Goal: Task Accomplishment & Management: Manage account settings

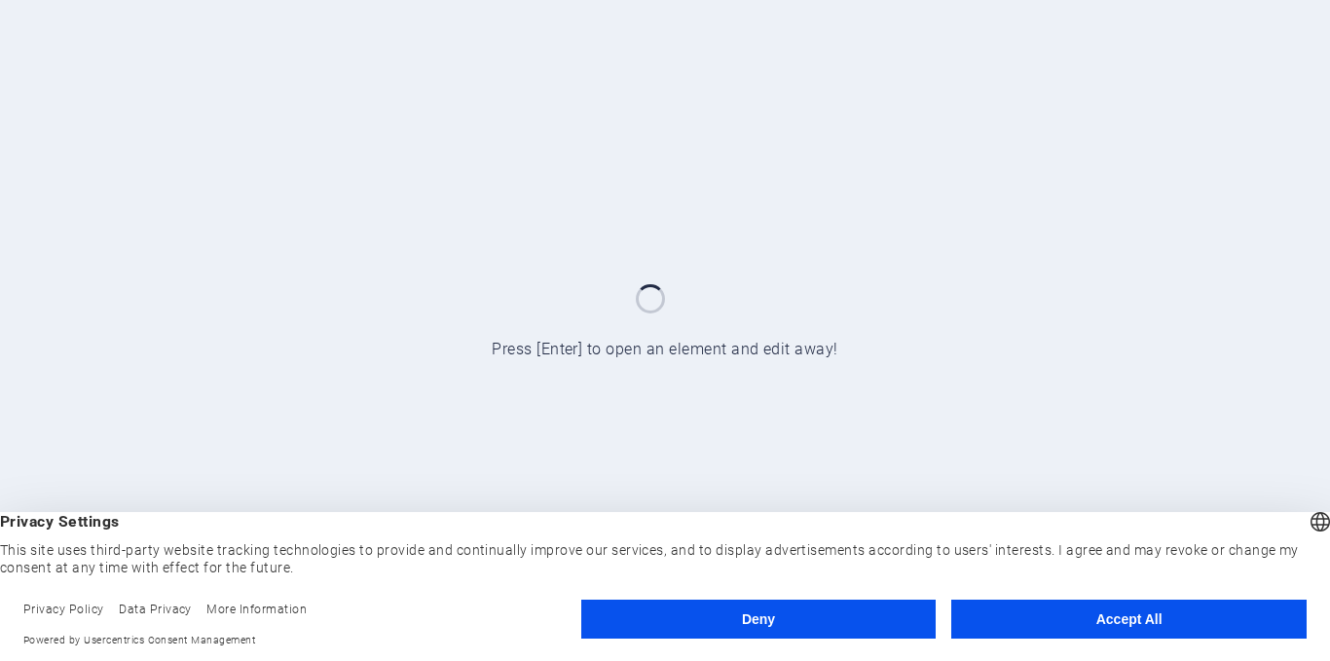
click at [1070, 614] on button "Accept All" at bounding box center [1128, 619] width 355 height 39
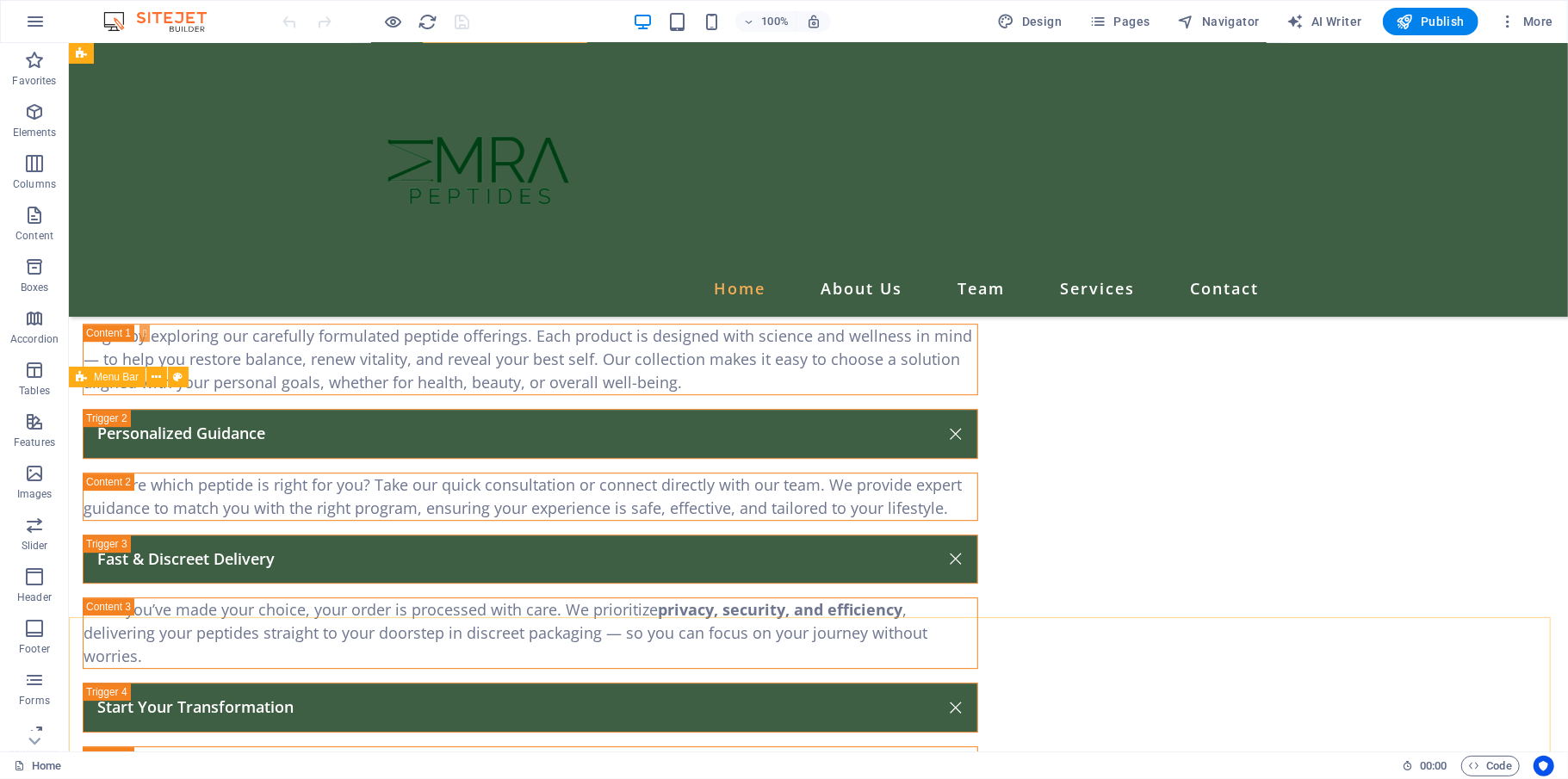
scroll to position [3127, 0]
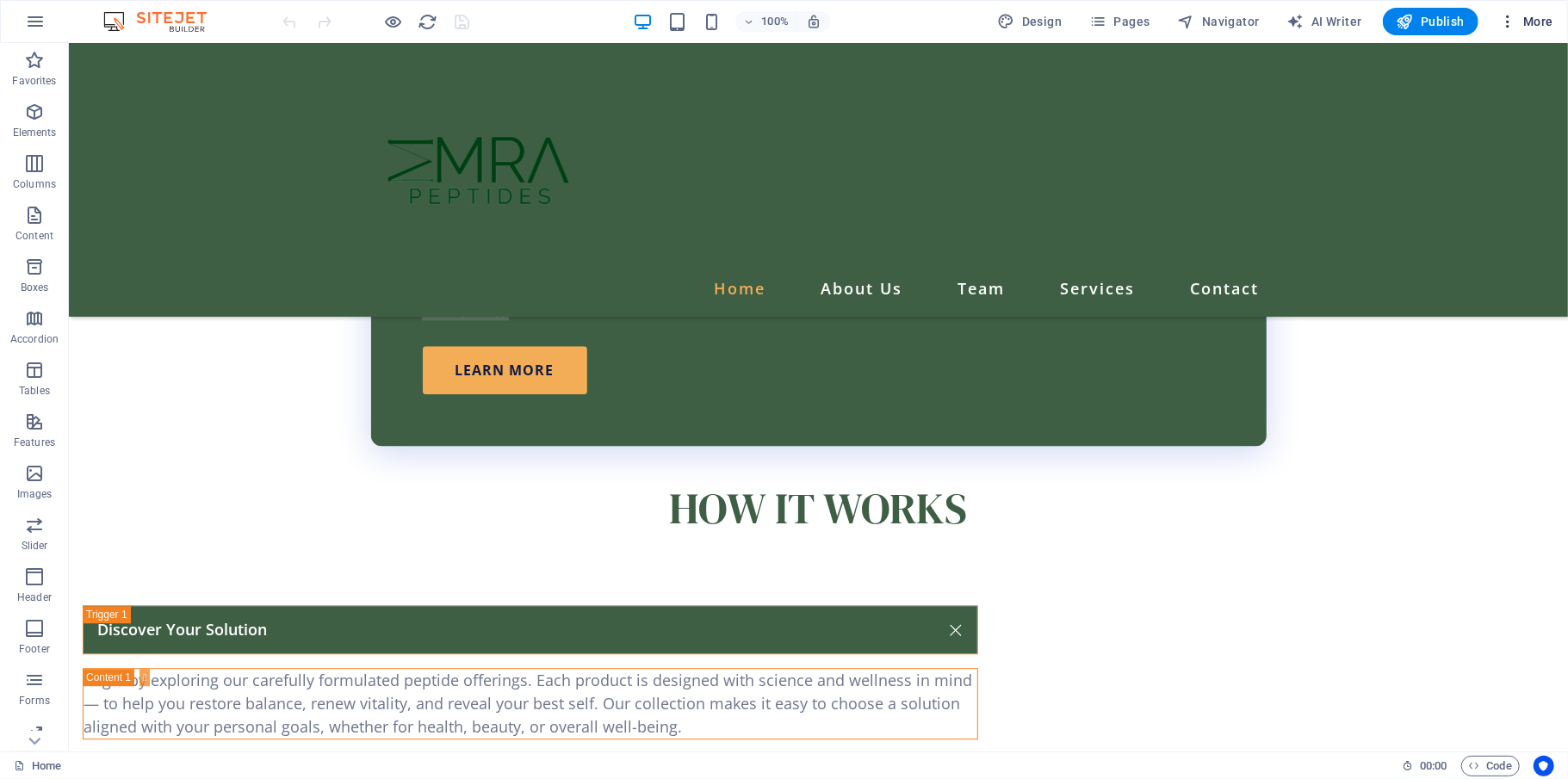
click at [1175, 24] on span "More" at bounding box center [1526, 21] width 54 height 17
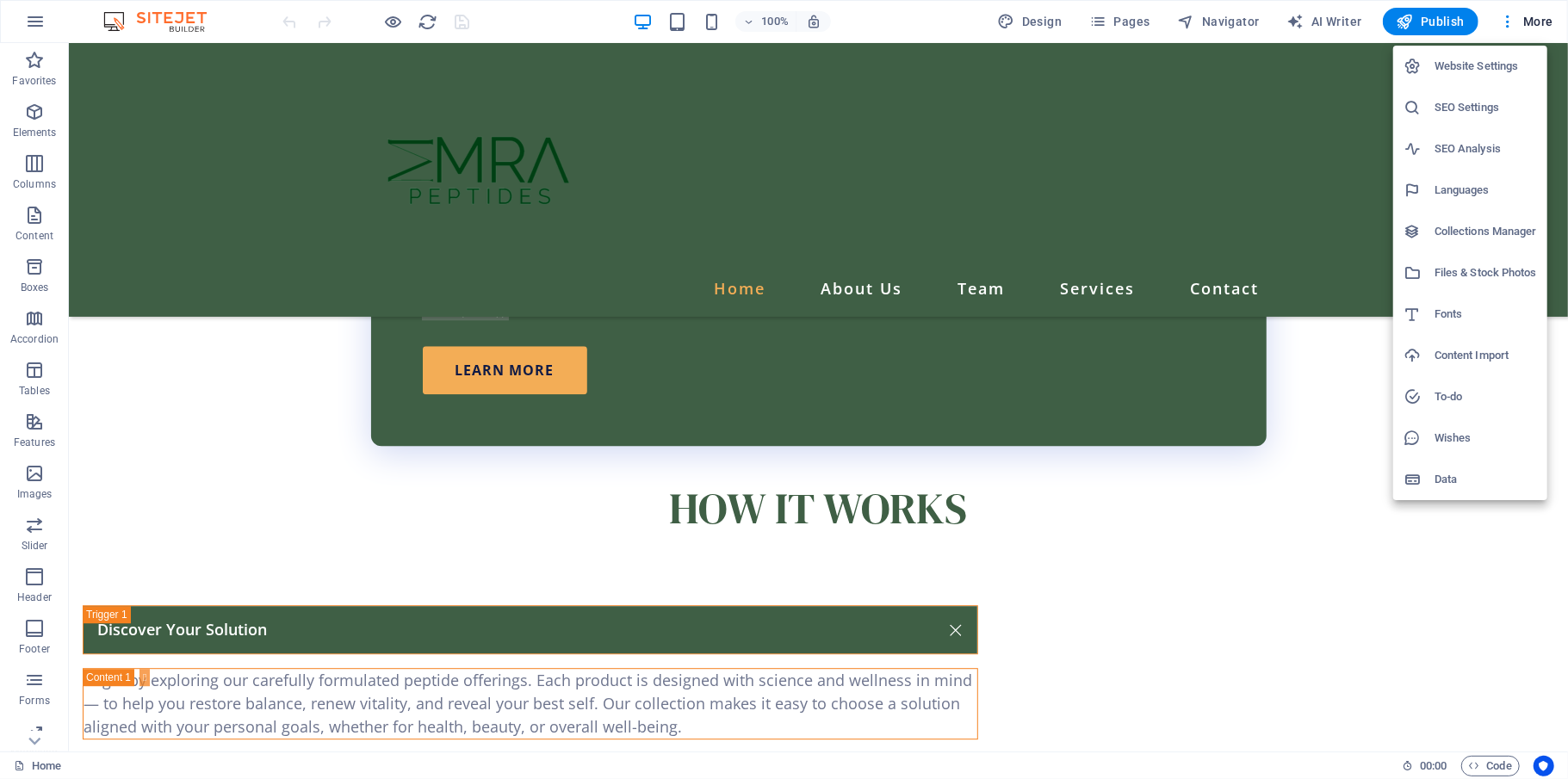
click at [1175, 71] on h6 "Website Settings" at bounding box center [1486, 65] width 103 height 20
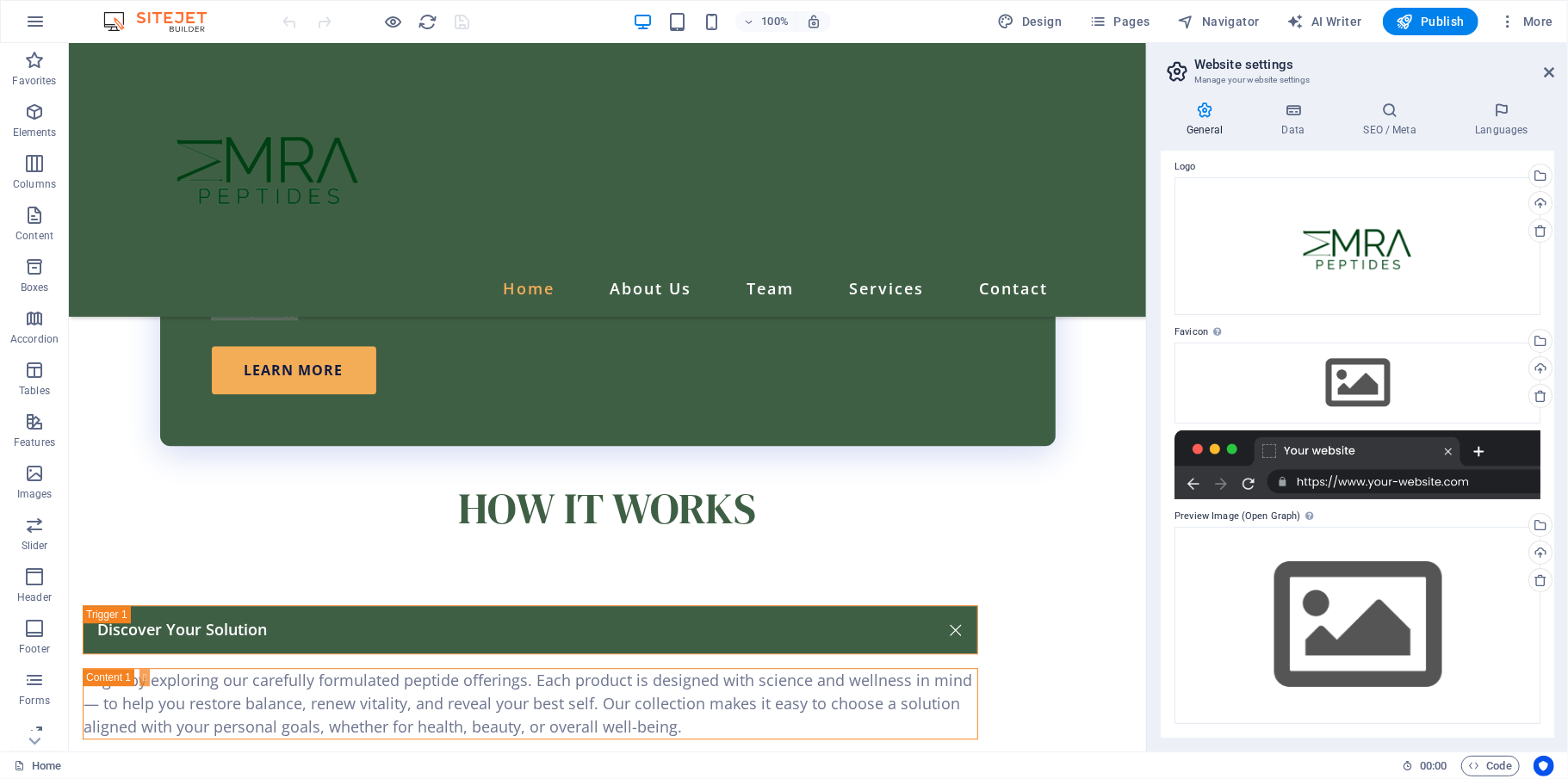
scroll to position [0, 0]
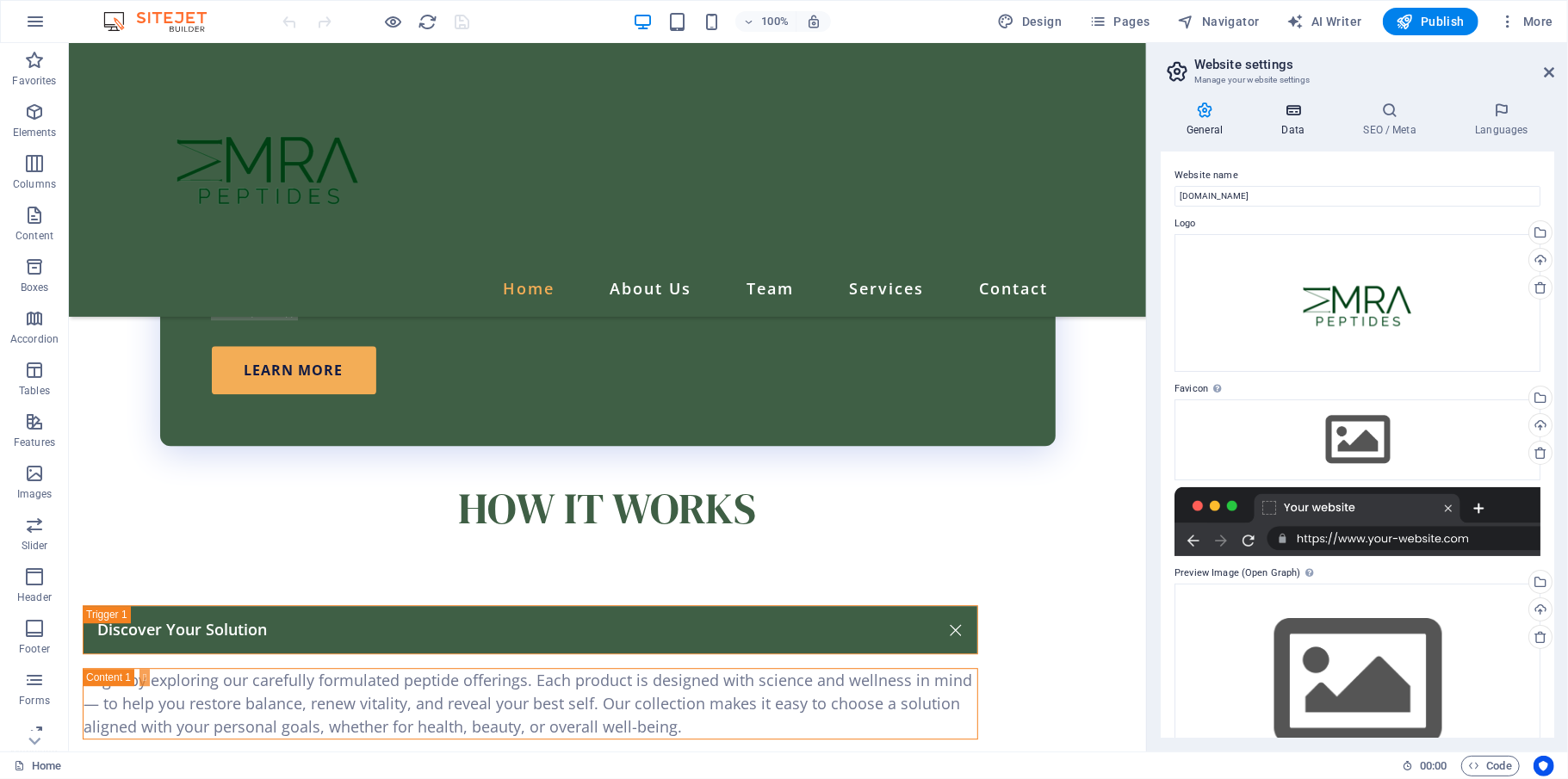
click at [1175, 126] on h4 "Data" at bounding box center [1296, 119] width 81 height 36
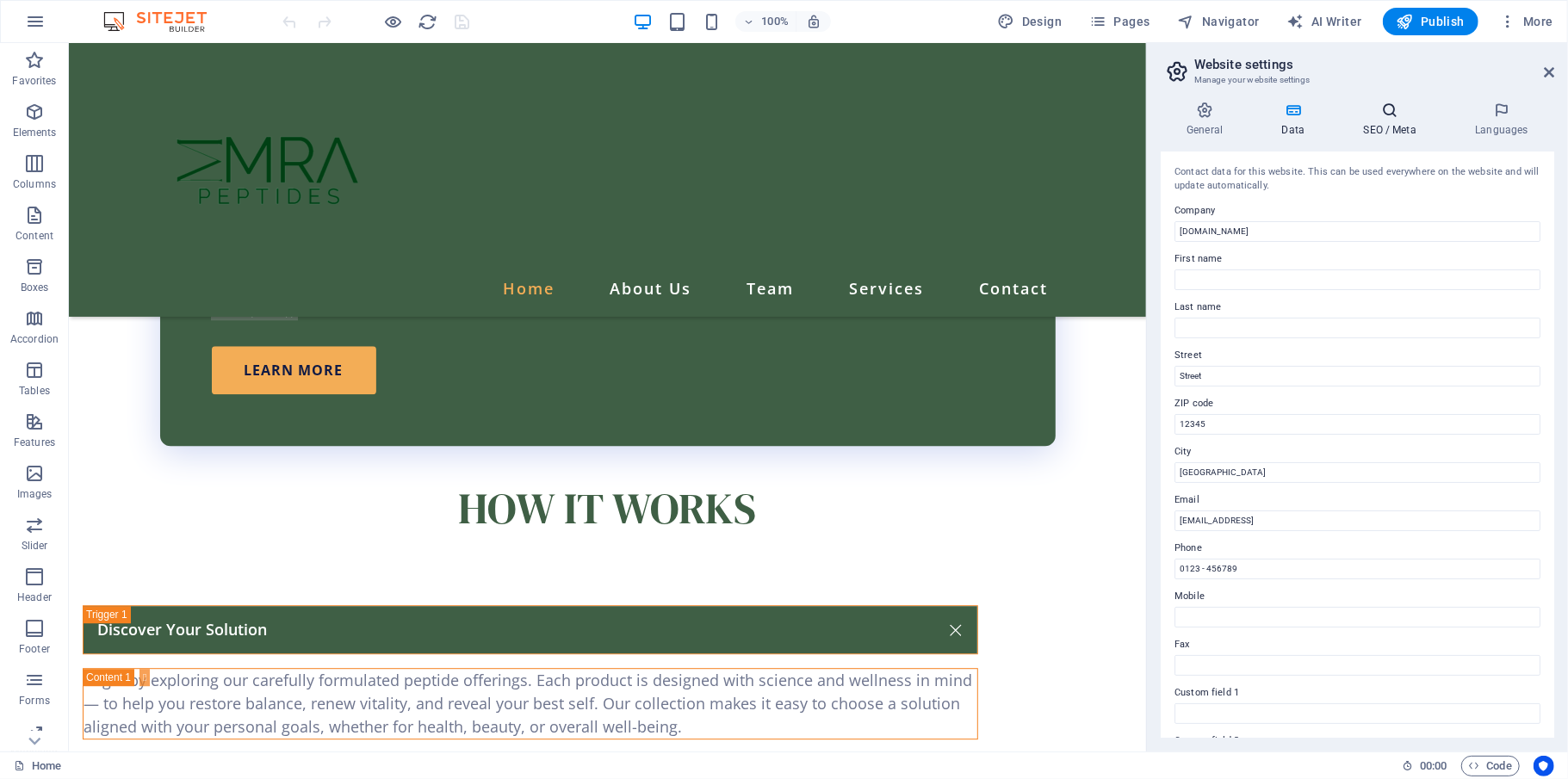
click at [1175, 112] on icon at bounding box center [1389, 110] width 105 height 17
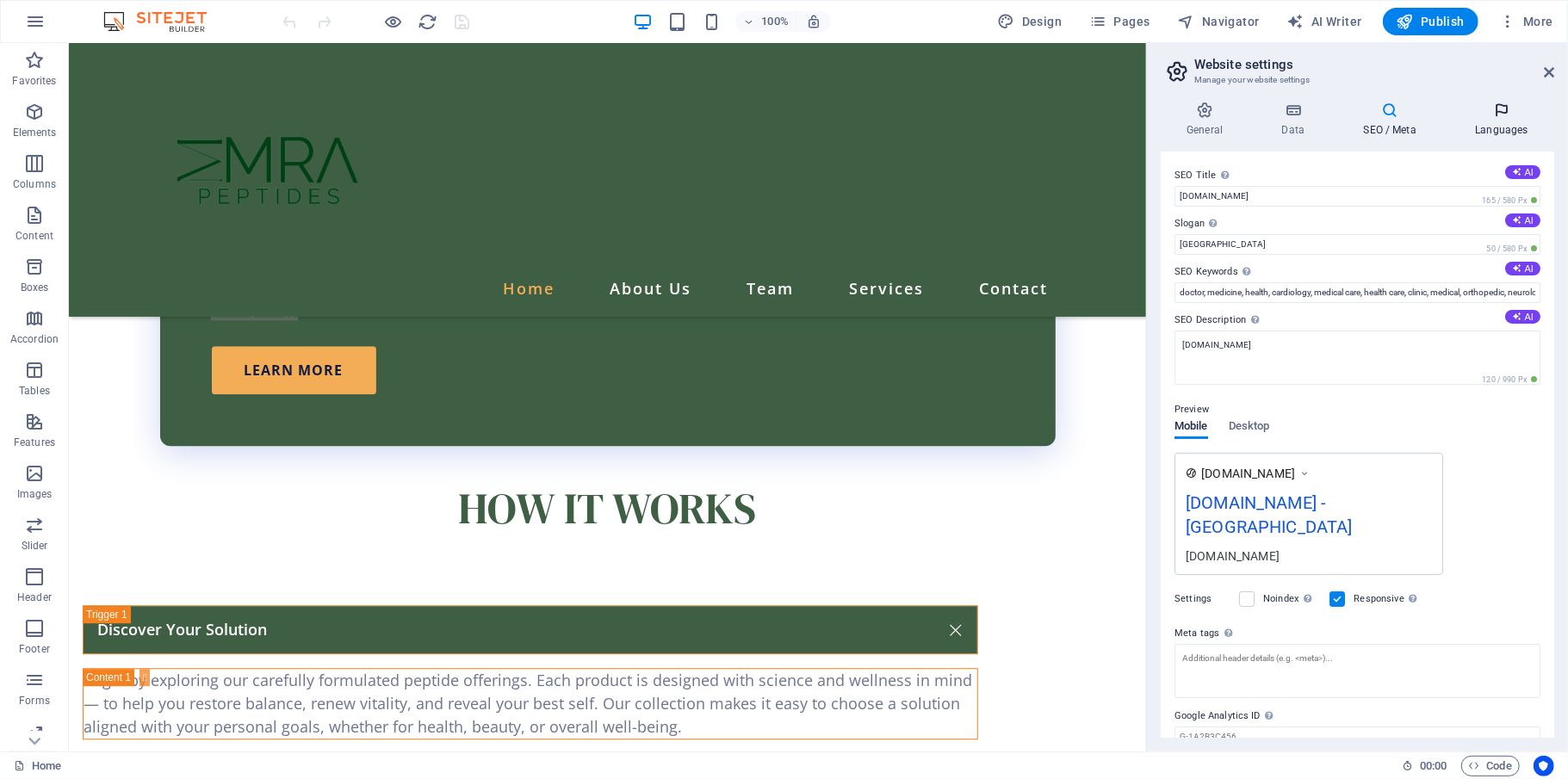
click at [1175, 126] on h4 "Languages" at bounding box center [1501, 119] width 105 height 36
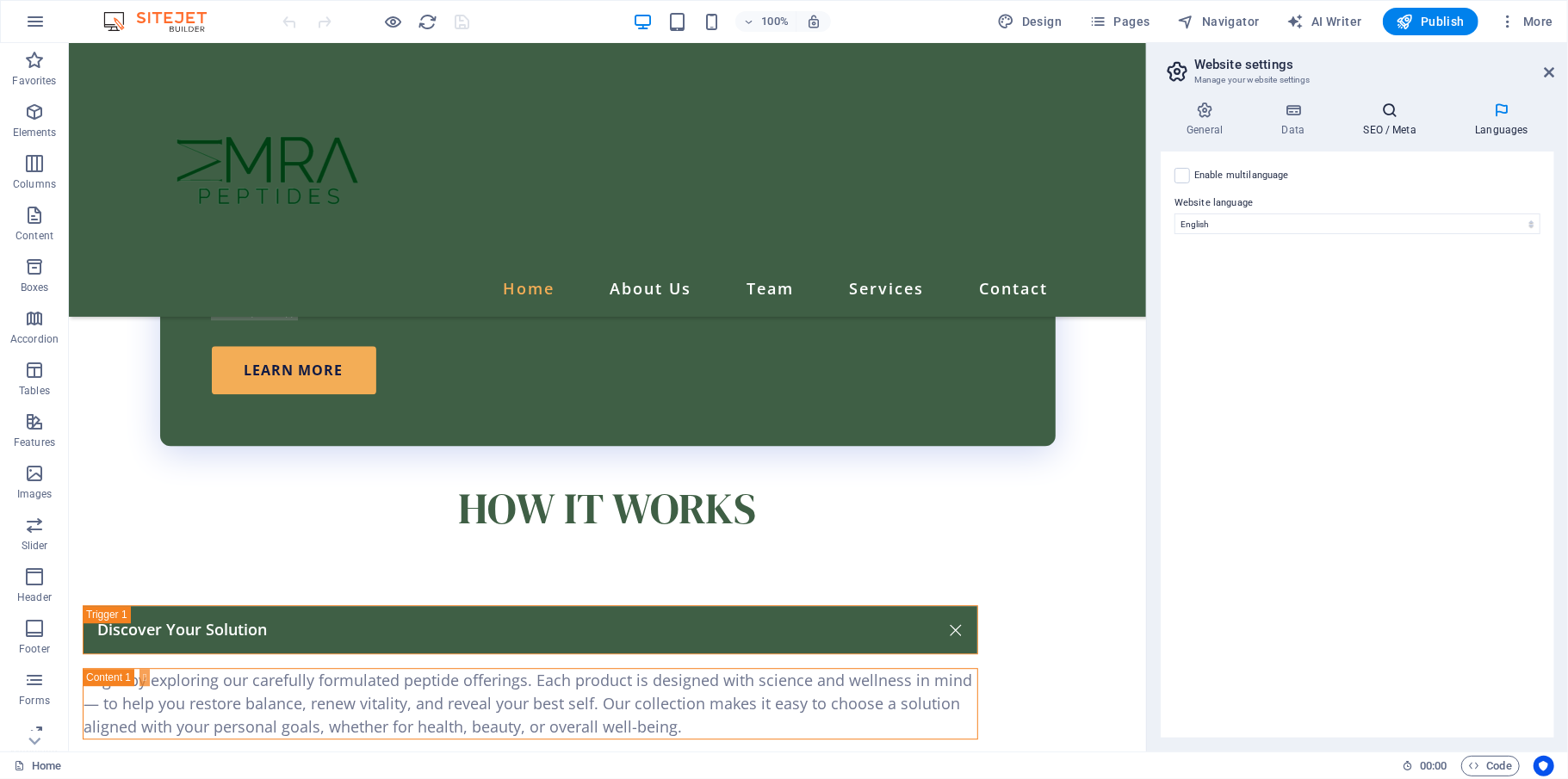
click at [1175, 109] on icon at bounding box center [1389, 110] width 105 height 17
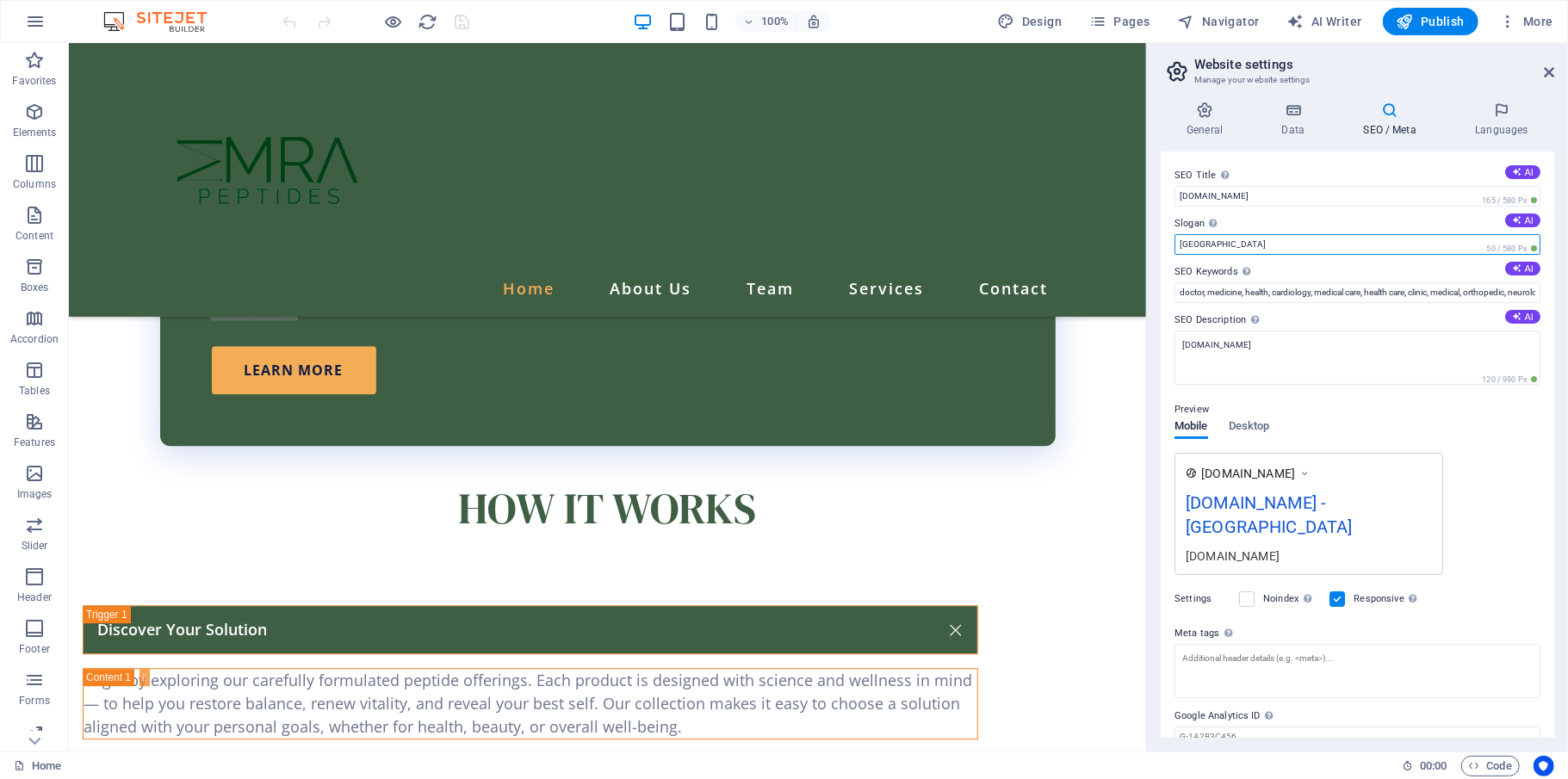
drag, startPoint x: 1235, startPoint y: 242, endPoint x: 1151, endPoint y: 249, distance: 84.3
click at [1151, 249] on div "General Data SEO / Meta Languages Website name [DOMAIN_NAME] Logo Drag files he…" at bounding box center [1358, 419] width 421 height 663
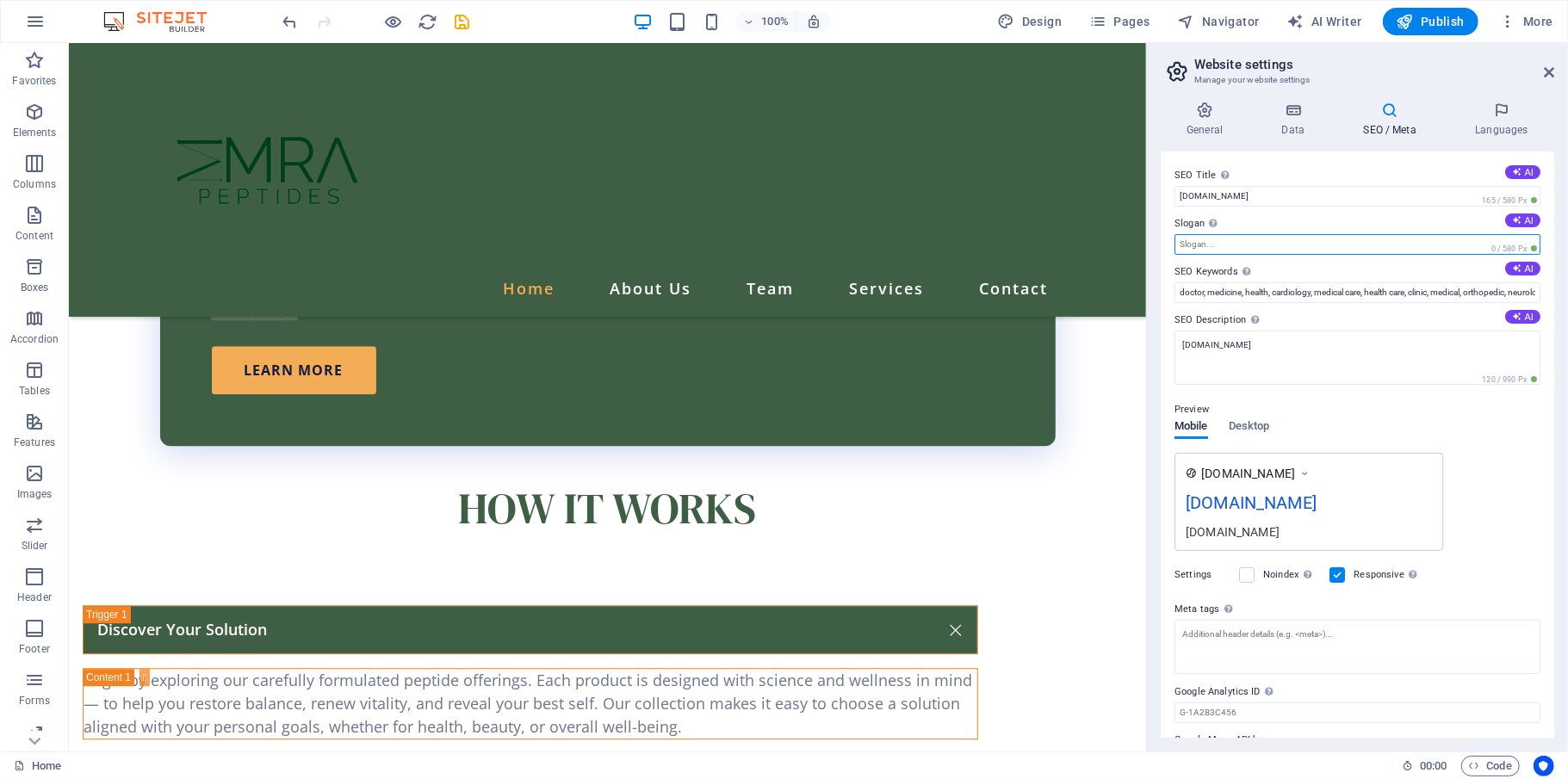
scroll to position [49, 0]
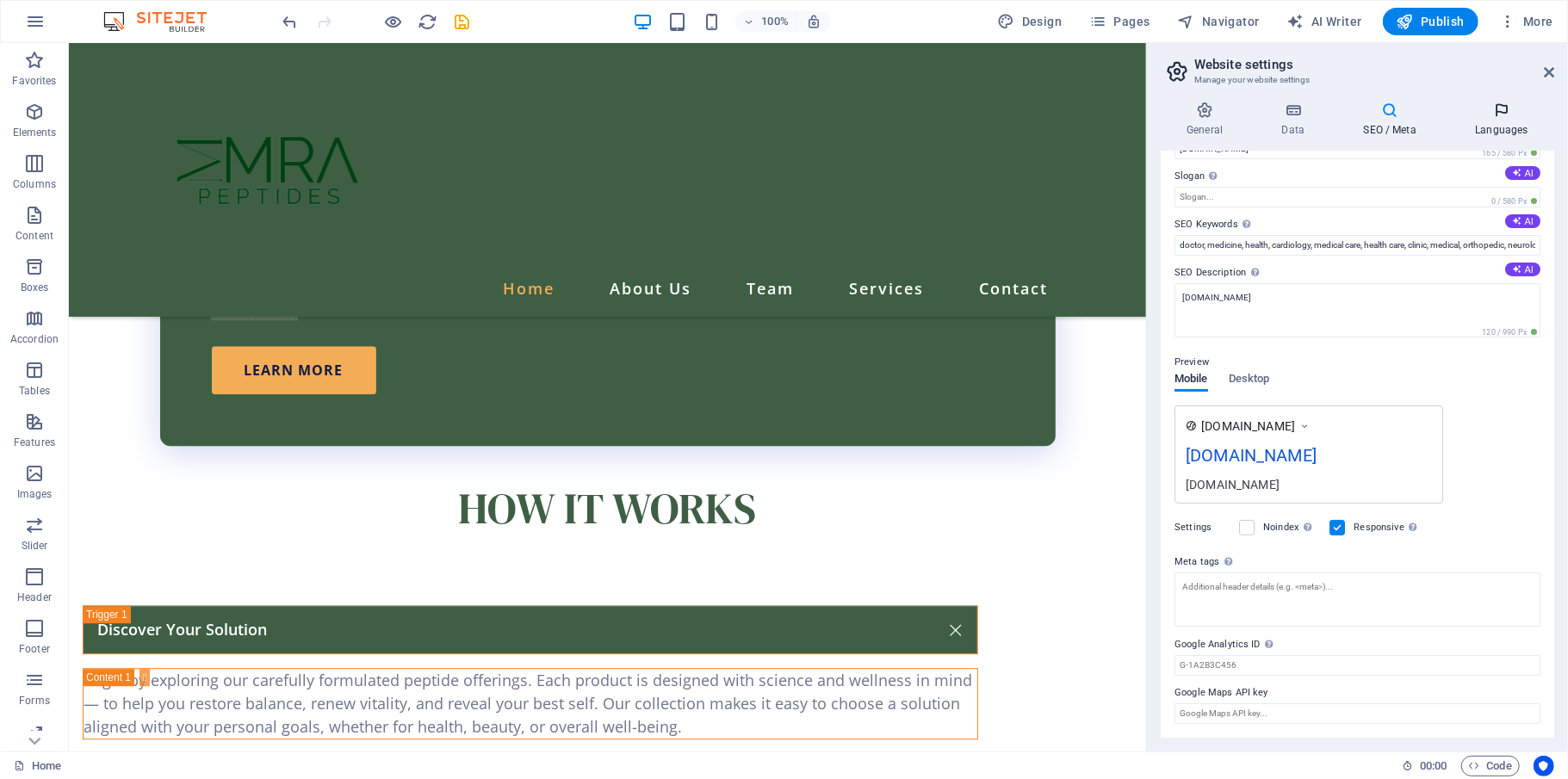
click at [1175, 120] on h4 "Languages" at bounding box center [1501, 119] width 105 height 36
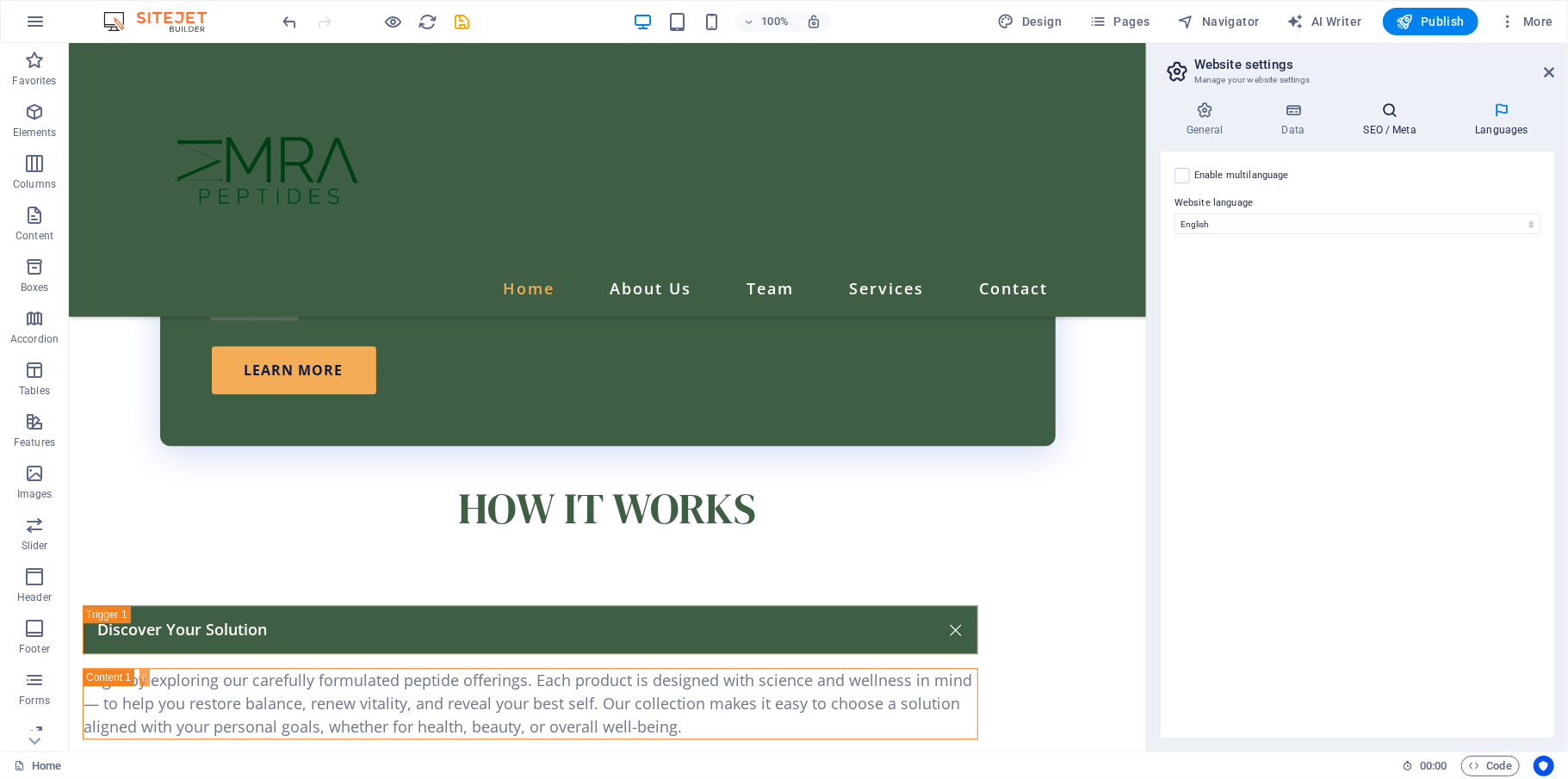
click at [1175, 118] on h4 "SEO / Meta" at bounding box center [1393, 119] width 112 height 36
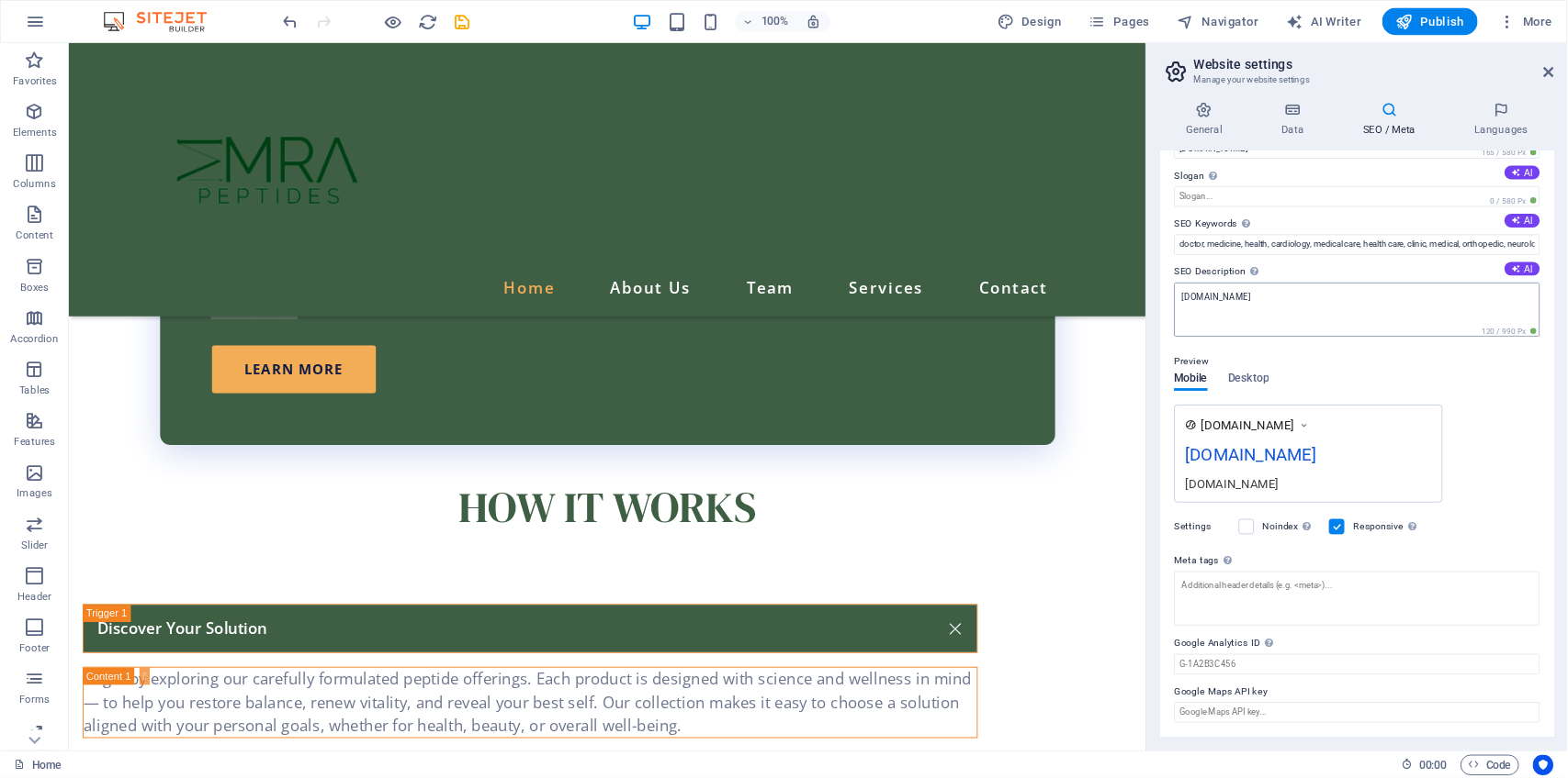
scroll to position [0, 0]
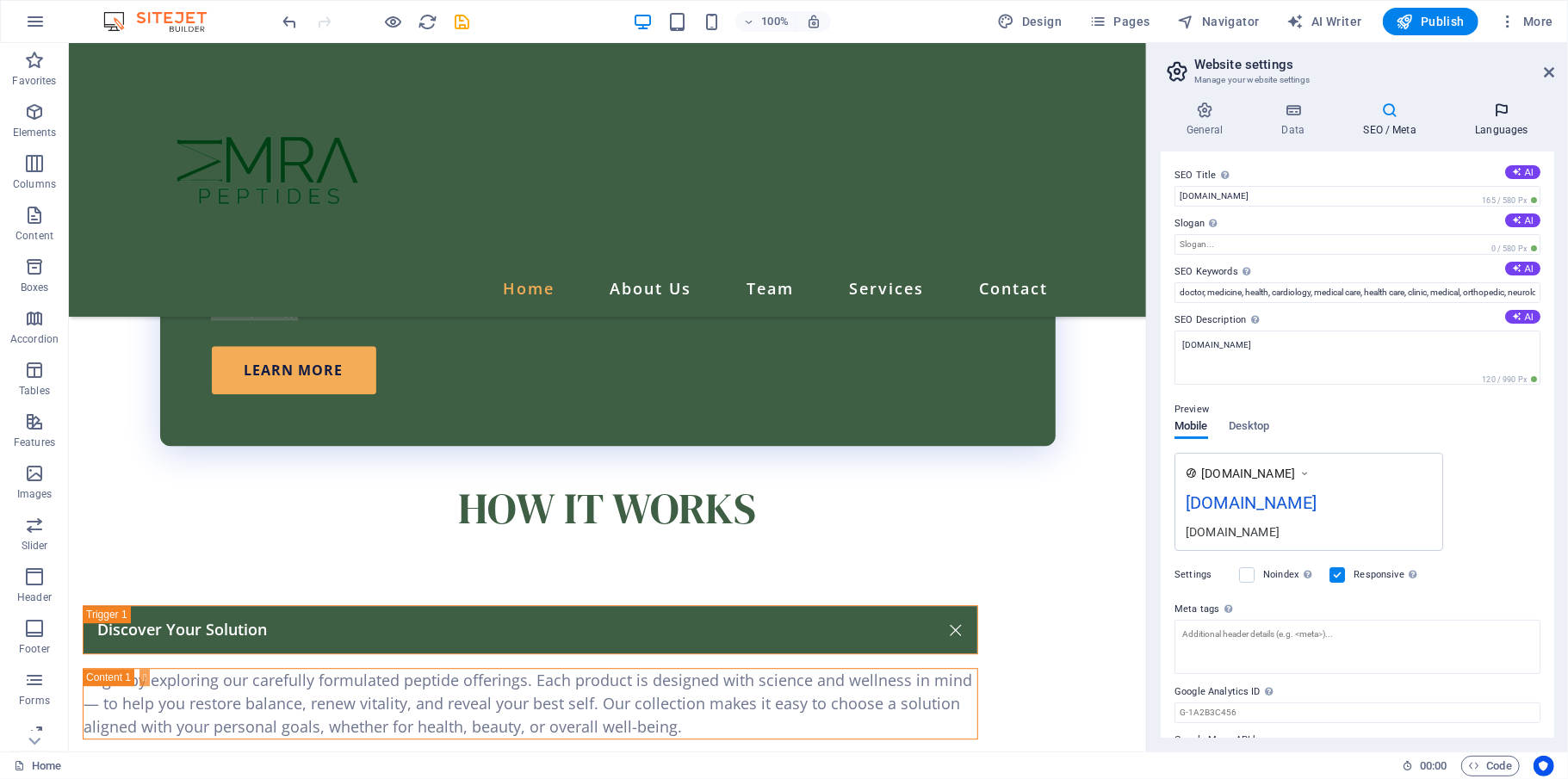
click at [1175, 107] on icon at bounding box center [1501, 110] width 105 height 17
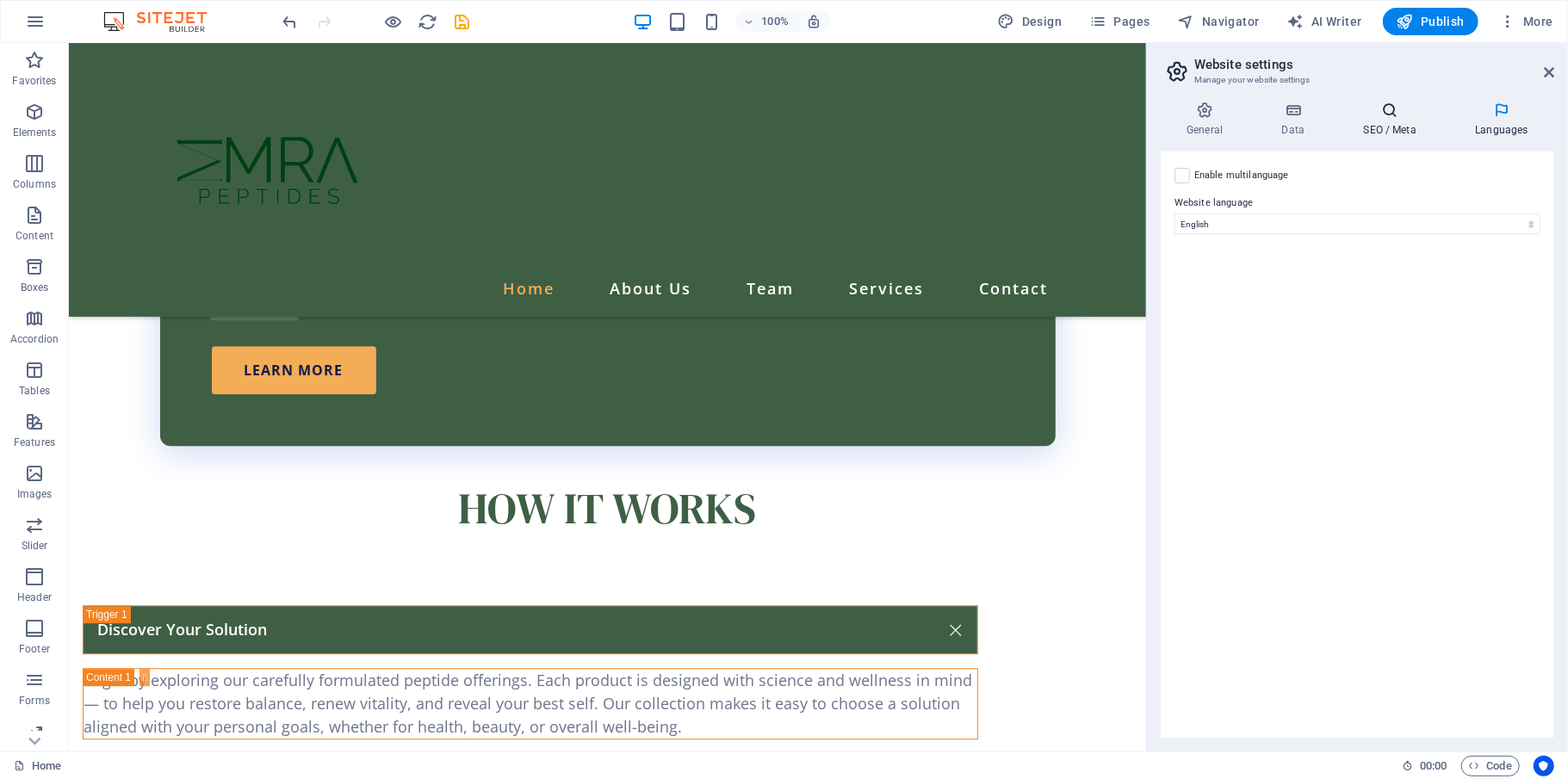
click at [1175, 111] on icon at bounding box center [1389, 110] width 105 height 17
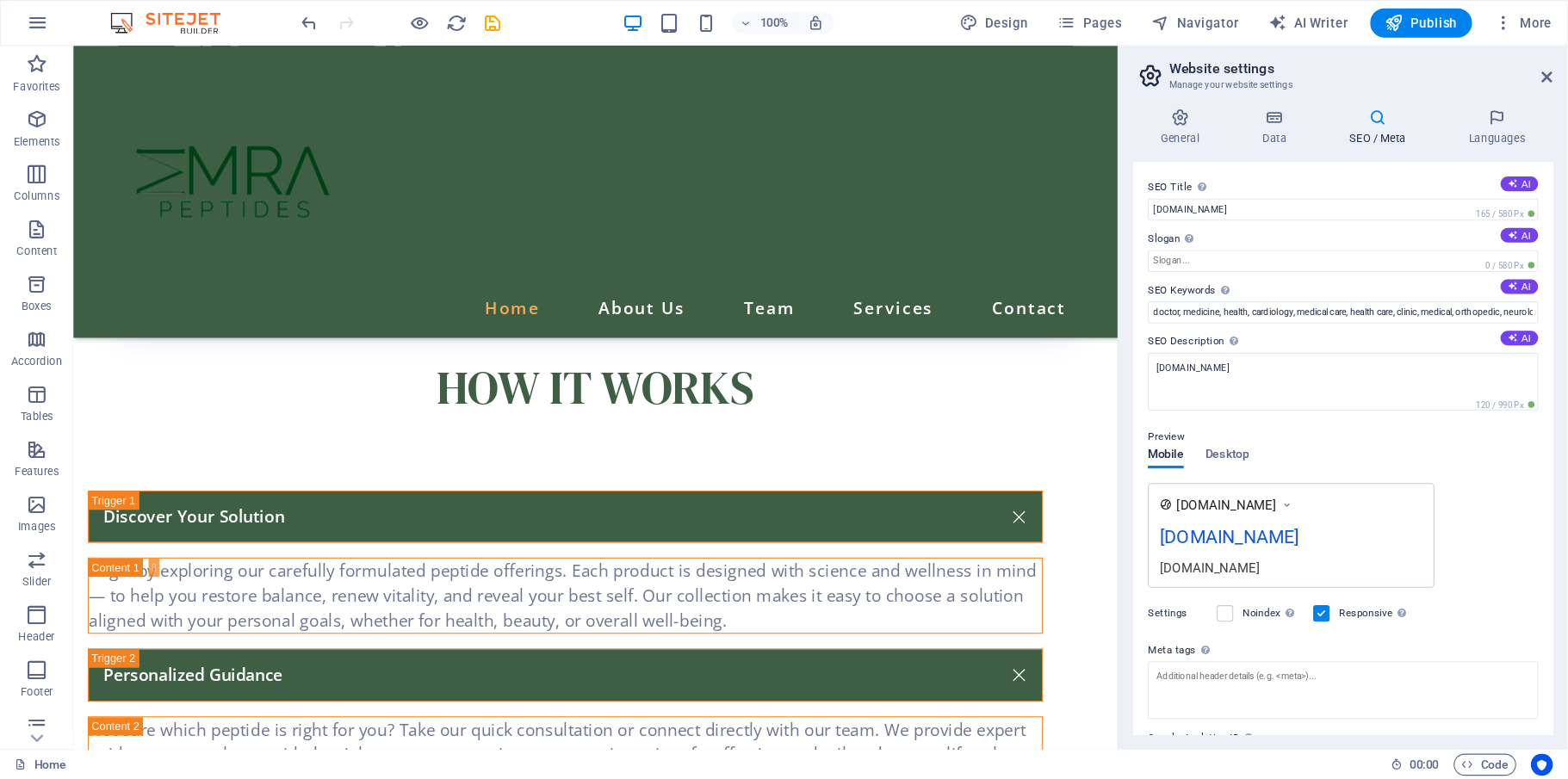
scroll to position [3273, 0]
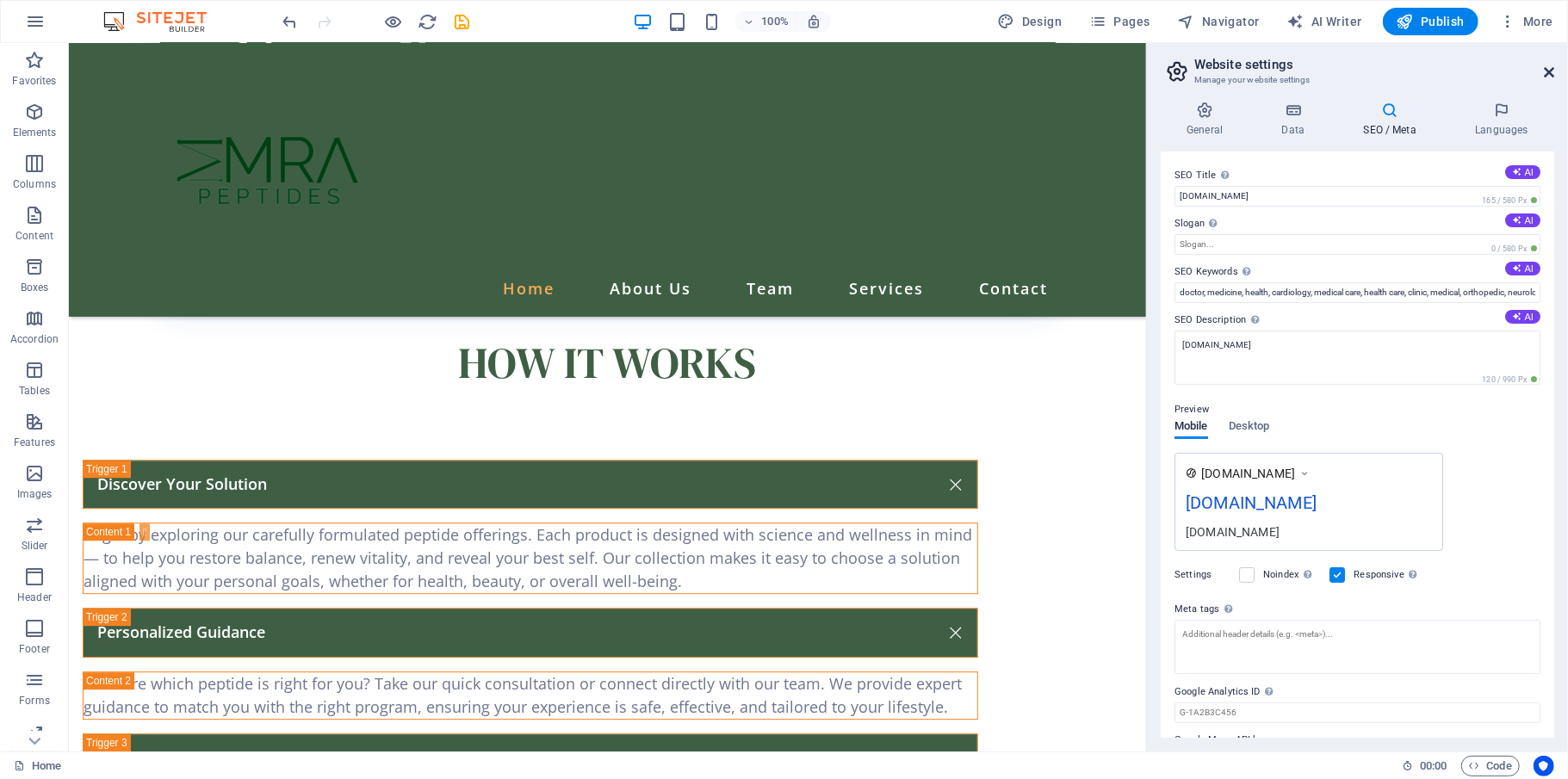
click at [1175, 73] on icon at bounding box center [1549, 73] width 11 height 14
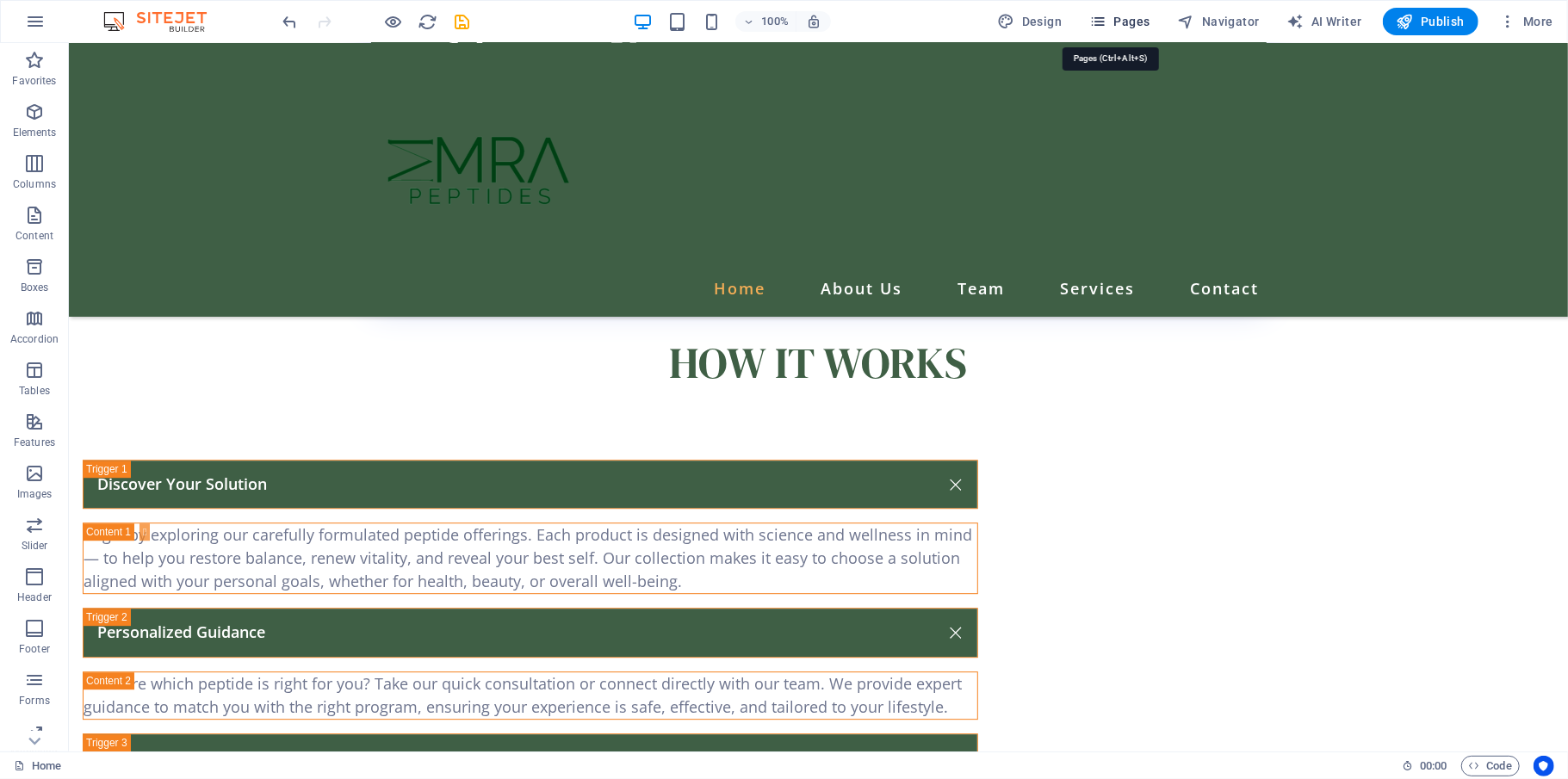
click at [1119, 16] on span "Pages" at bounding box center [1119, 21] width 60 height 17
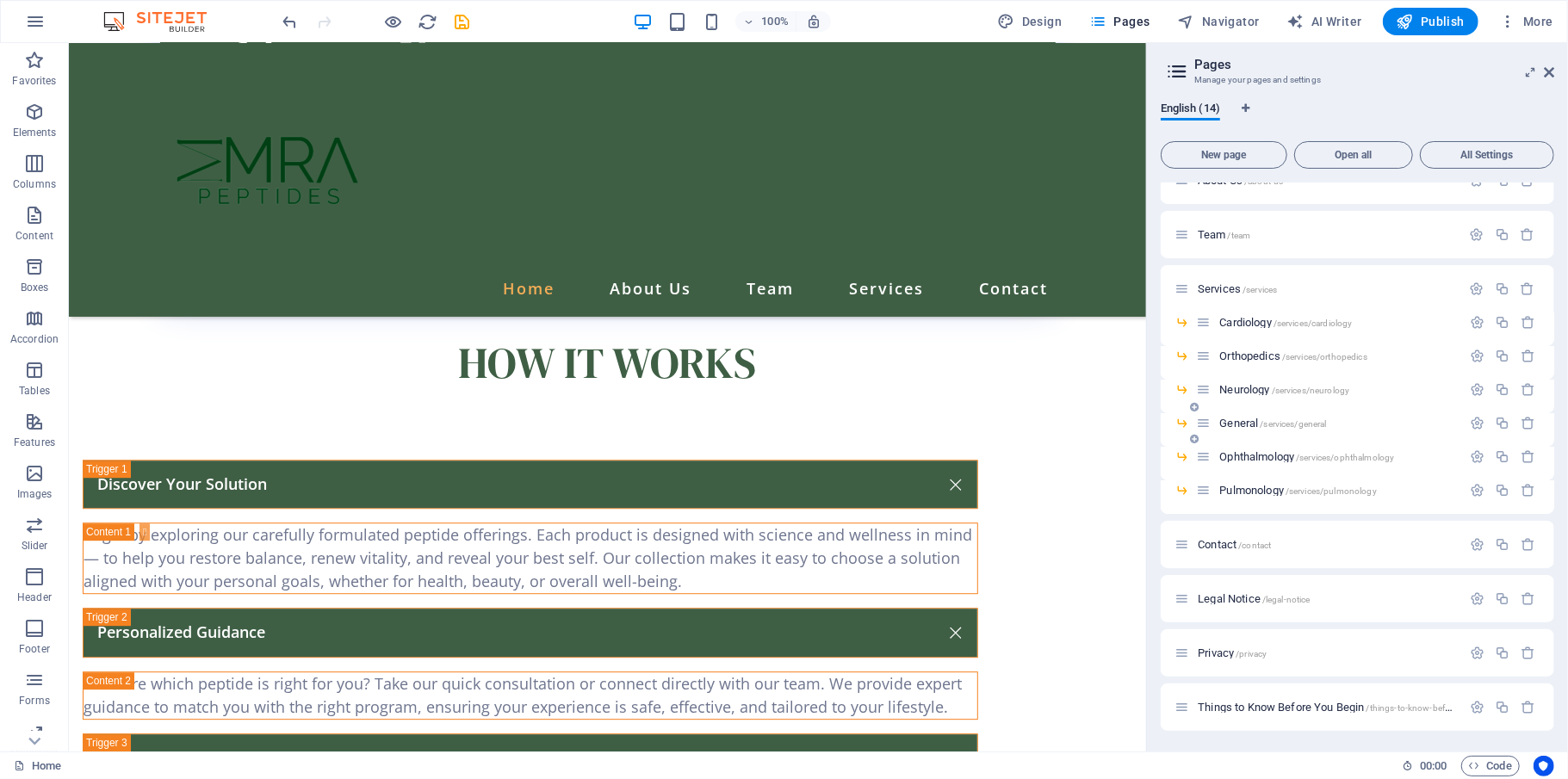
scroll to position [0, 0]
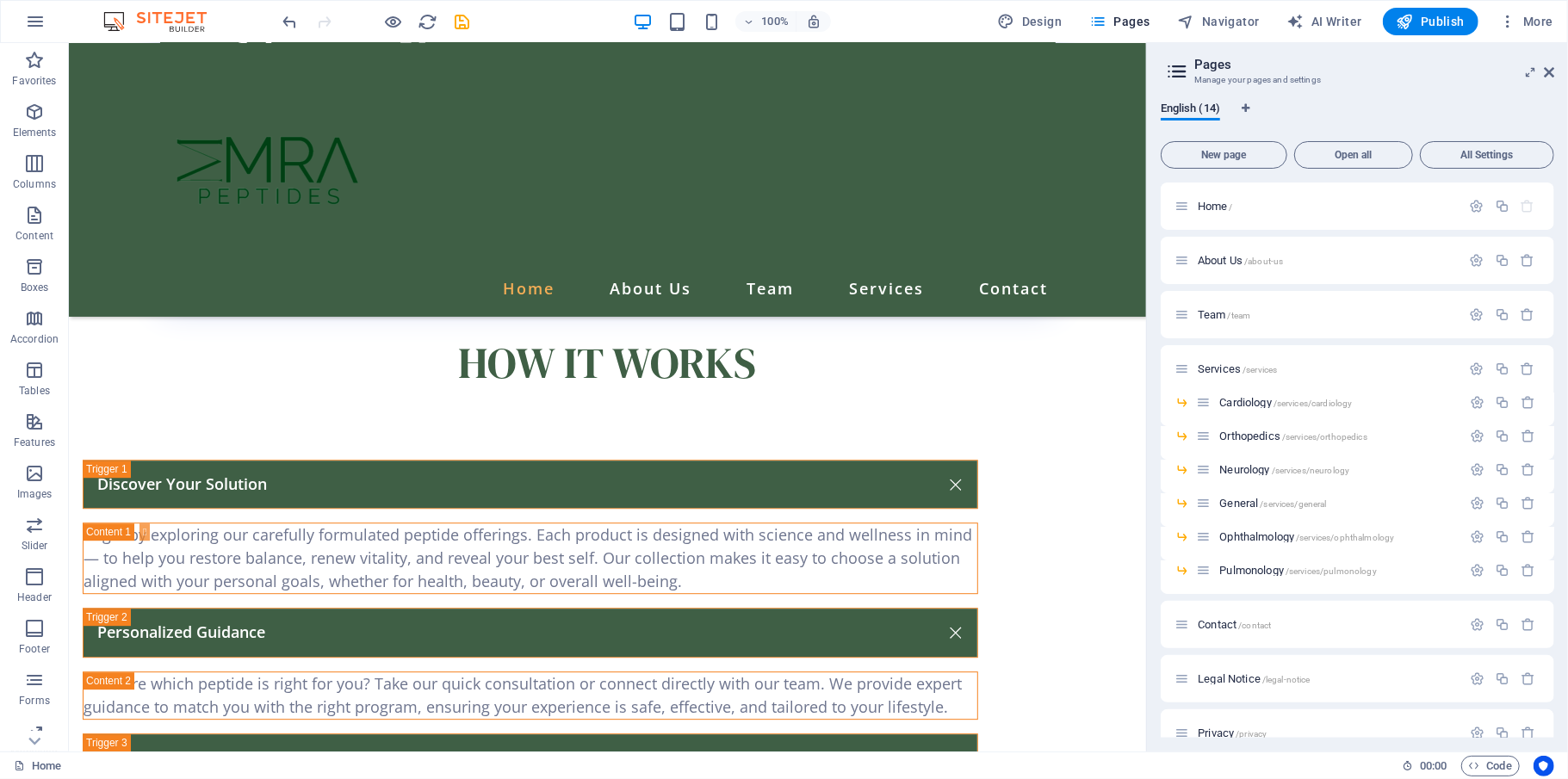
click at [1171, 67] on icon at bounding box center [1176, 71] width 26 height 24
click at [1014, 20] on span "Design" at bounding box center [1029, 21] width 65 height 17
select select "px"
select select "400"
select select "px"
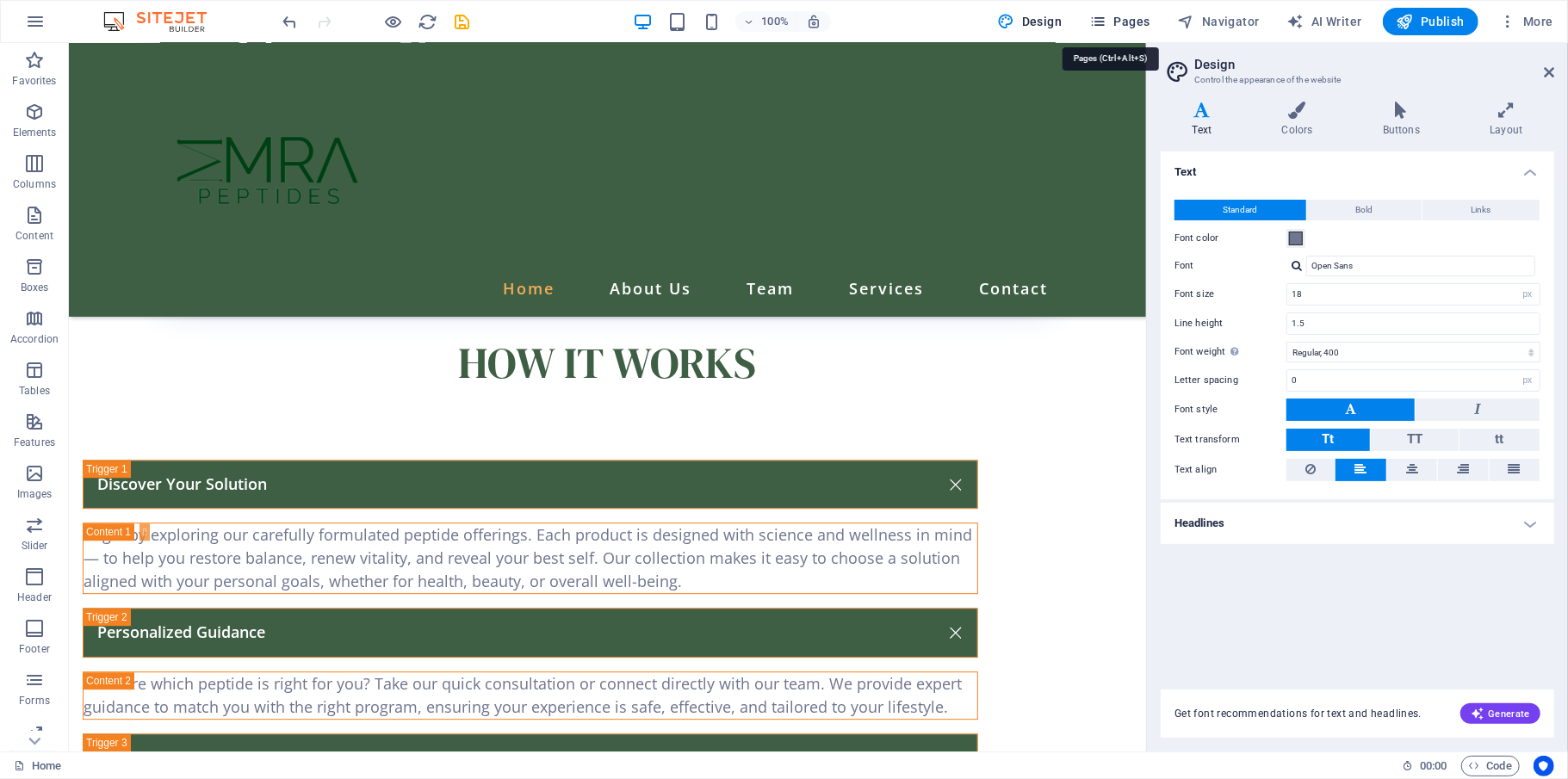
click at [1124, 22] on span "Pages" at bounding box center [1119, 21] width 60 height 17
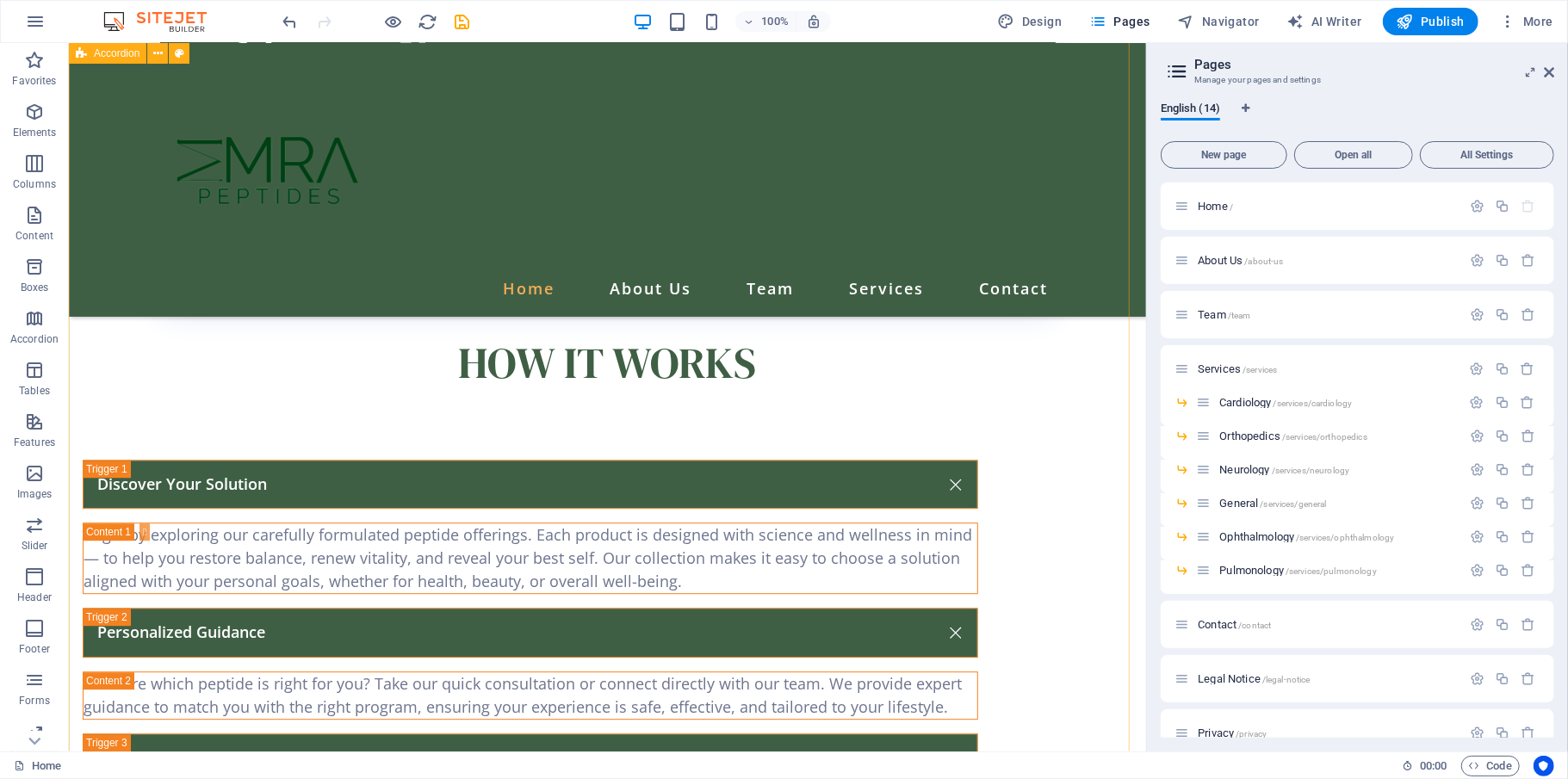
click at [608, 273] on nav "Home About Us Team Services Contact" at bounding box center [607, 287] width 895 height 29
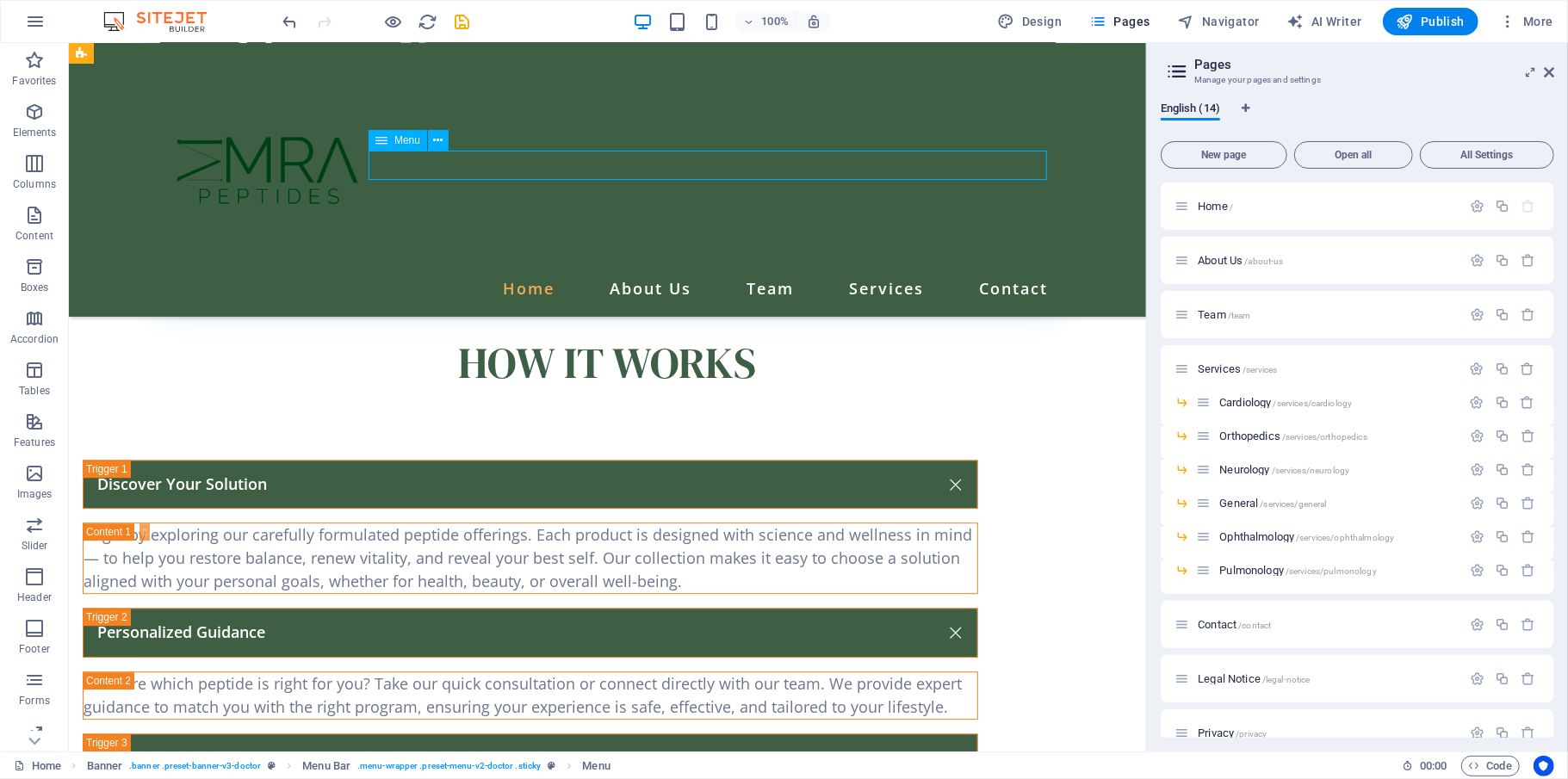
click at [608, 273] on nav "Home About Us Team Services Contact" at bounding box center [607, 287] width 895 height 29
select select
select select "1"
select select
select select "2"
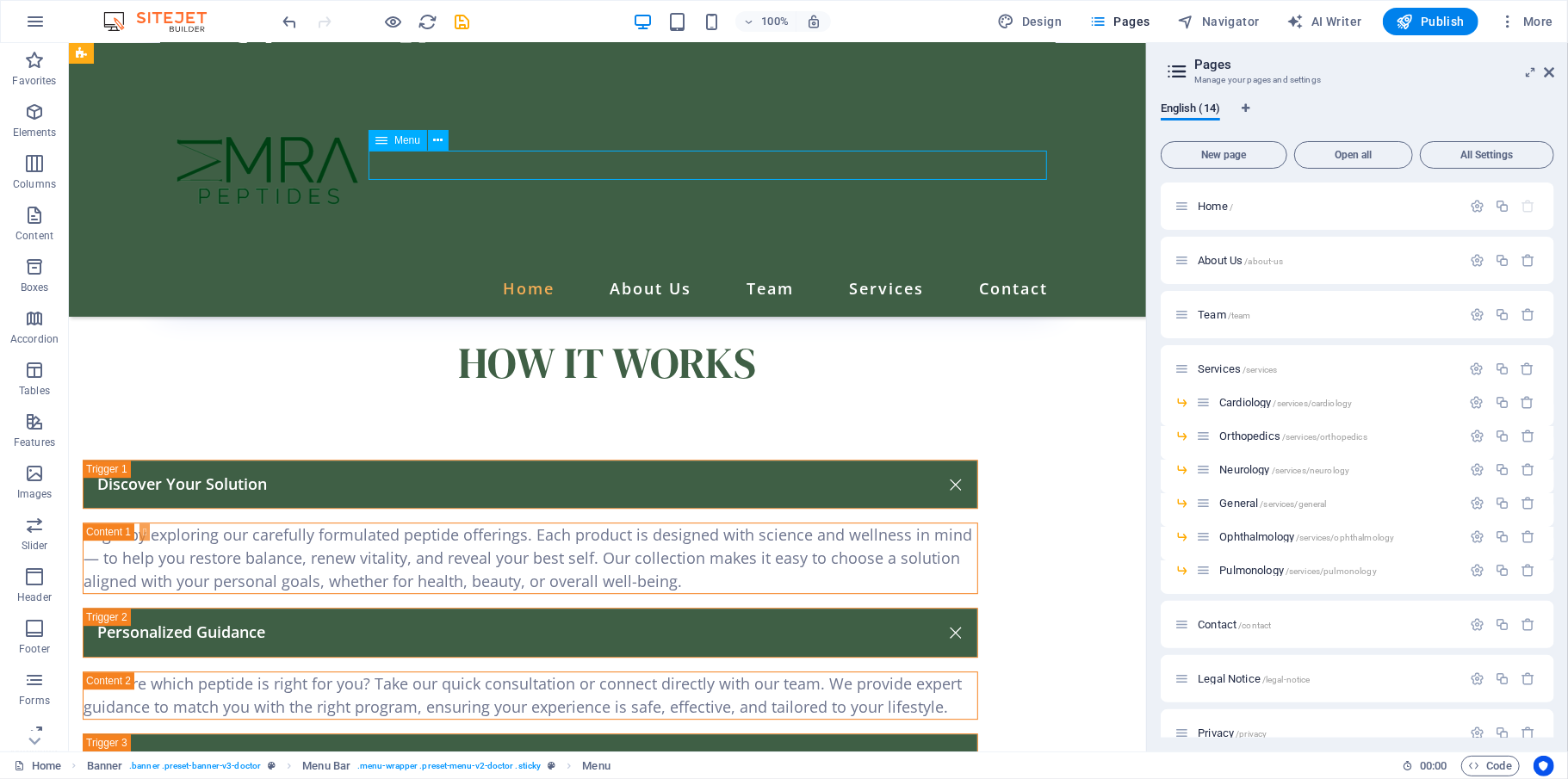
select select
select select "3"
select select
select select "10"
select select
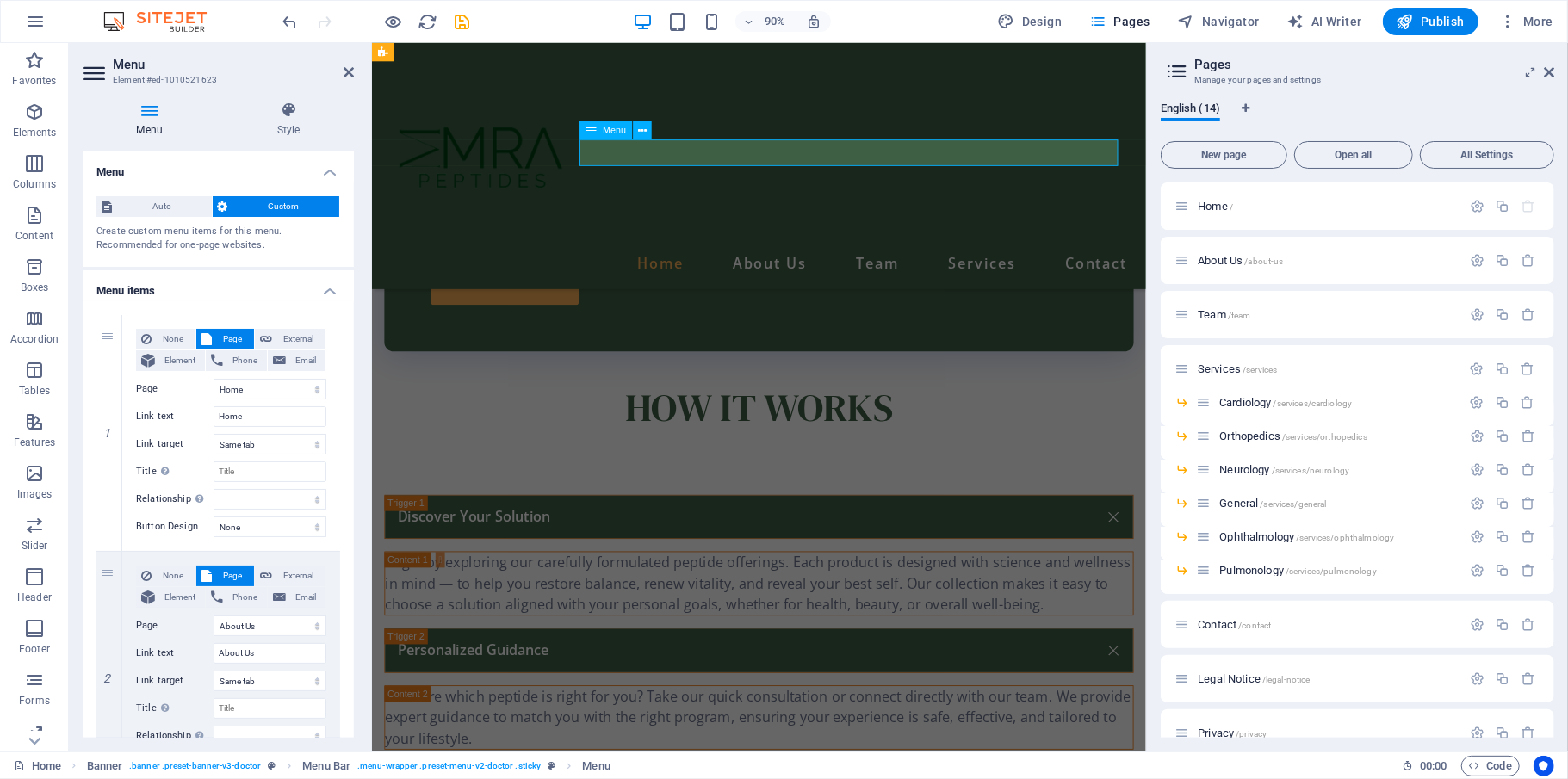
scroll to position [3357, 0]
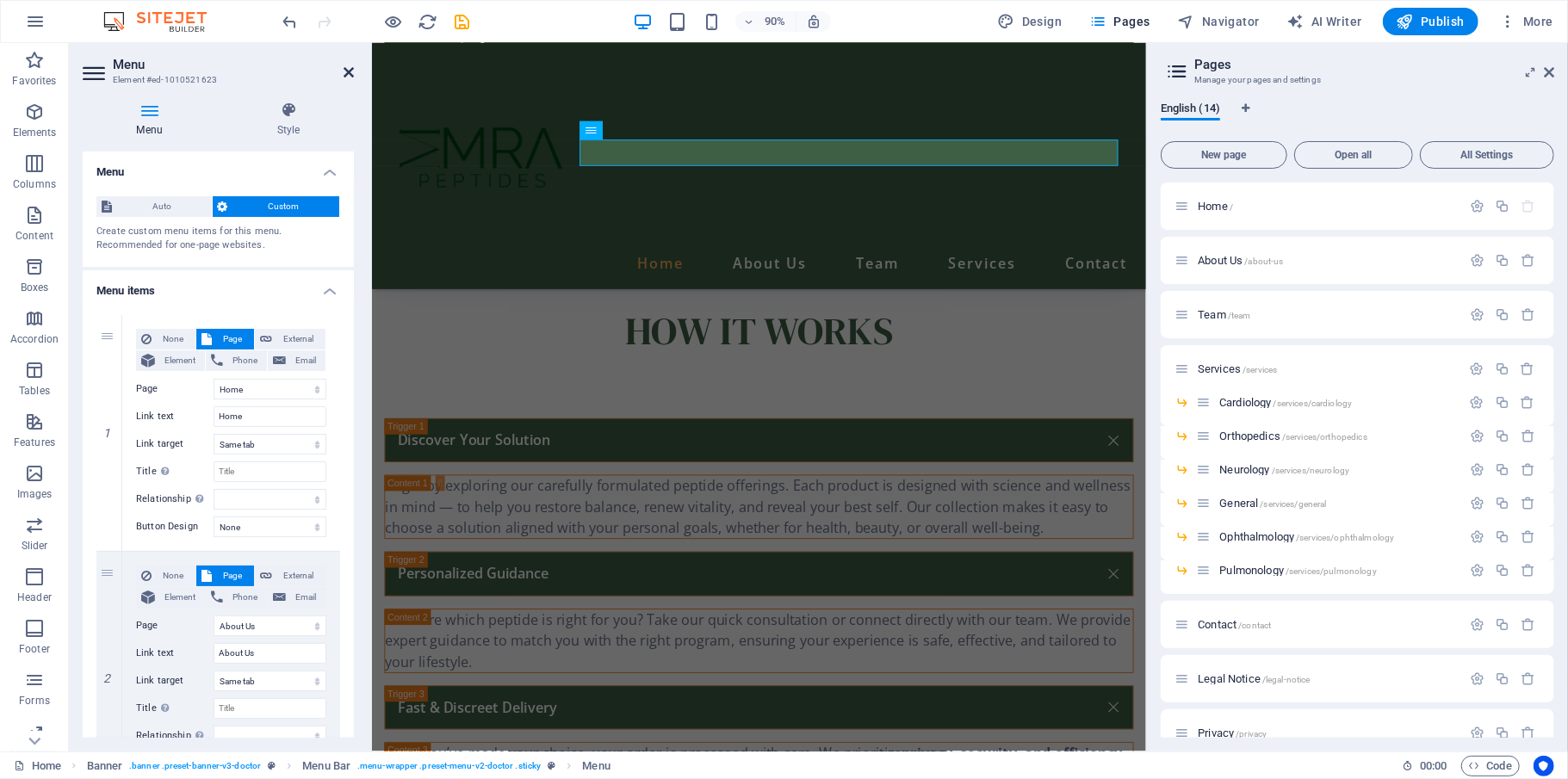
click at [343, 73] on icon at bounding box center [348, 73] width 11 height 14
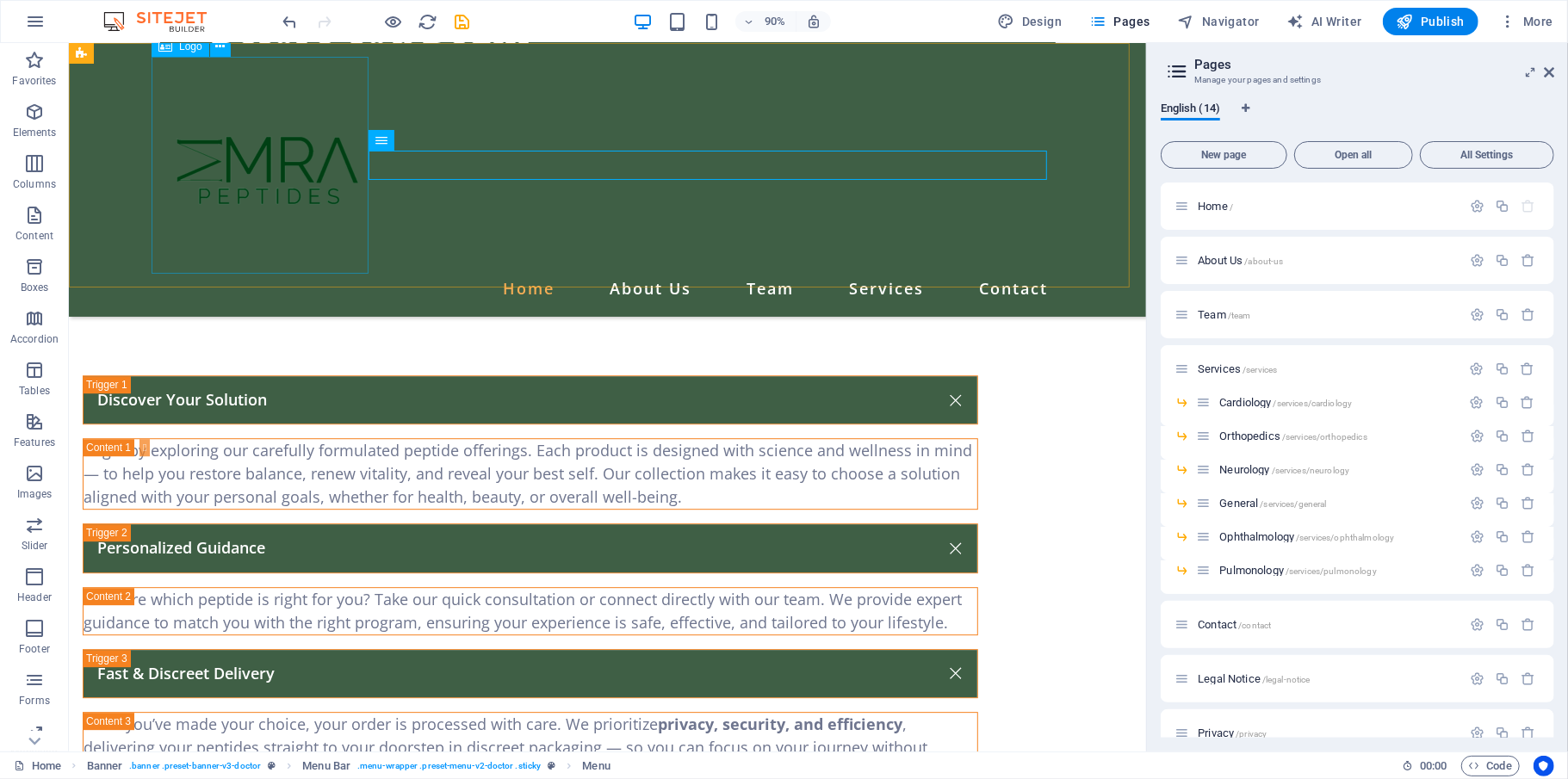
scroll to position [3273, 0]
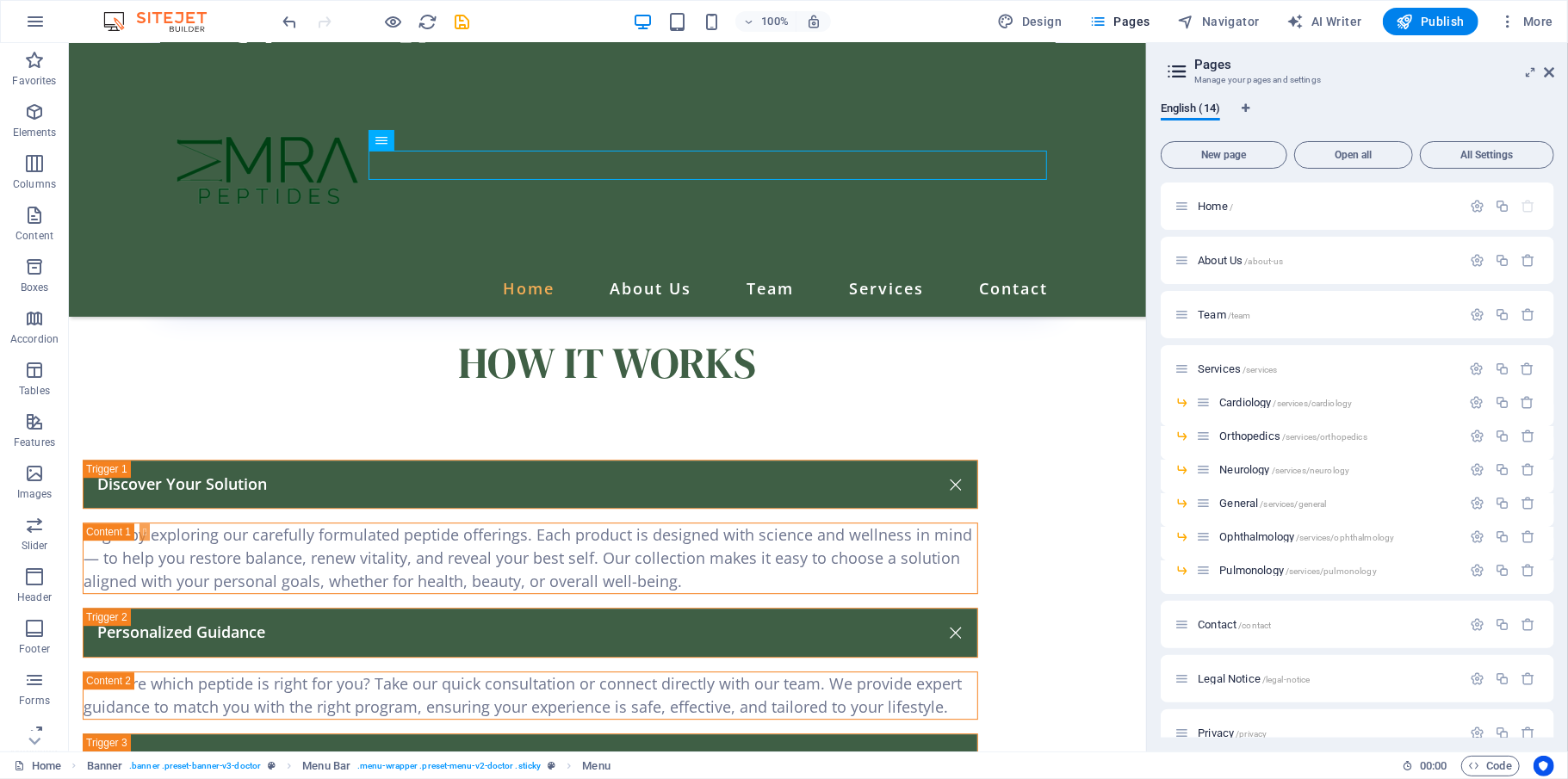
click at [1167, 73] on icon at bounding box center [1176, 71] width 26 height 24
click at [1175, 67] on icon at bounding box center [1176, 71] width 26 height 24
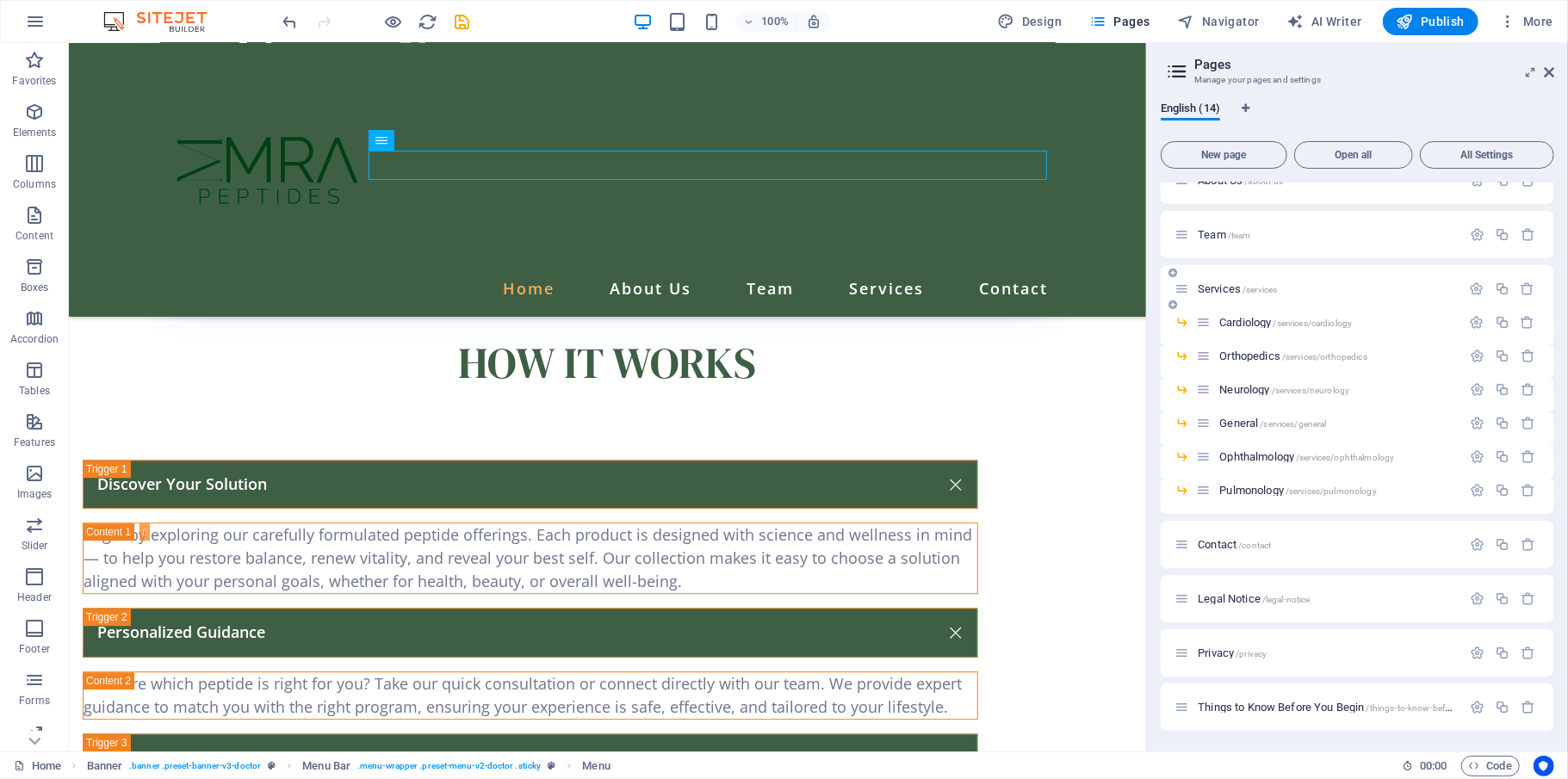
scroll to position [0, 0]
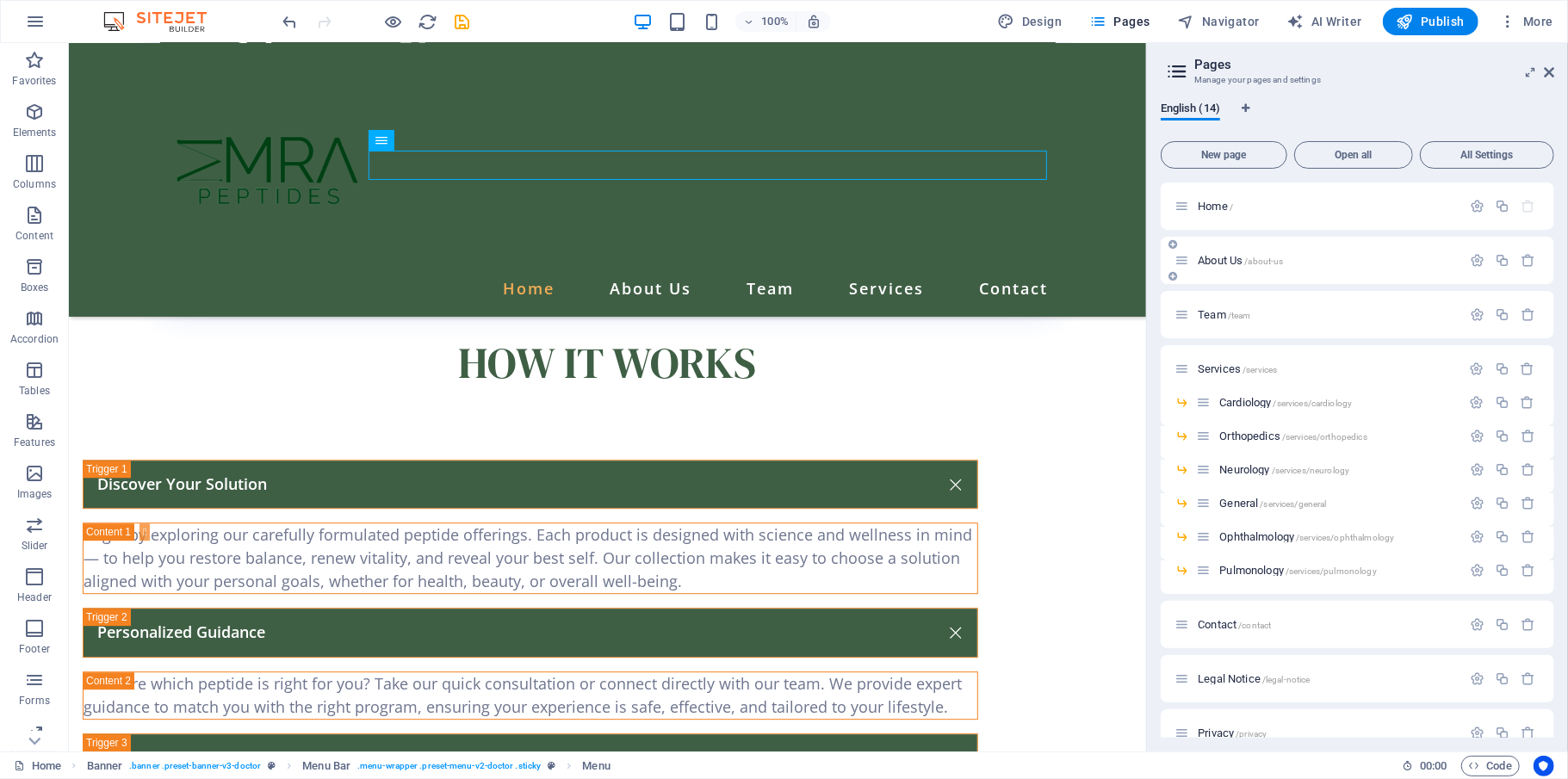
click at [1175, 262] on p "About Us /about-us" at bounding box center [1327, 260] width 258 height 11
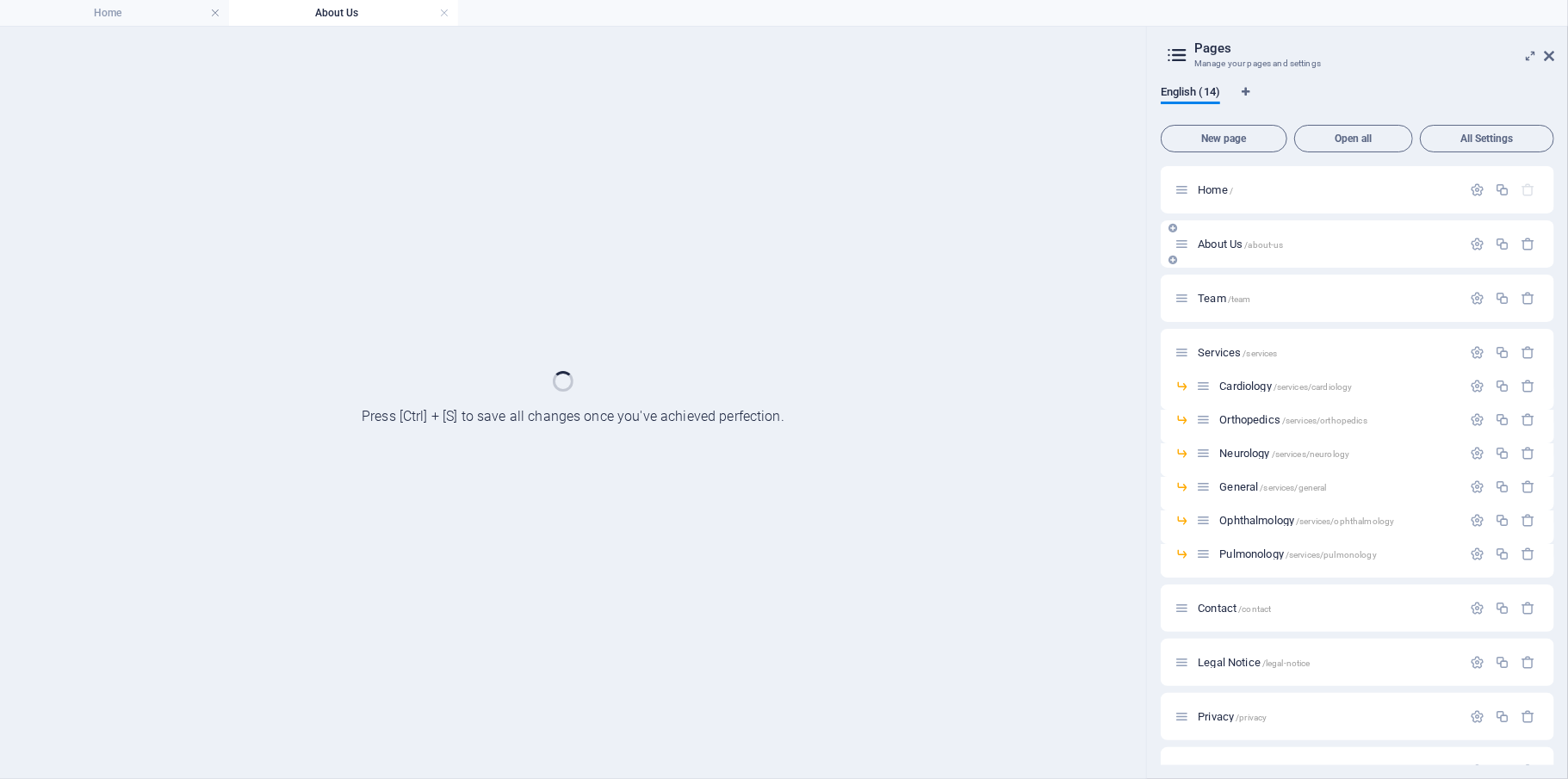
click at [1175, 262] on div "About Us /about-us" at bounding box center [1357, 244] width 394 height 48
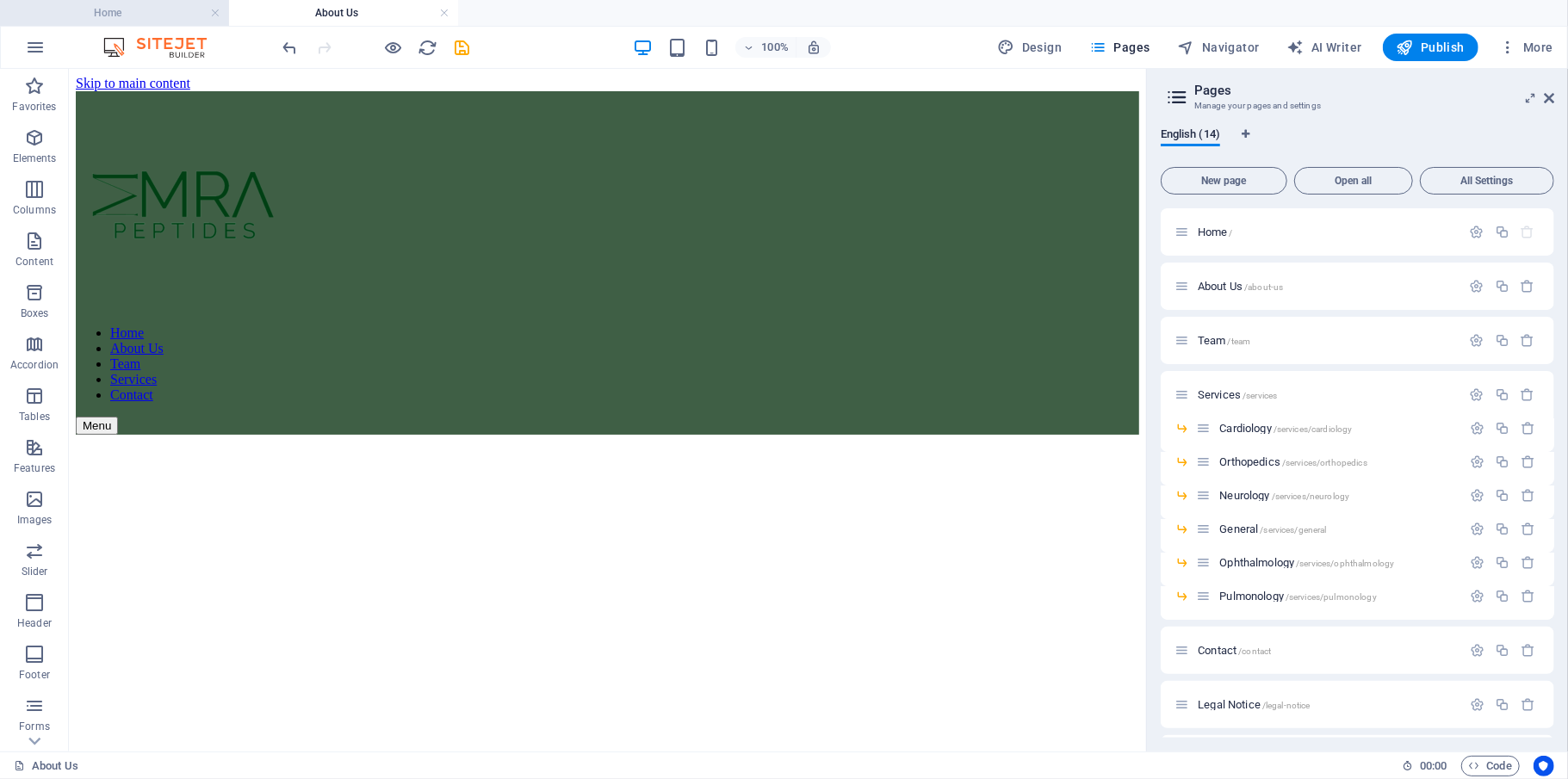
click at [125, 12] on h4 "Home" at bounding box center [114, 12] width 229 height 19
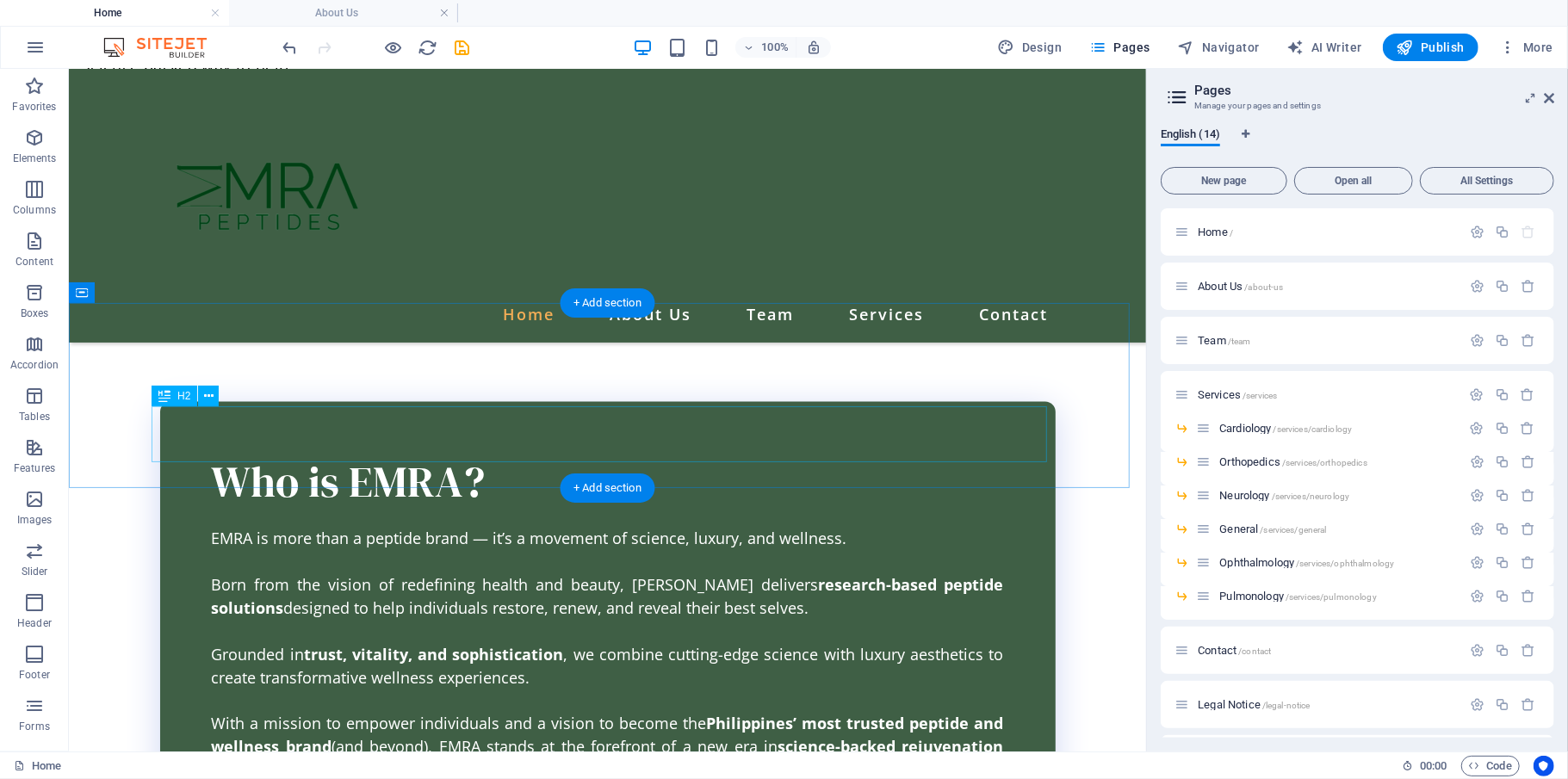
scroll to position [1385, 0]
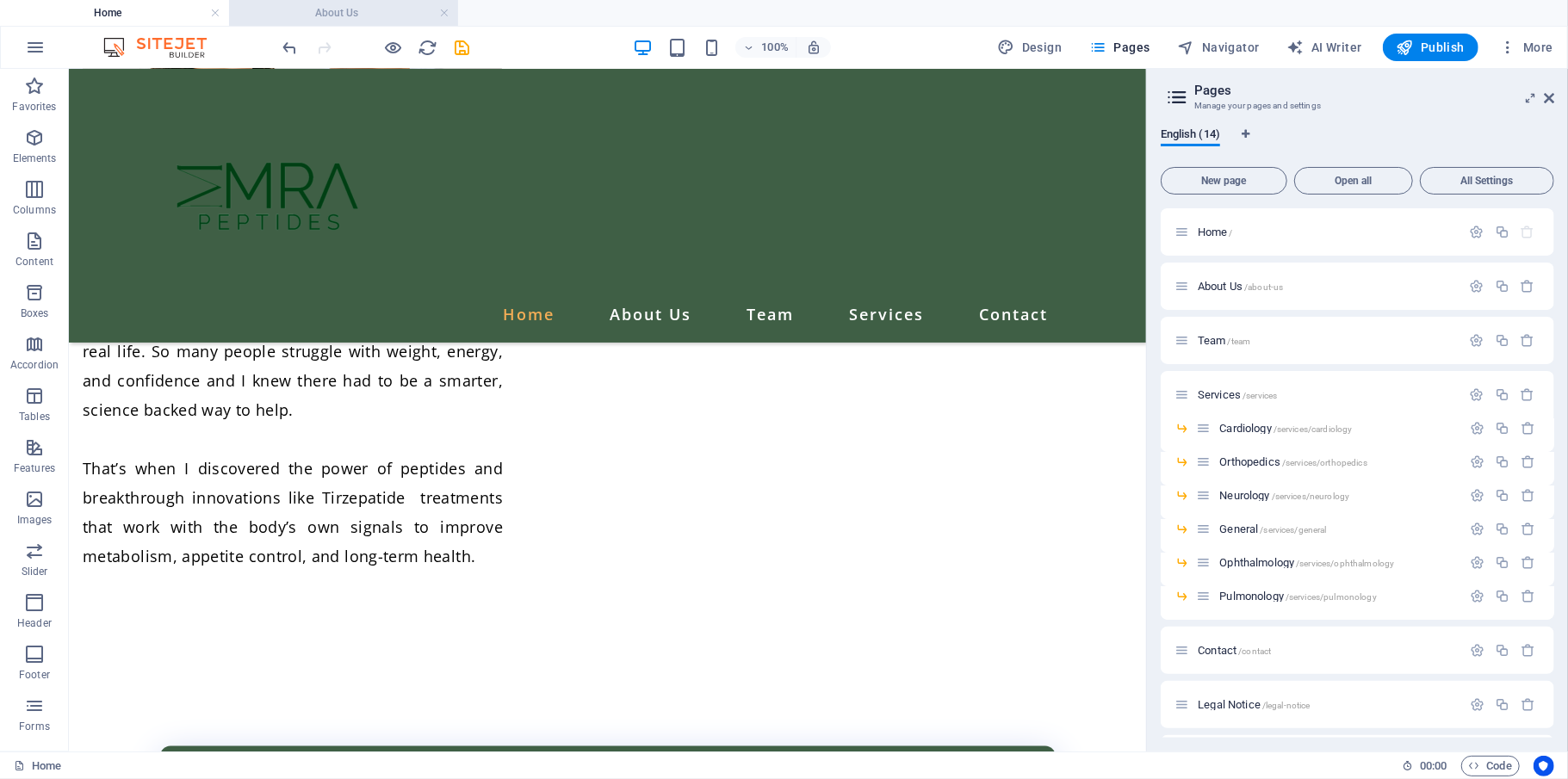
click at [348, 7] on h4 "About Us" at bounding box center [343, 12] width 229 height 19
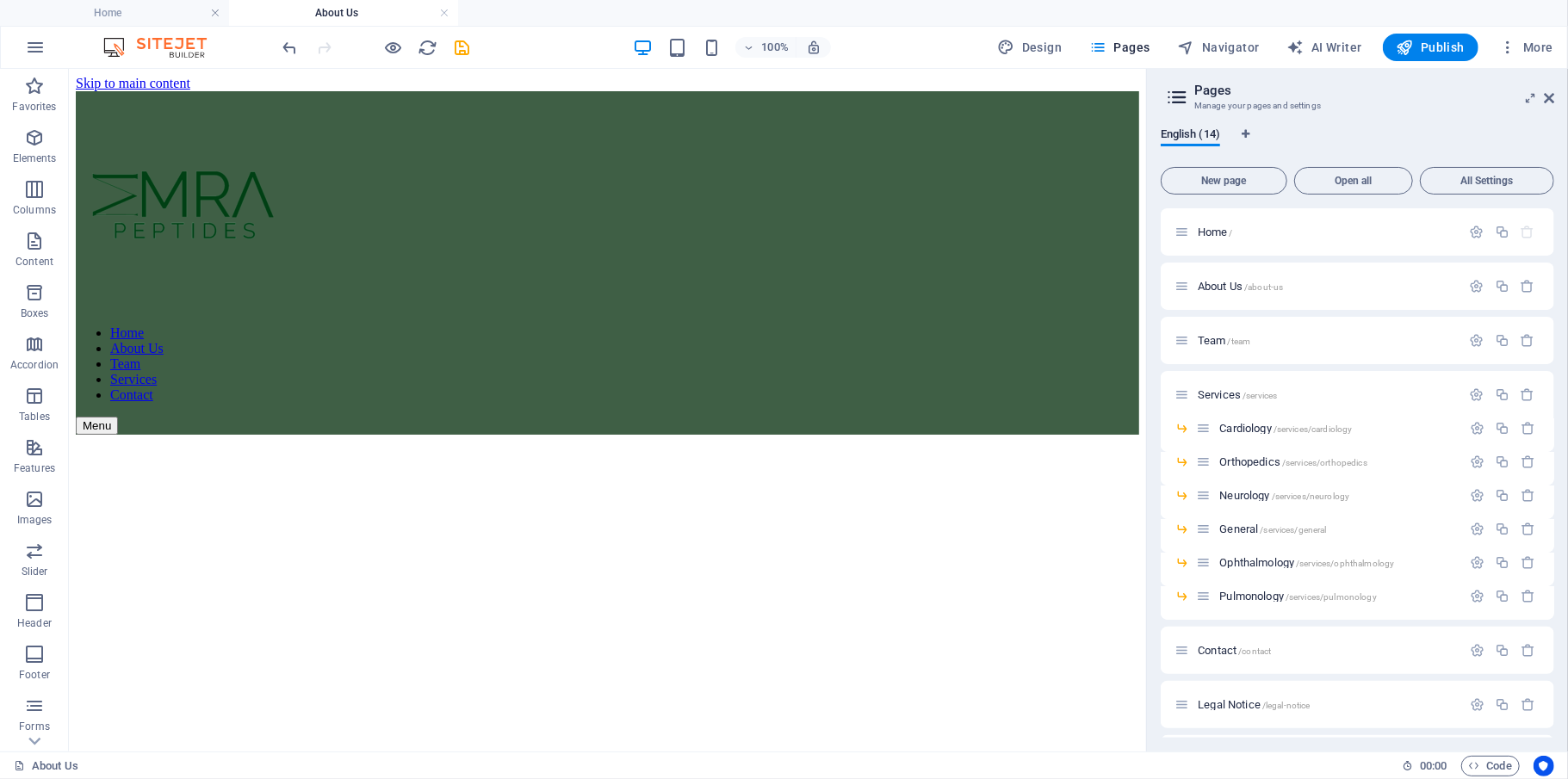
scroll to position [0, 0]
click at [759, 325] on nav "Home About Us Team Services Contact" at bounding box center [607, 363] width 1063 height 78
click at [1175, 340] on p "Team /team" at bounding box center [1327, 340] width 258 height 11
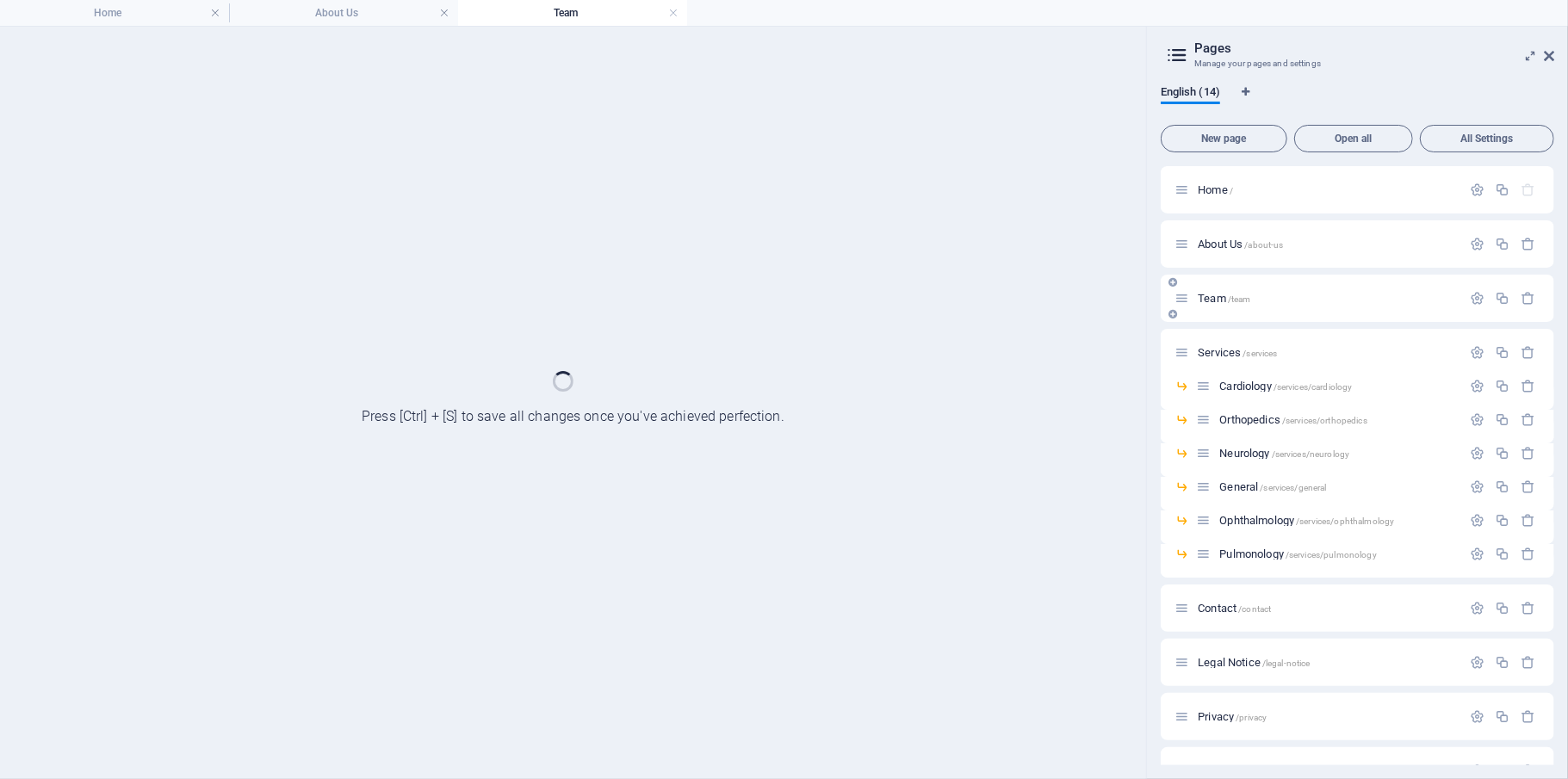
click at [1175, 340] on div "Services /services" at bounding box center [1357, 353] width 394 height 48
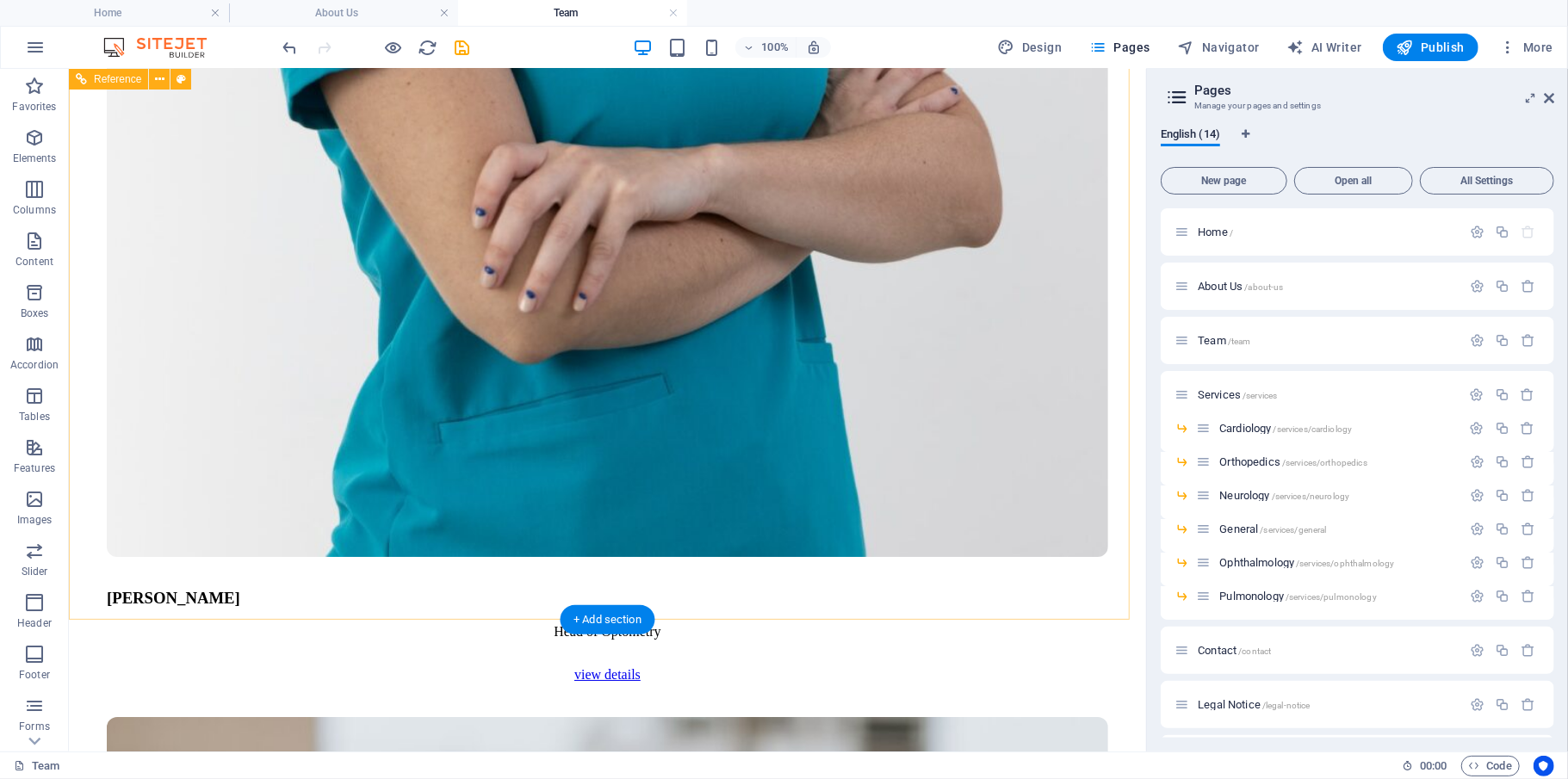
scroll to position [5049, 0]
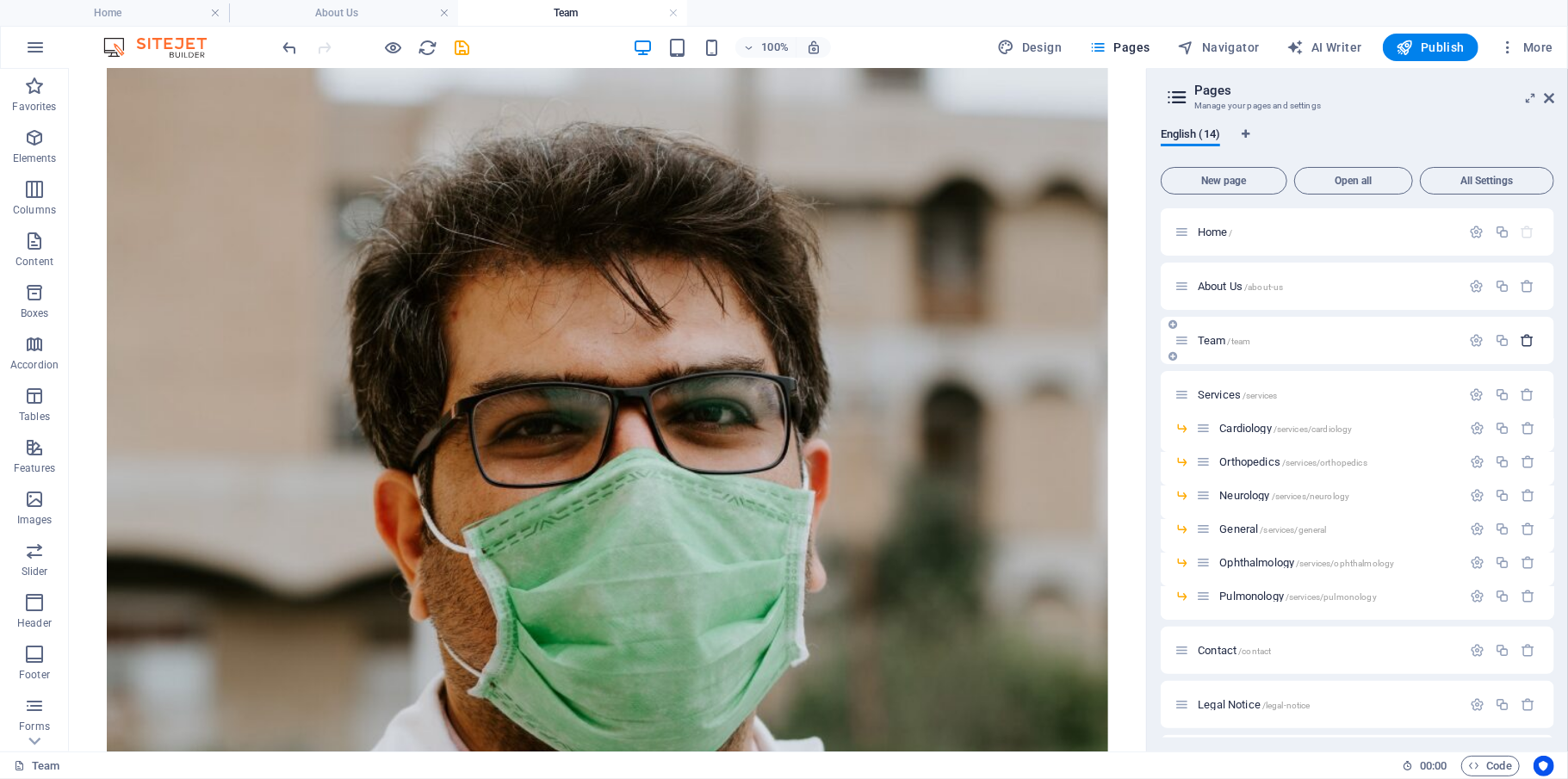
click at [1175, 336] on icon "button" at bounding box center [1527, 340] width 15 height 15
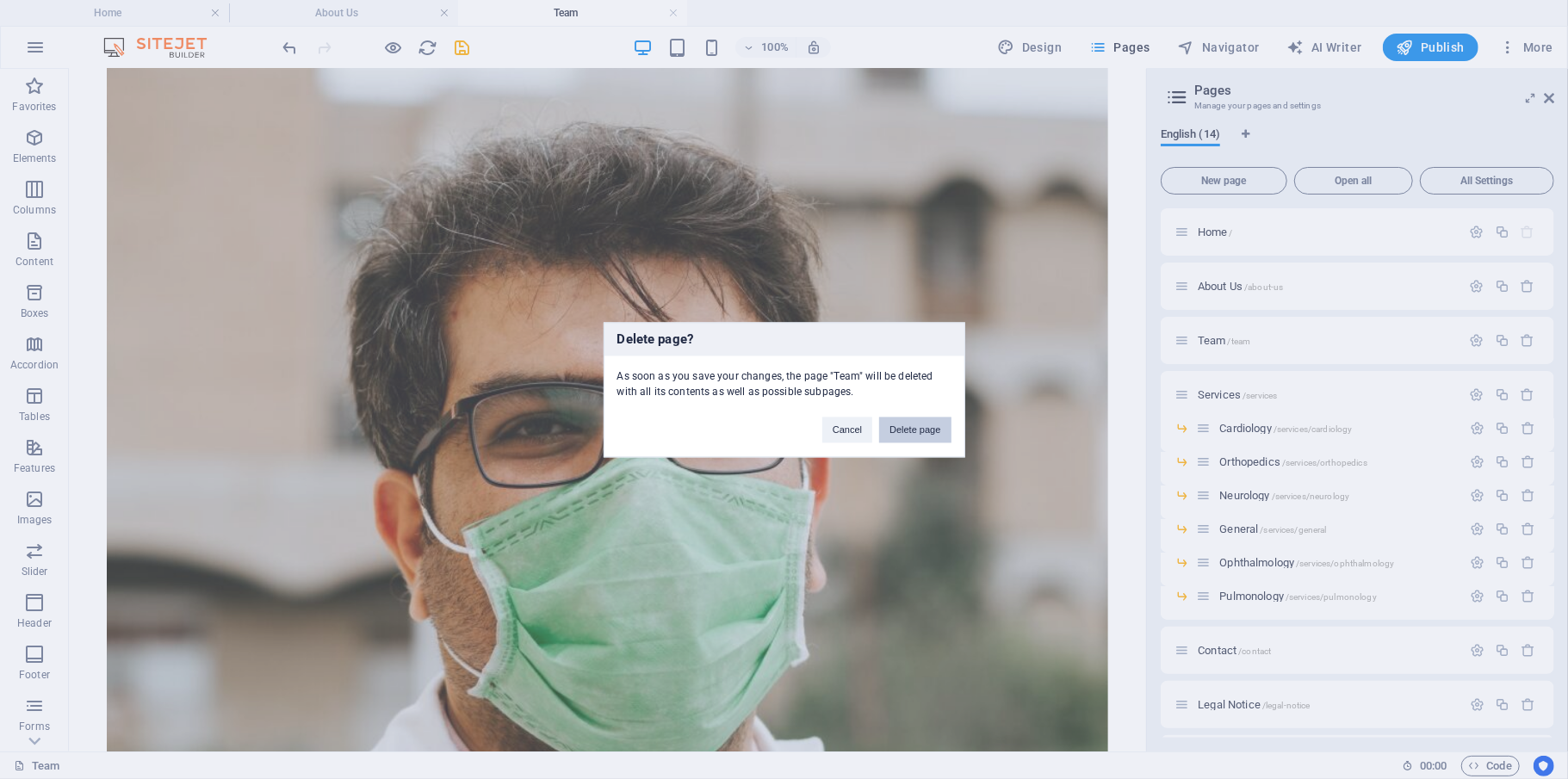
drag, startPoint x: 914, startPoint y: 424, endPoint x: 837, endPoint y: 355, distance: 103.4
click at [914, 424] on button "Delete page" at bounding box center [914, 429] width 72 height 26
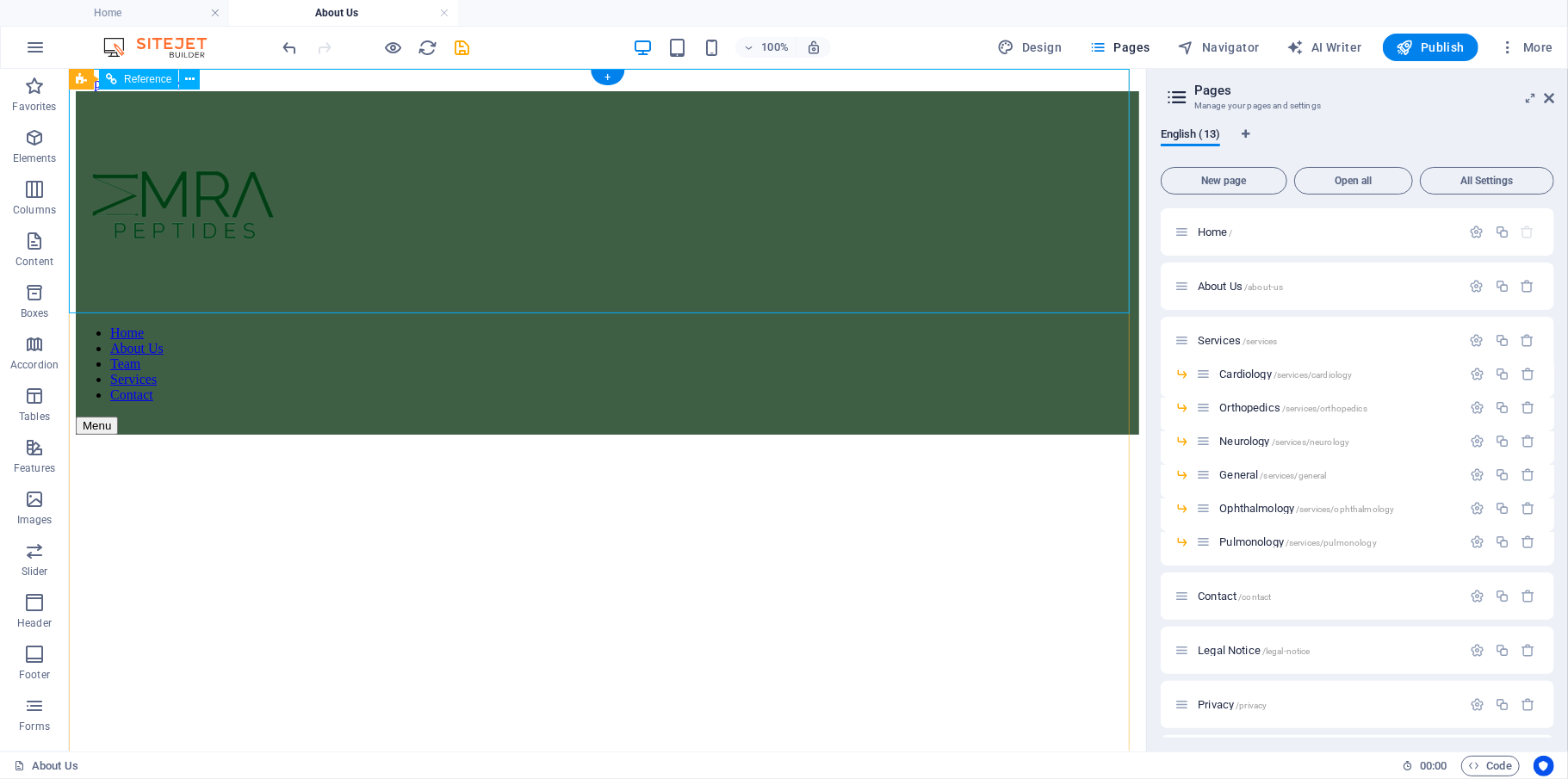
click at [759, 325] on nav "Home About Us Team Services Contact" at bounding box center [607, 363] width 1063 height 78
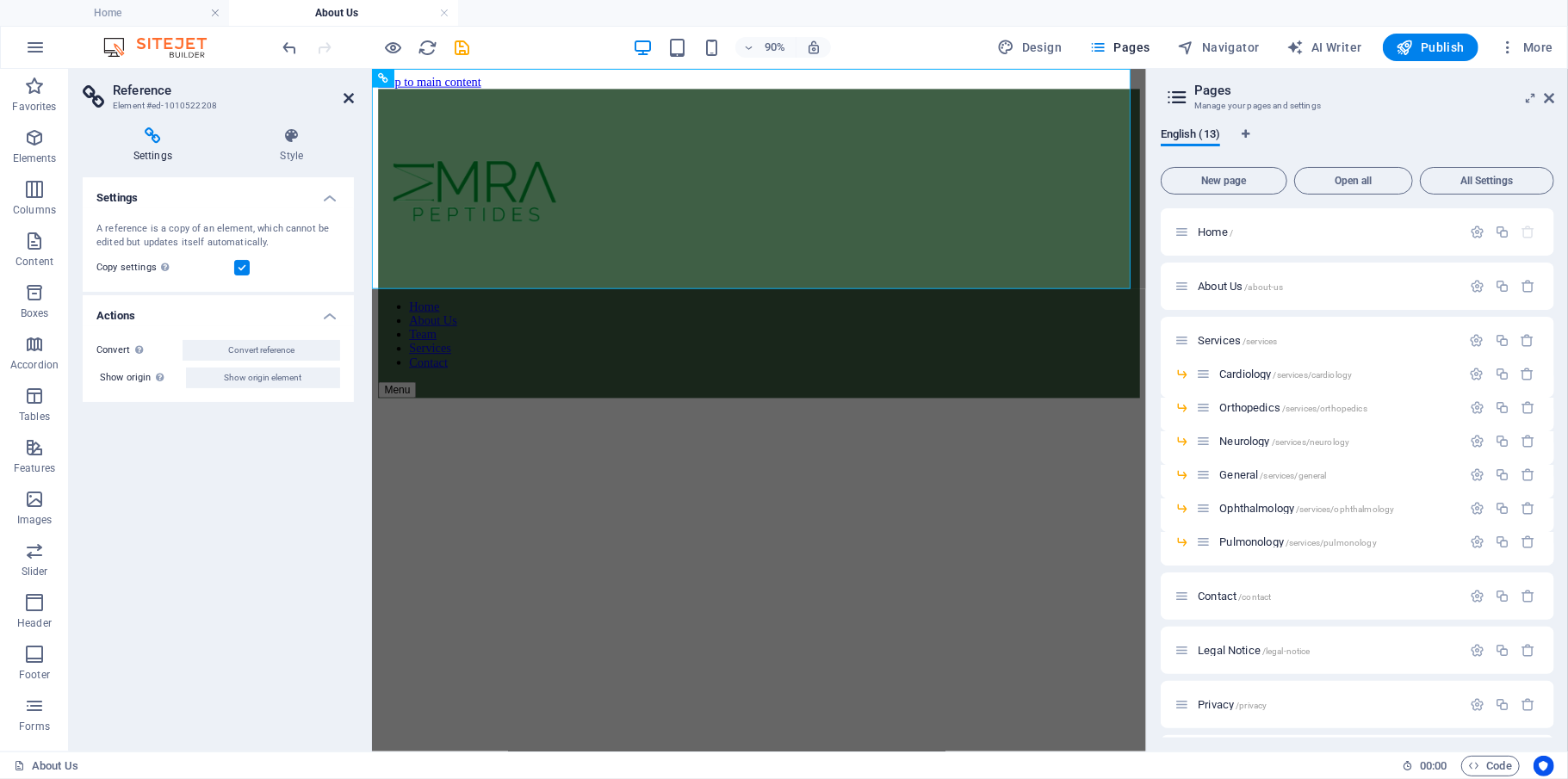
click at [346, 98] on icon at bounding box center [348, 98] width 11 height 14
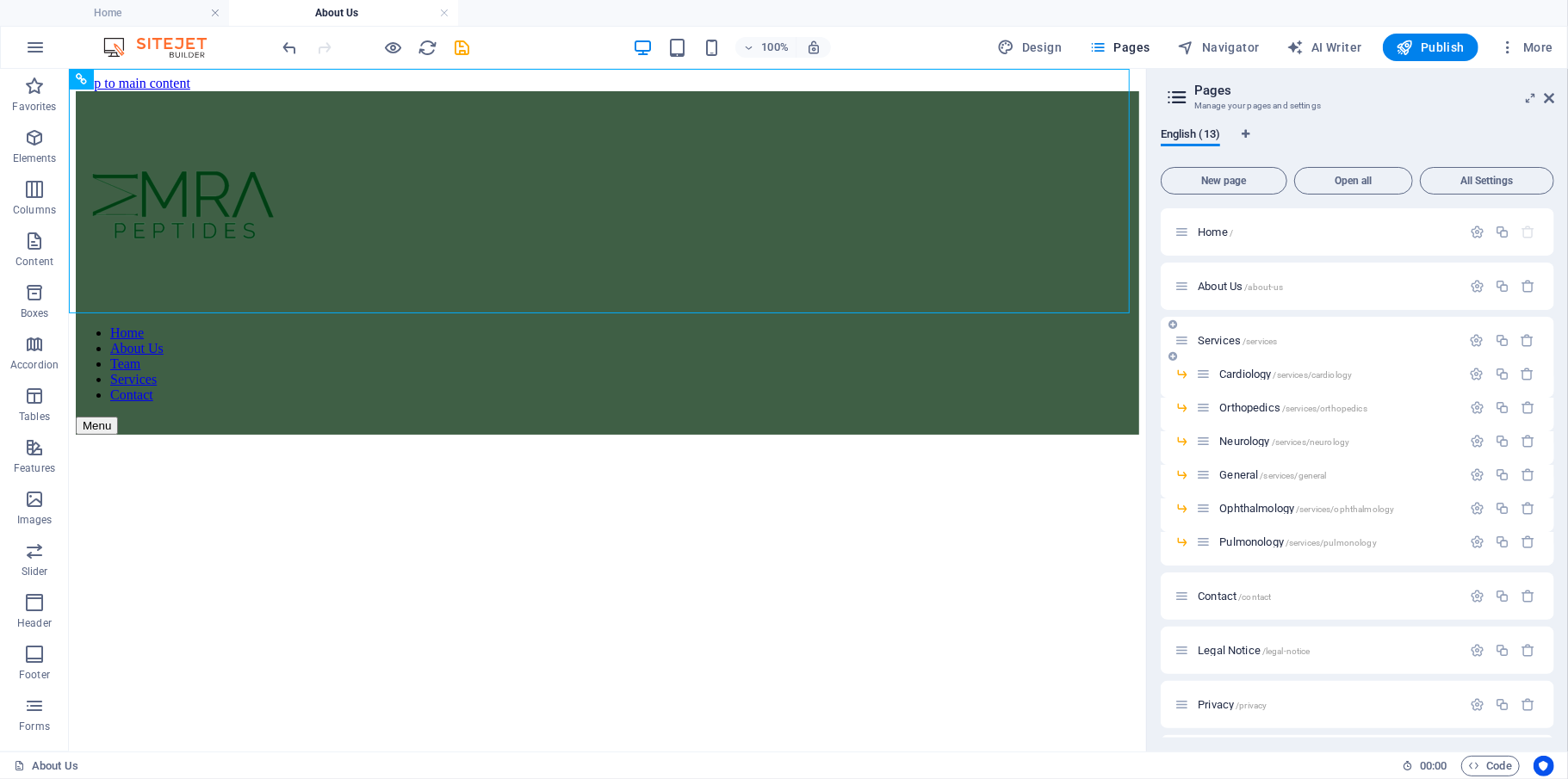
click at [1175, 341] on p "Services /services" at bounding box center [1327, 340] width 258 height 11
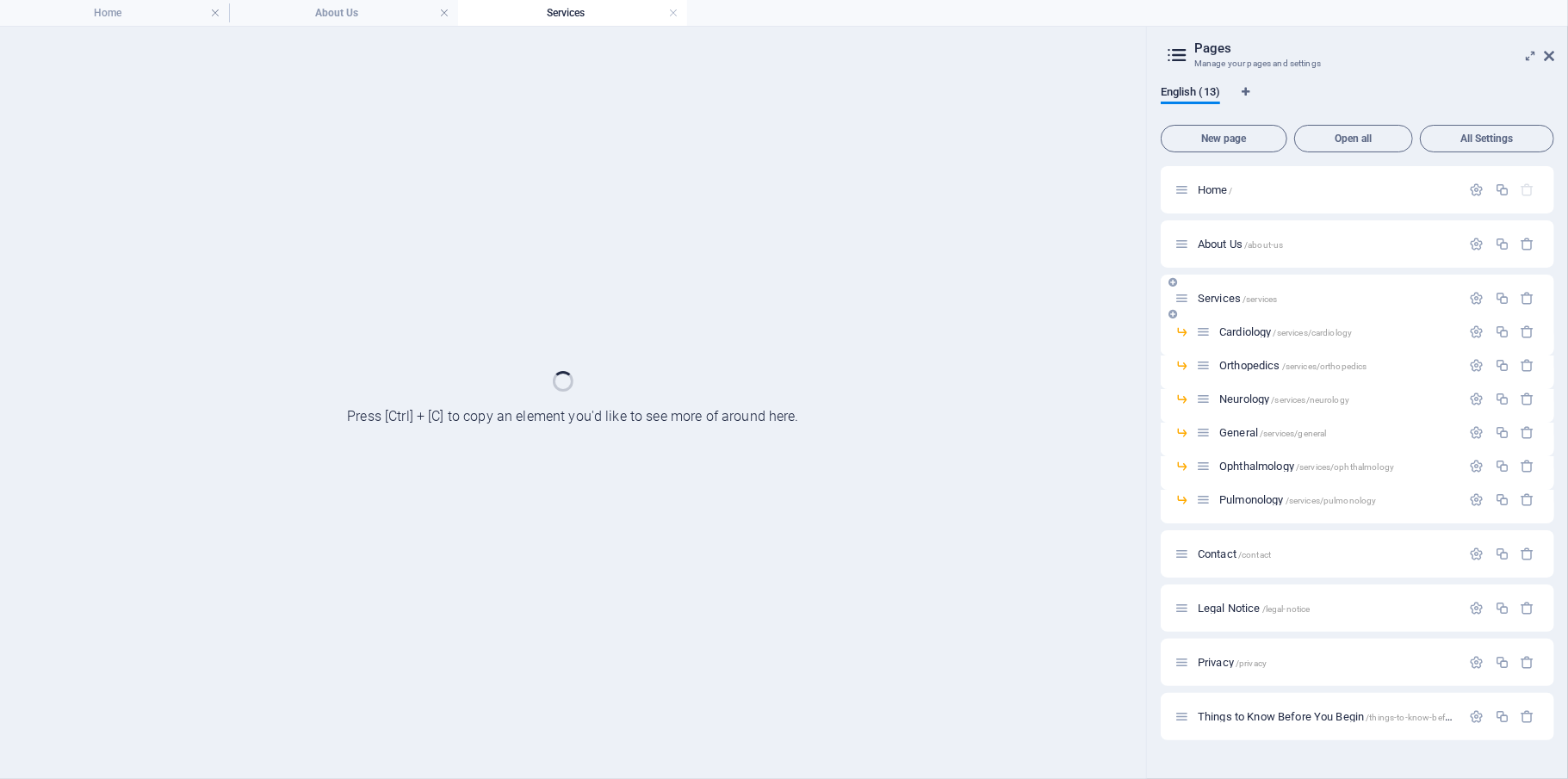
click at [1175, 341] on div "Cardiology /services/cardiology" at bounding box center [1357, 339] width 394 height 34
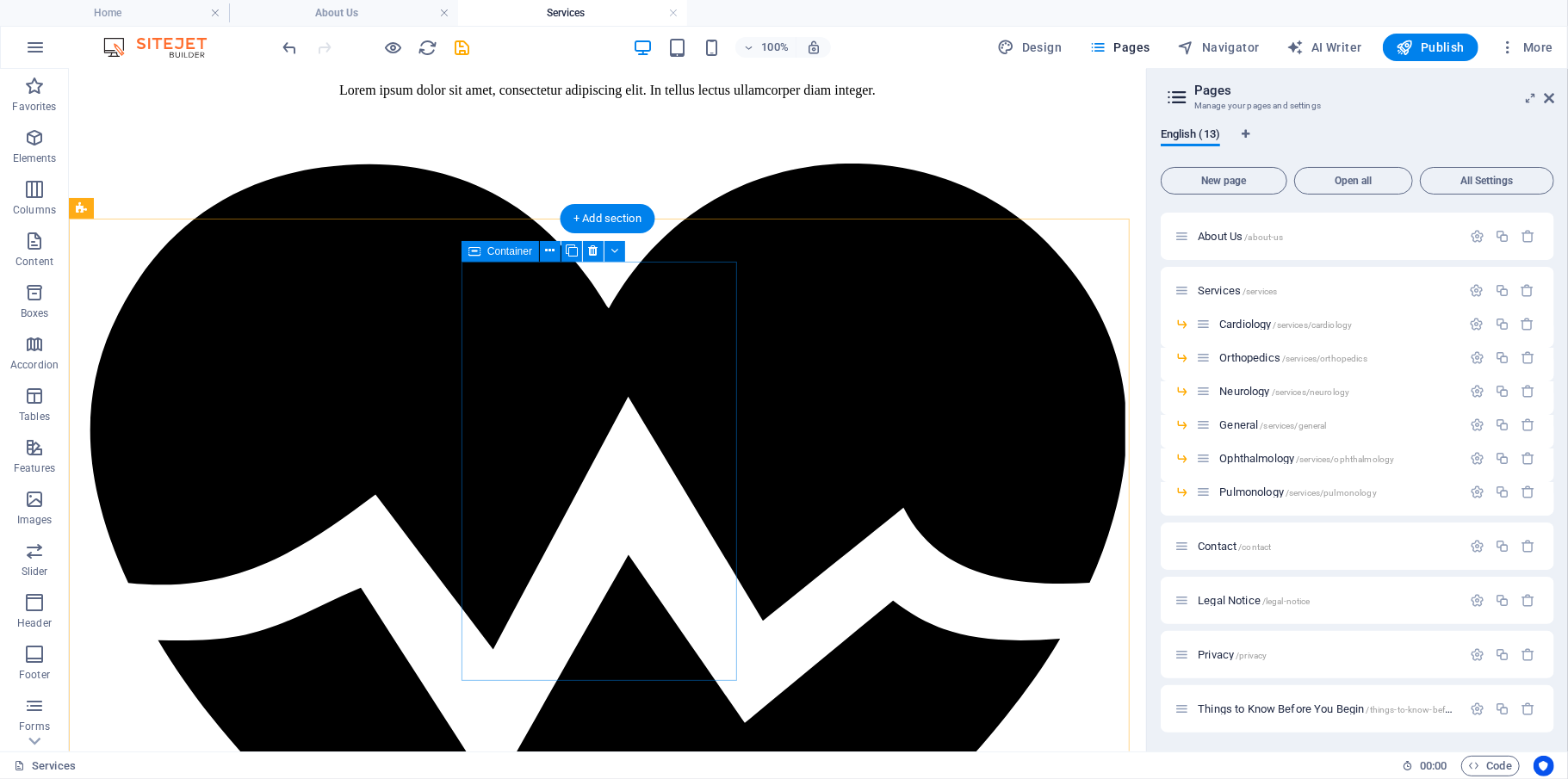
scroll to position [0, 0]
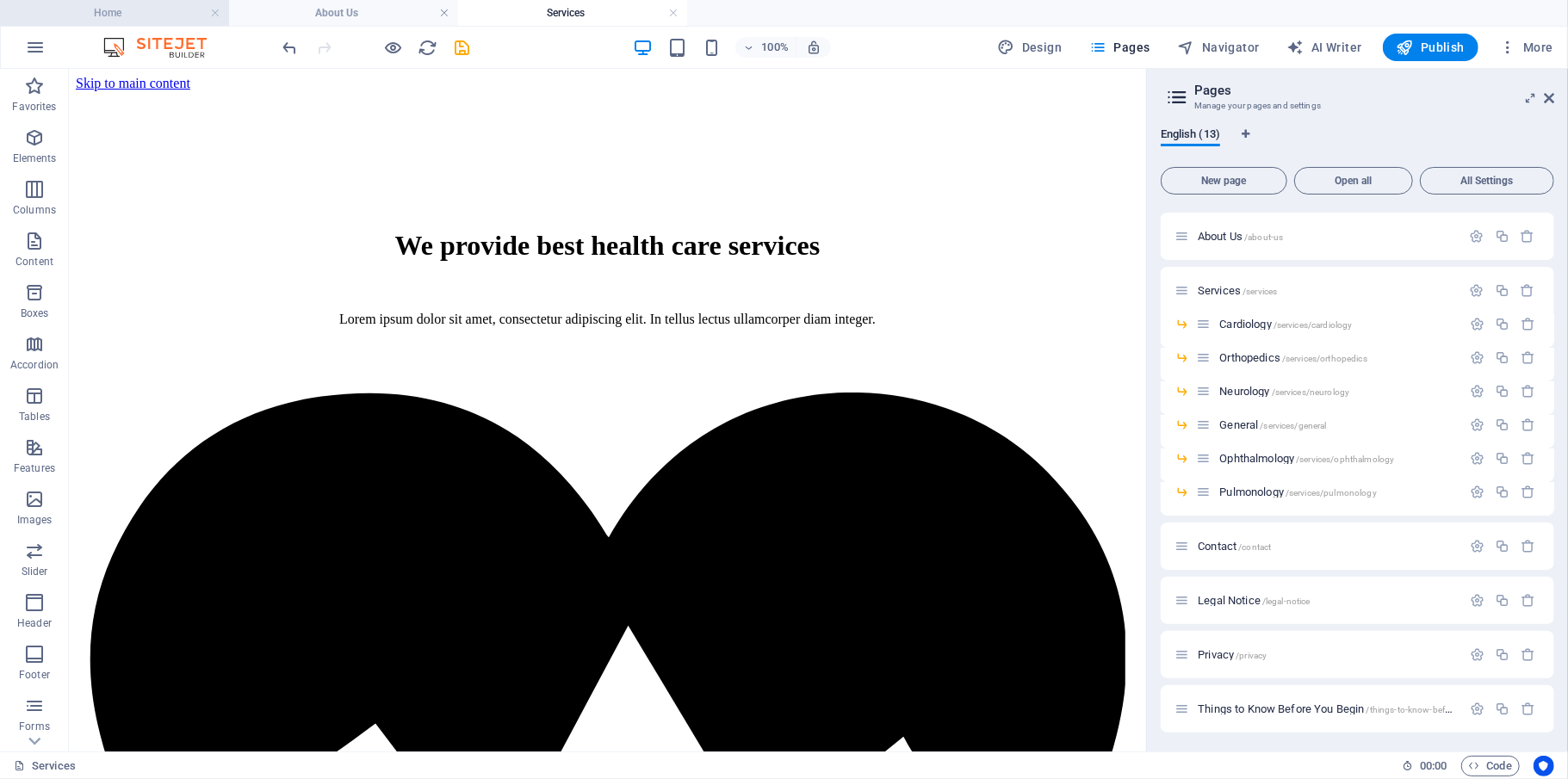
click at [142, 18] on h4 "Home" at bounding box center [114, 12] width 229 height 19
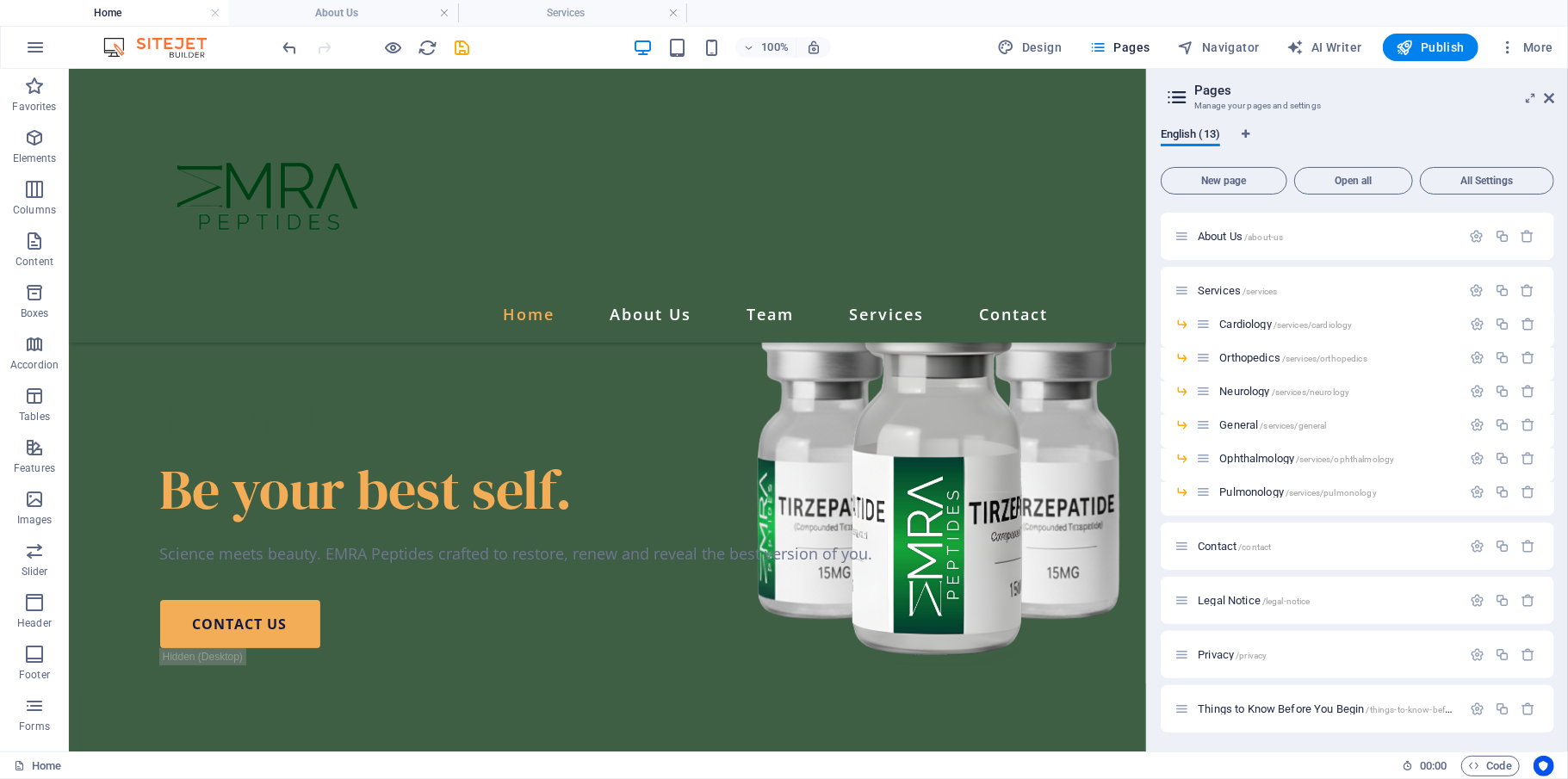
scroll to position [1385, 0]
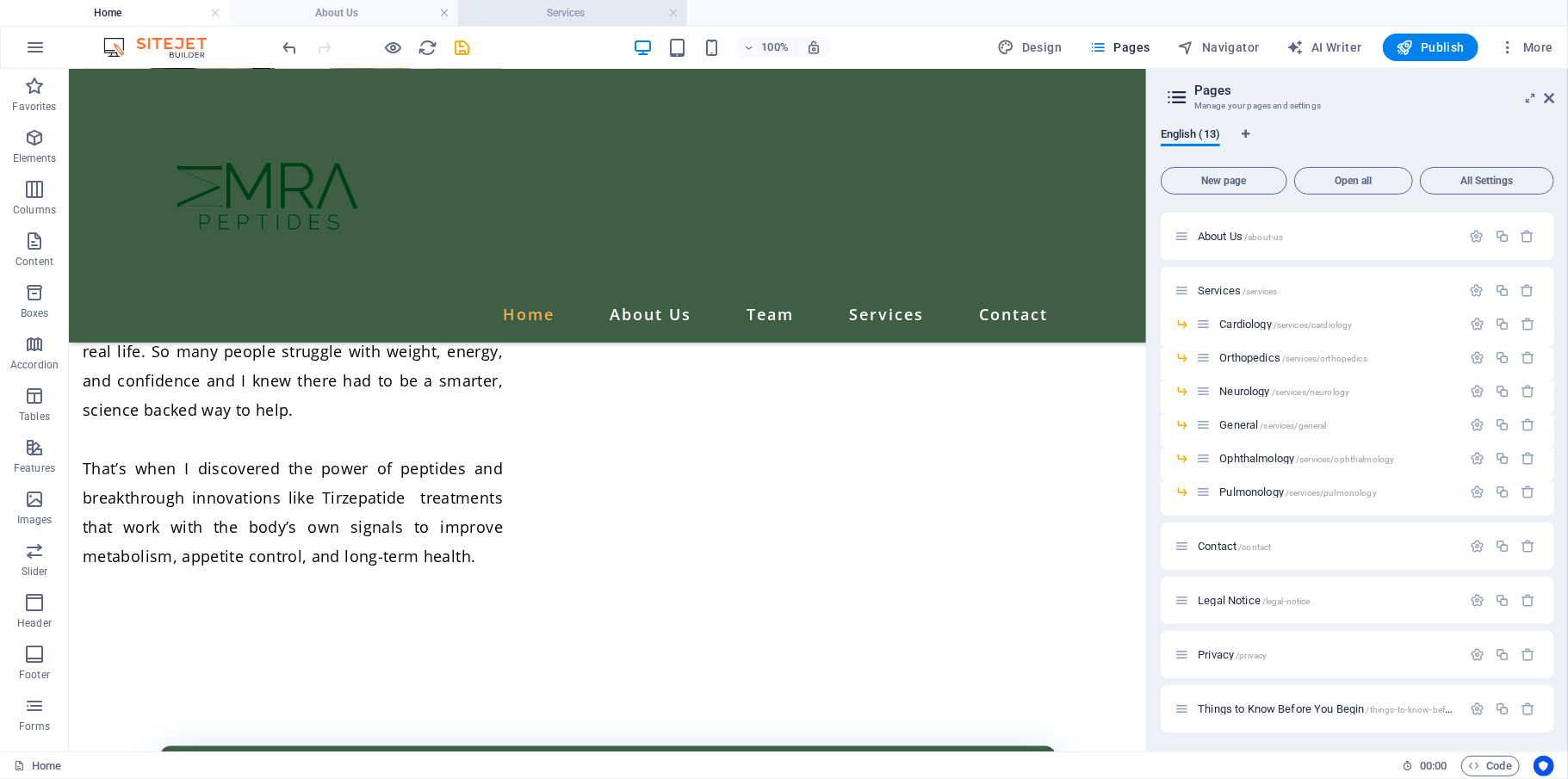
click at [520, 16] on h4 "Services" at bounding box center [572, 12] width 229 height 19
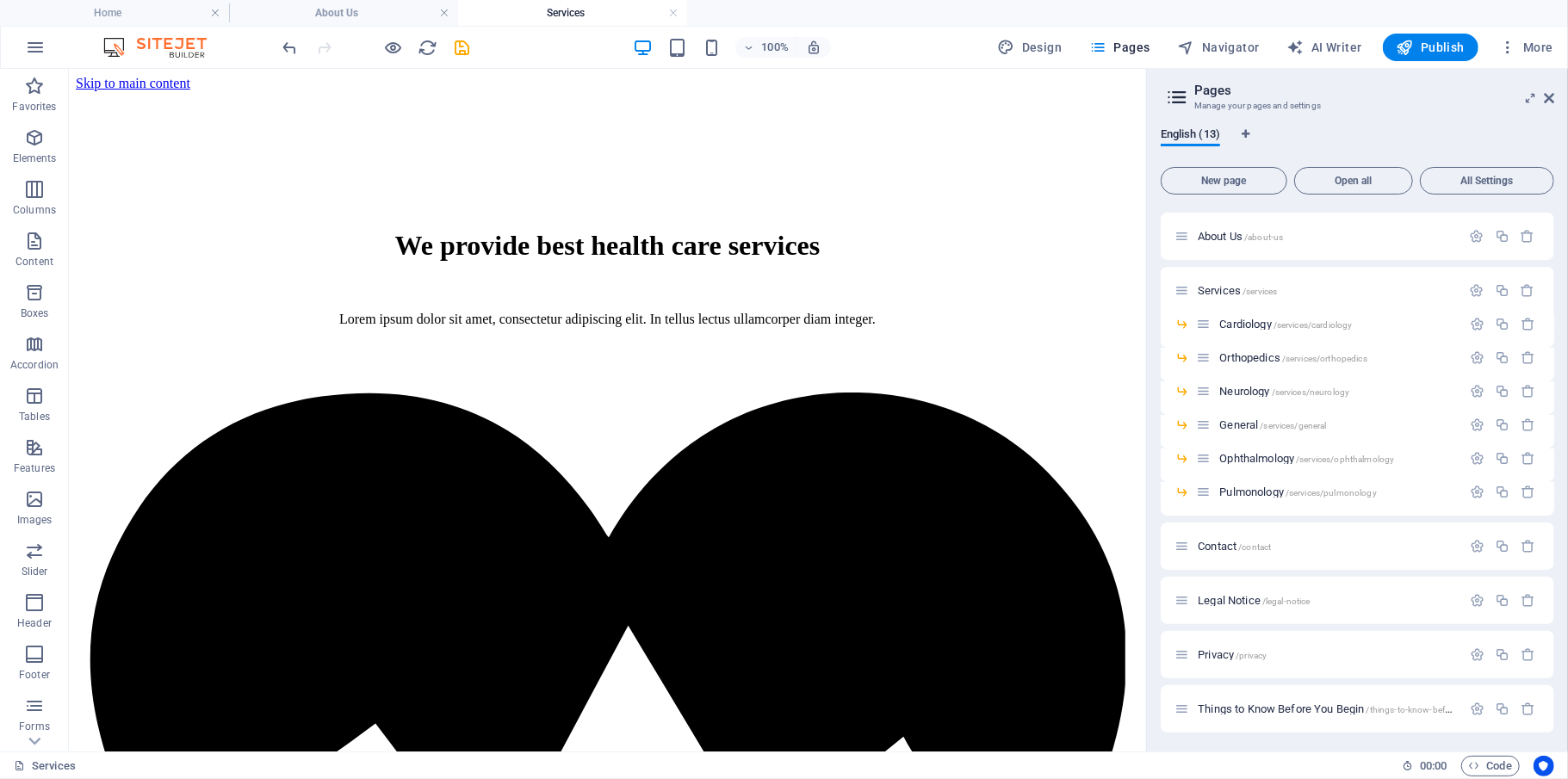
scroll to position [0, 0]
click at [362, 19] on h4 "About Us" at bounding box center [343, 12] width 229 height 19
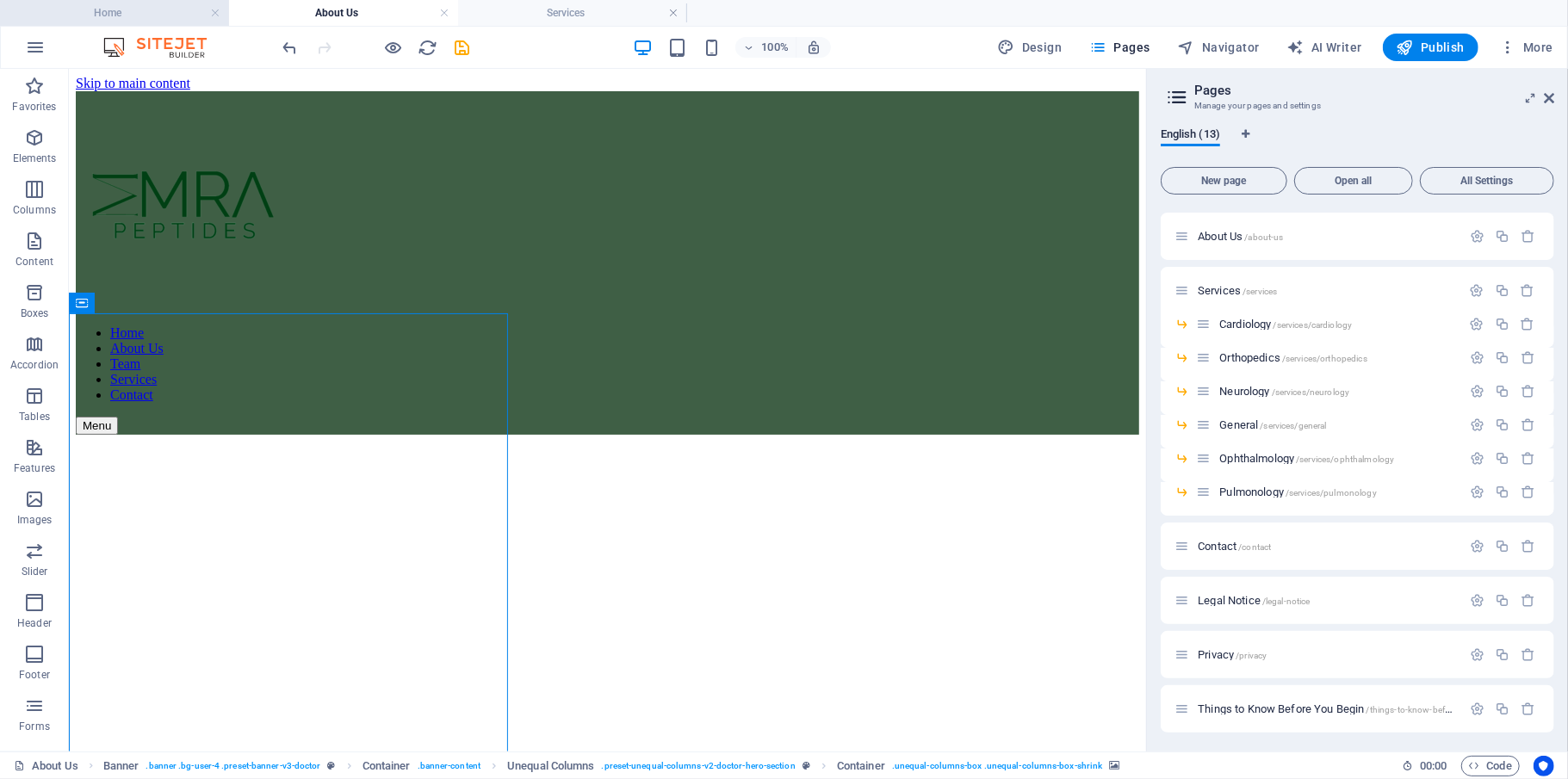
click at [132, 12] on h4 "Home" at bounding box center [114, 12] width 229 height 19
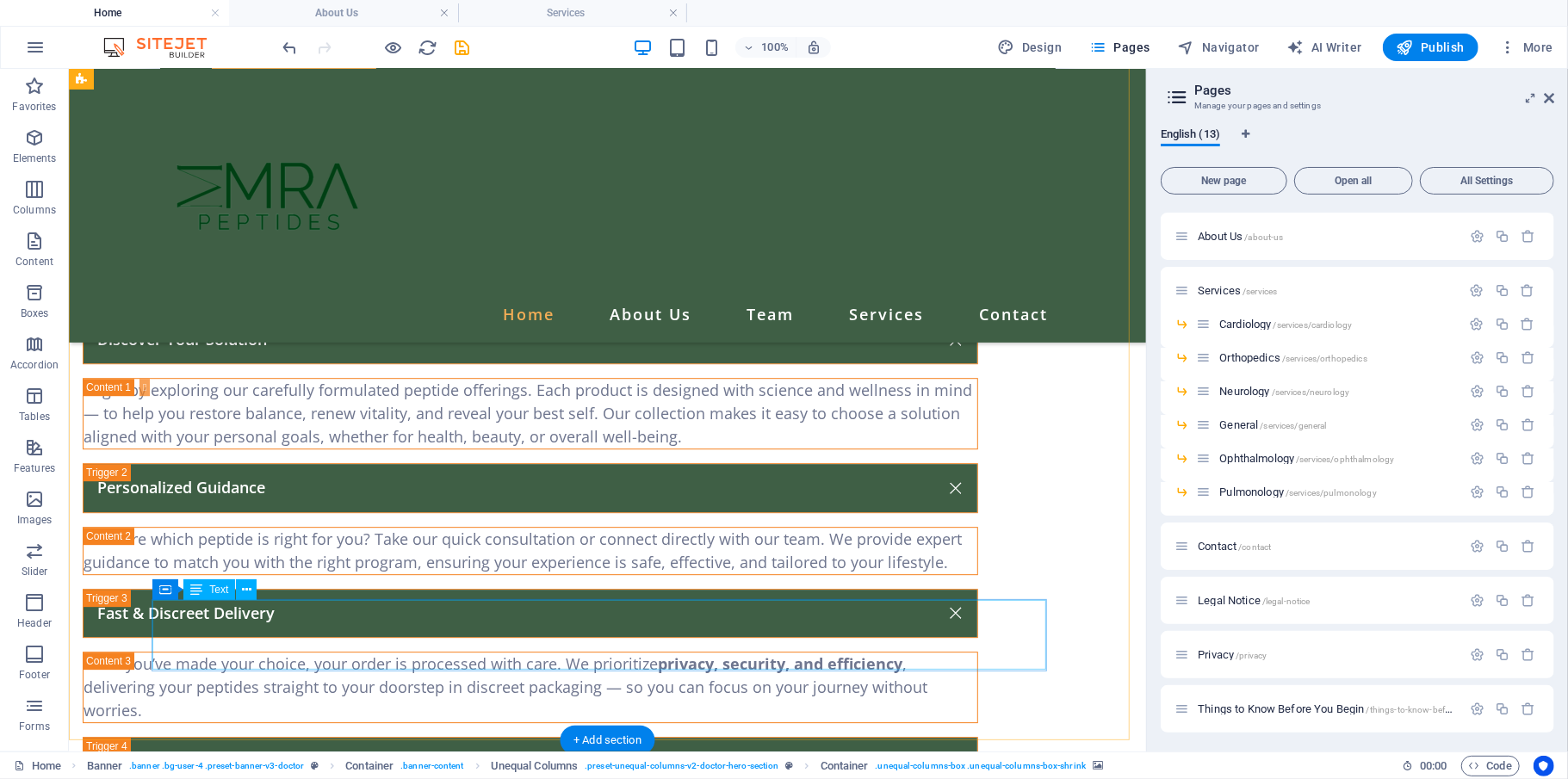
scroll to position [3213, 0]
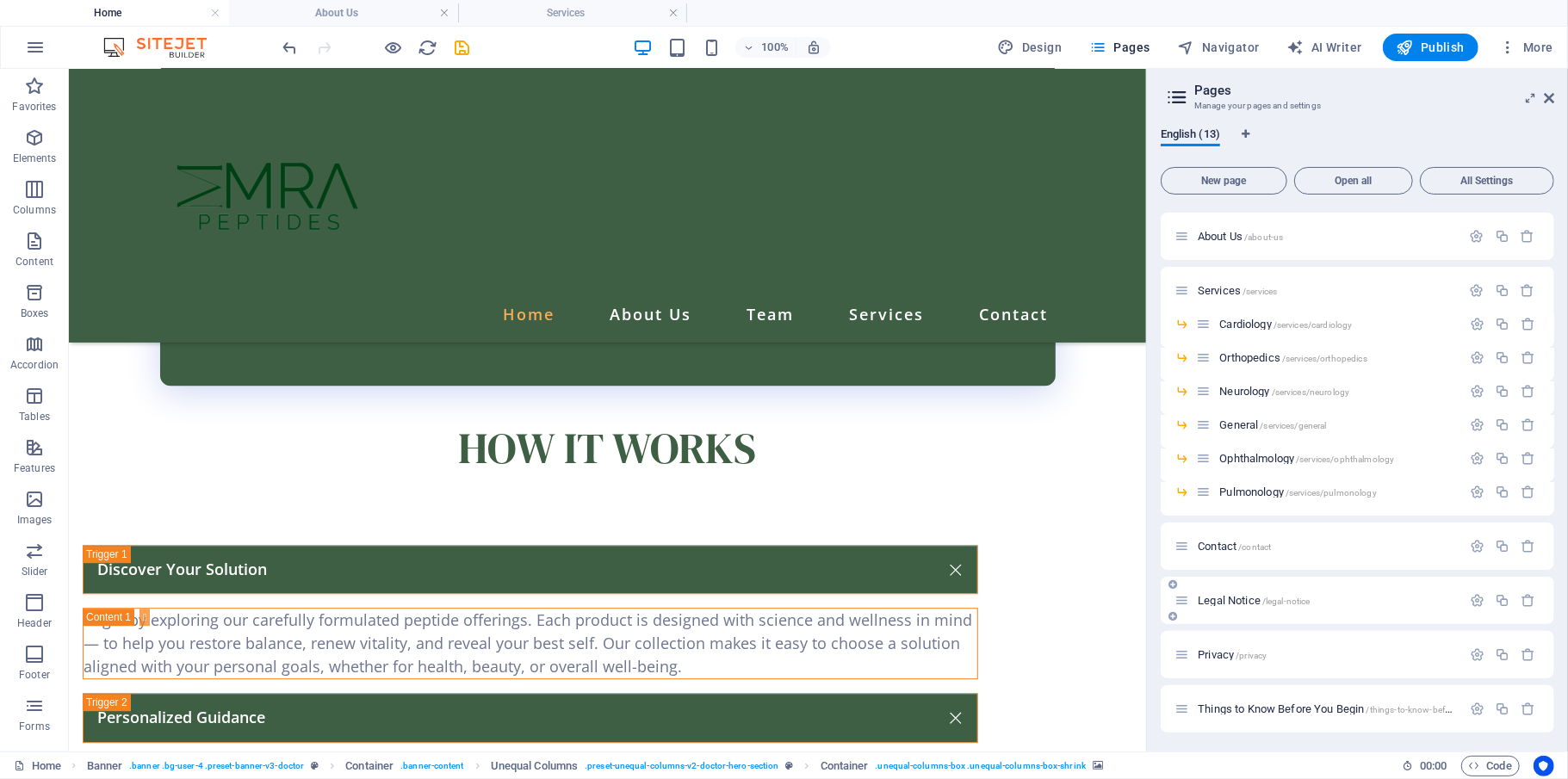
click at [1175, 584] on div "Legal Notice /legal-notice" at bounding box center [1357, 600] width 394 height 48
click at [1175, 584] on p "Legal Notice /legal-notice" at bounding box center [1327, 600] width 258 height 11
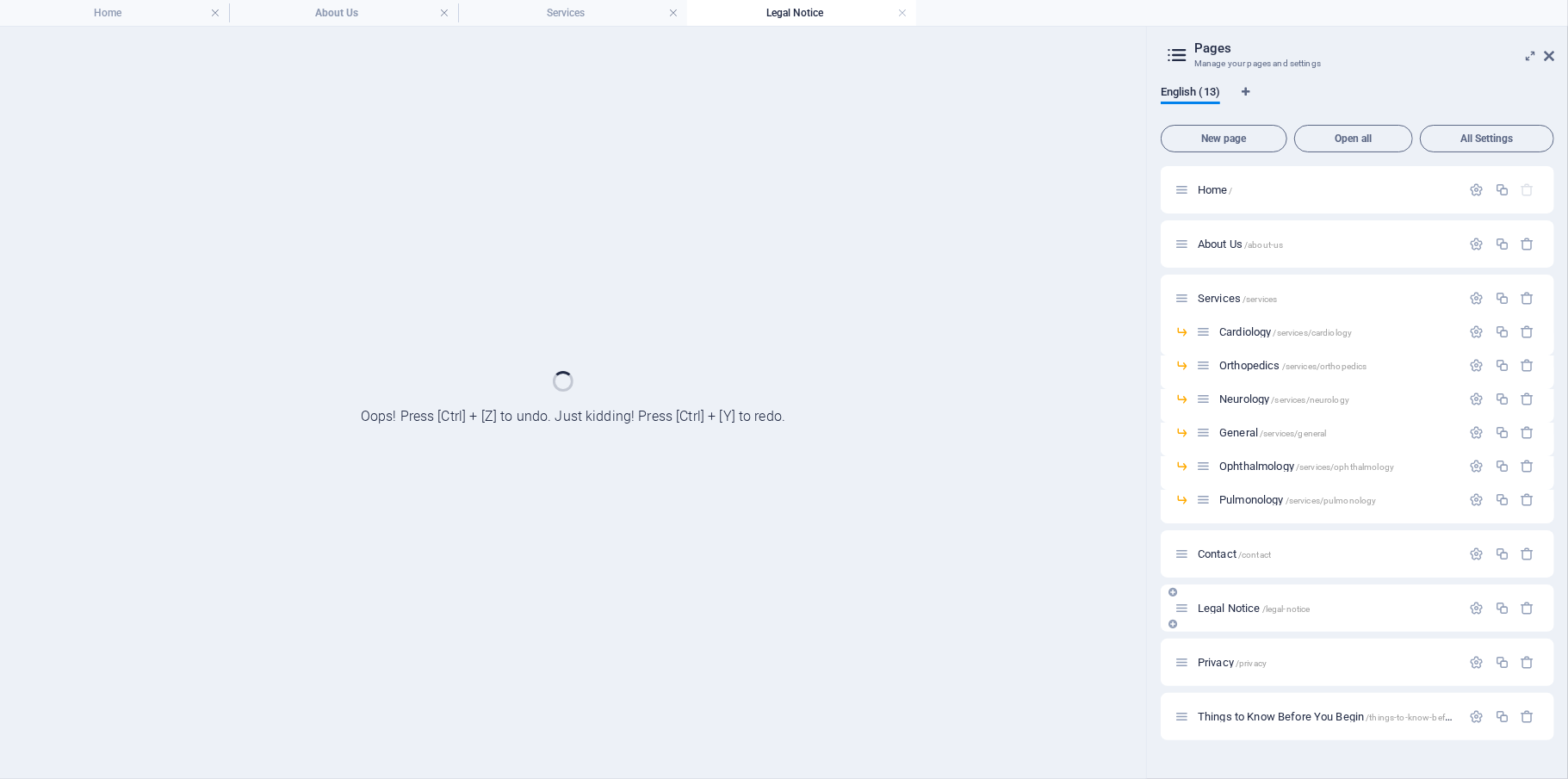
click at [1175, 584] on div "Legal Notice /legal-notice" at bounding box center [1318, 608] width 287 height 19
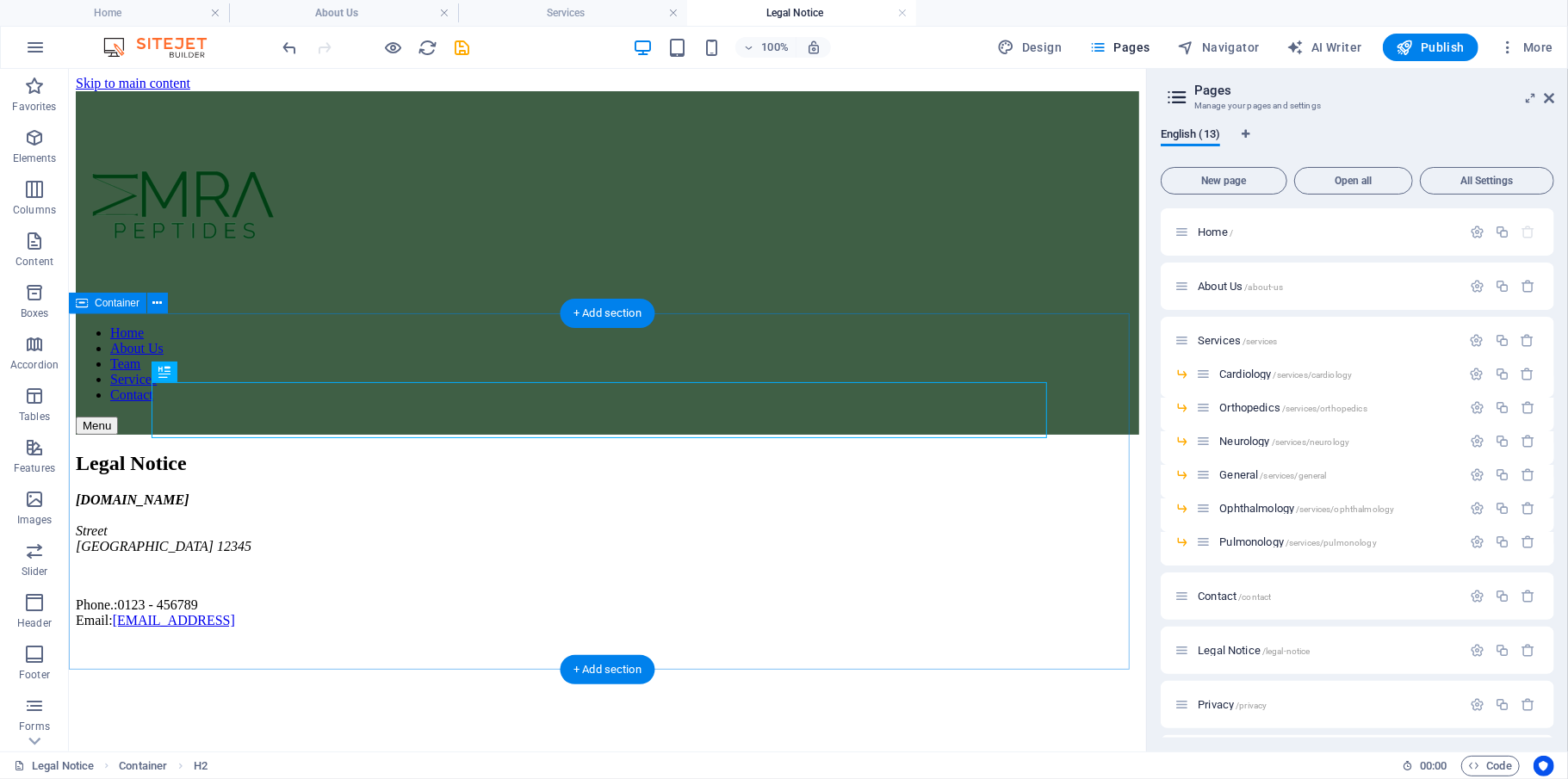
scroll to position [407, 0]
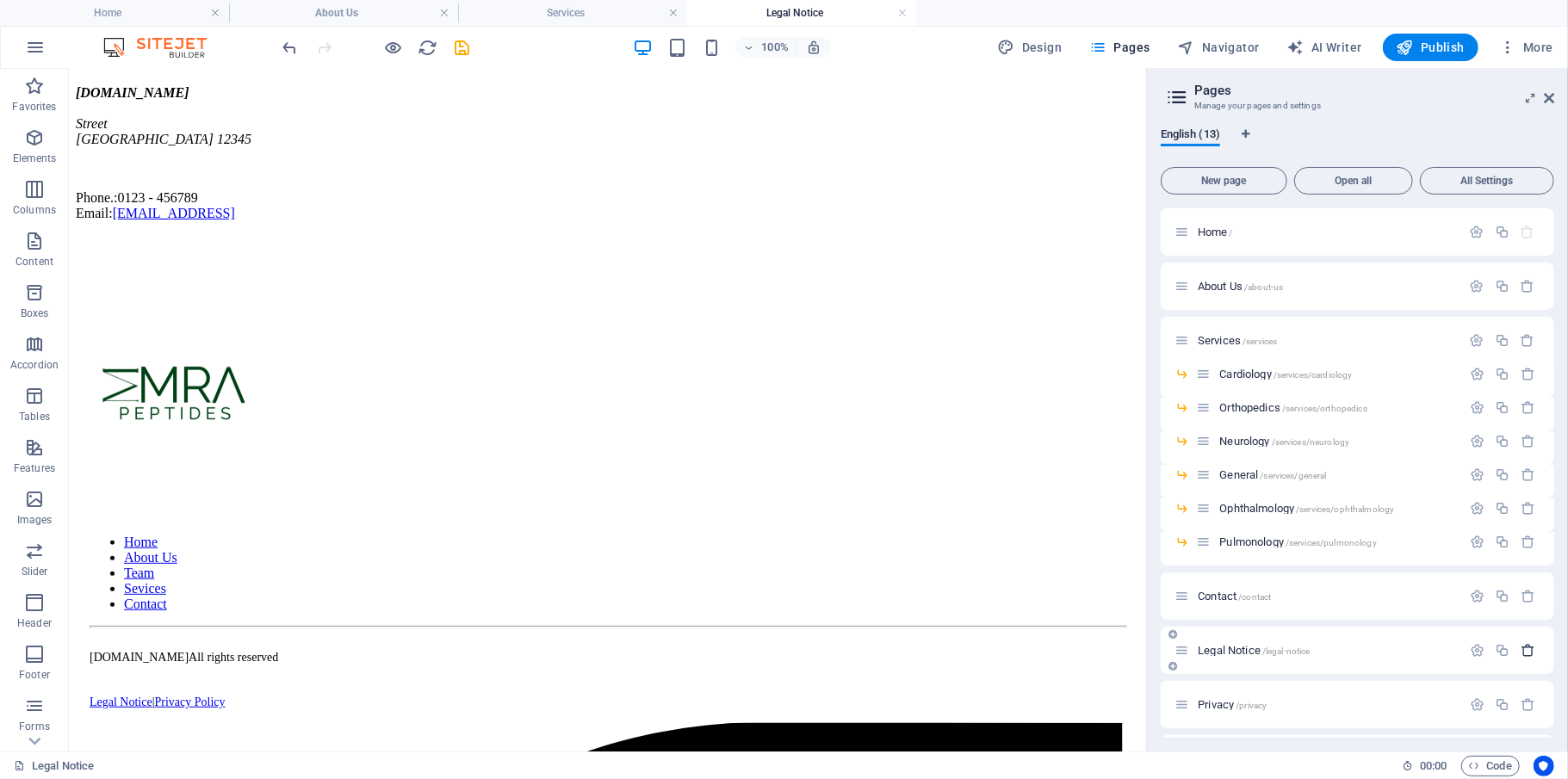
click at [1175, 584] on button "button" at bounding box center [1527, 650] width 25 height 15
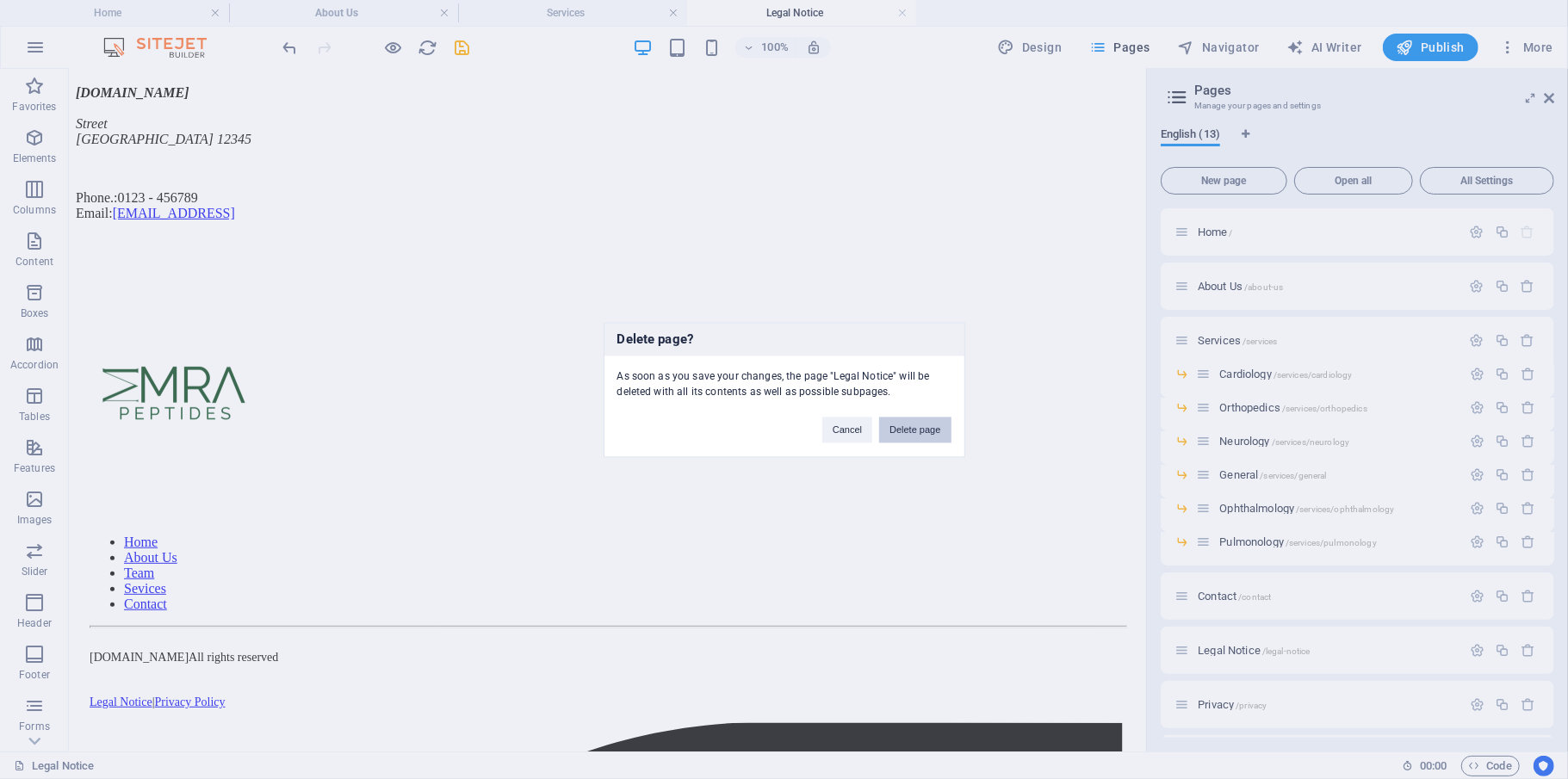
click at [926, 431] on button "Delete page" at bounding box center [914, 429] width 72 height 26
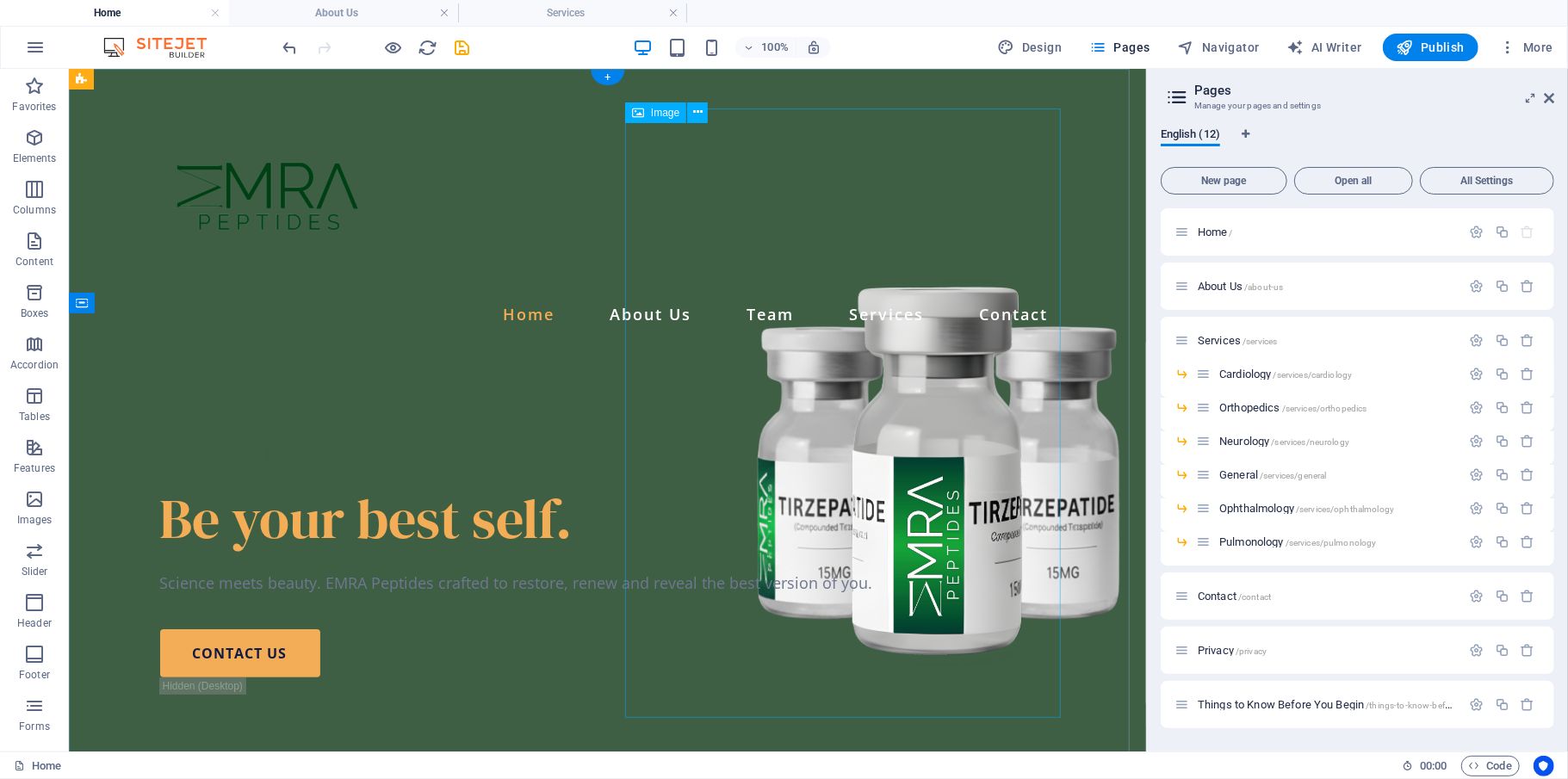
scroll to position [3213, 0]
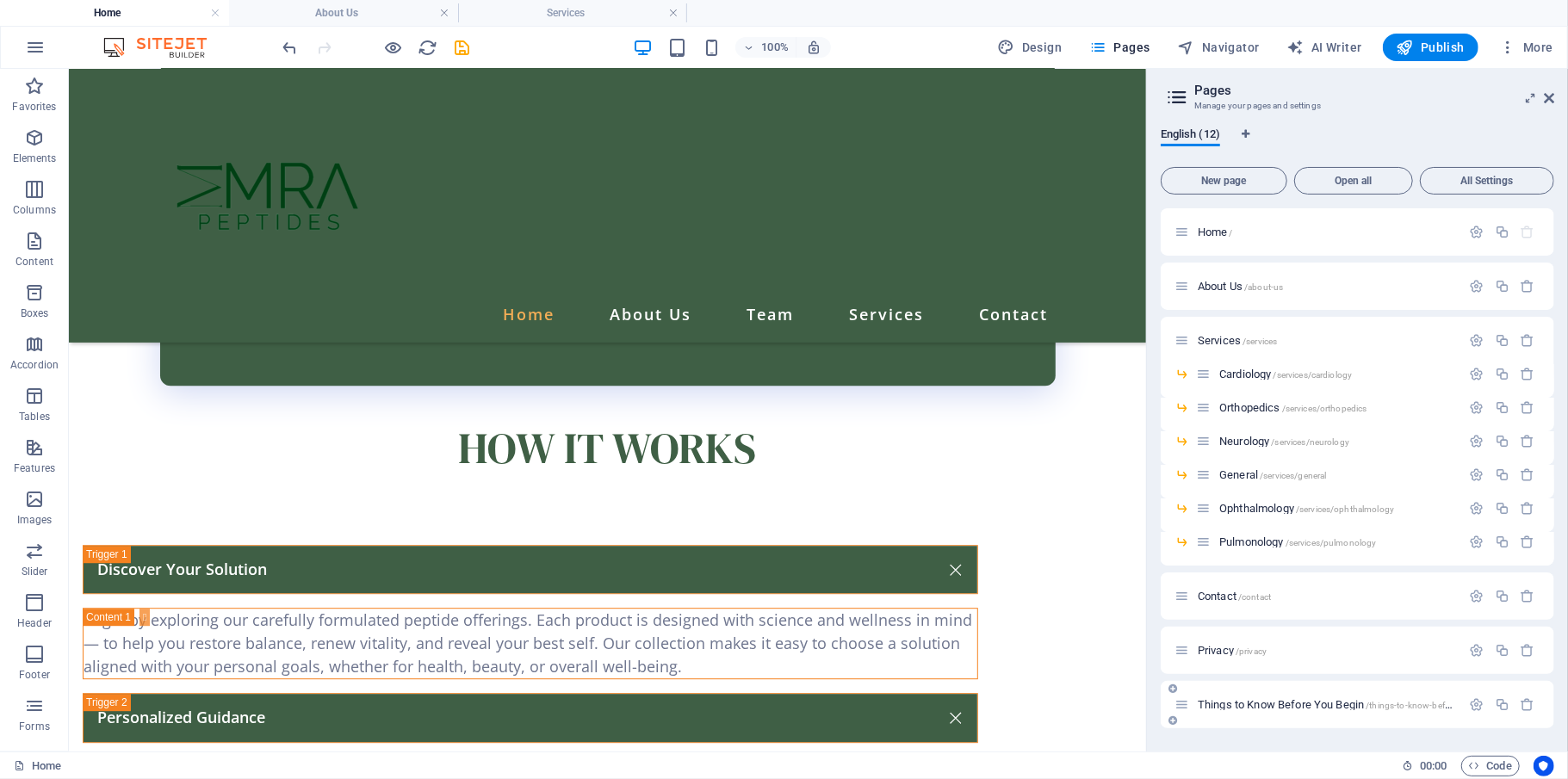
click at [1175, 584] on p "Privacy /privacy" at bounding box center [1327, 650] width 258 height 11
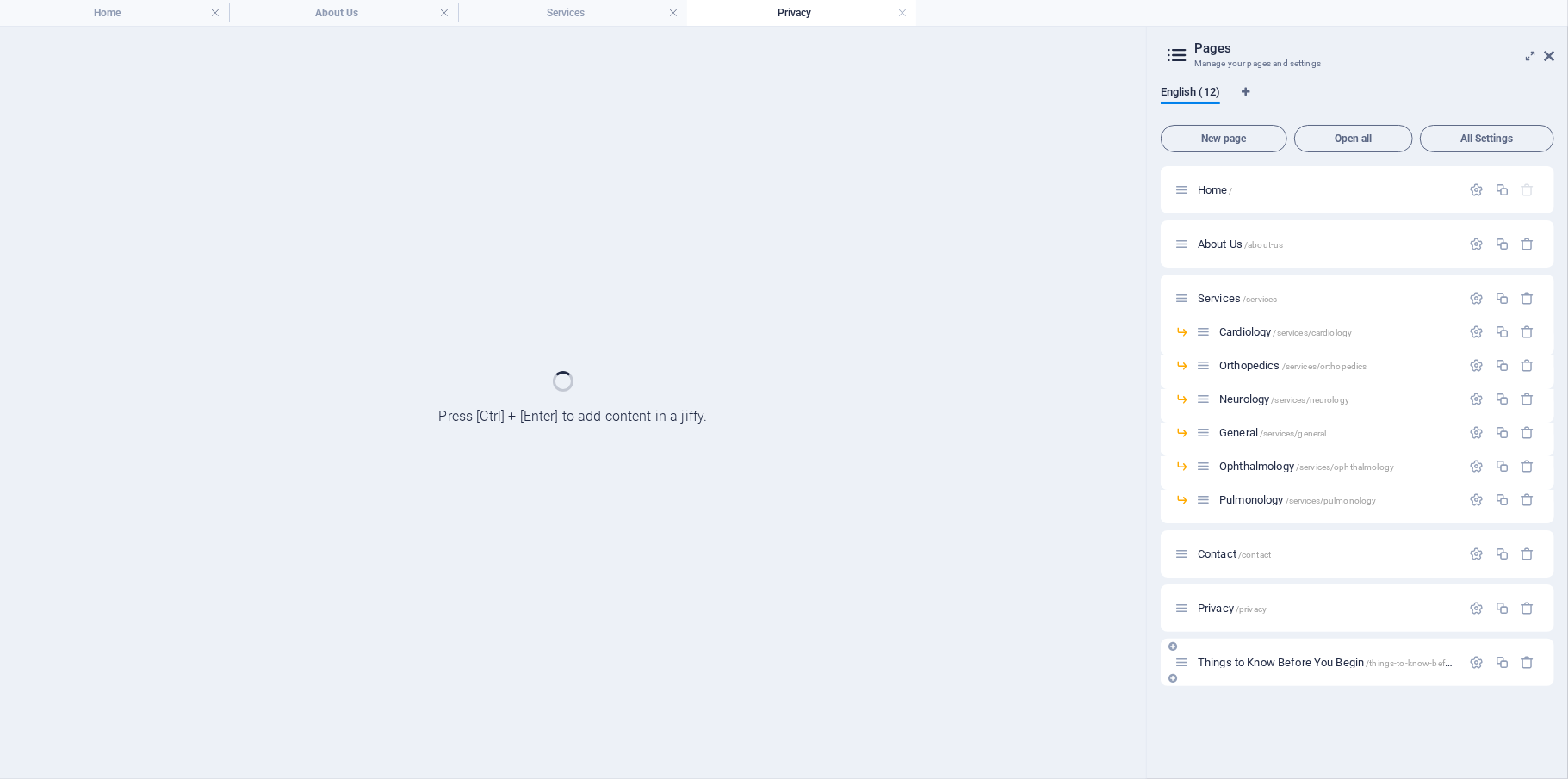
scroll to position [0, 0]
click at [1175, 584] on div "Things to Know Before You Begin /things-to-know-before-you-begin" at bounding box center [1357, 662] width 394 height 48
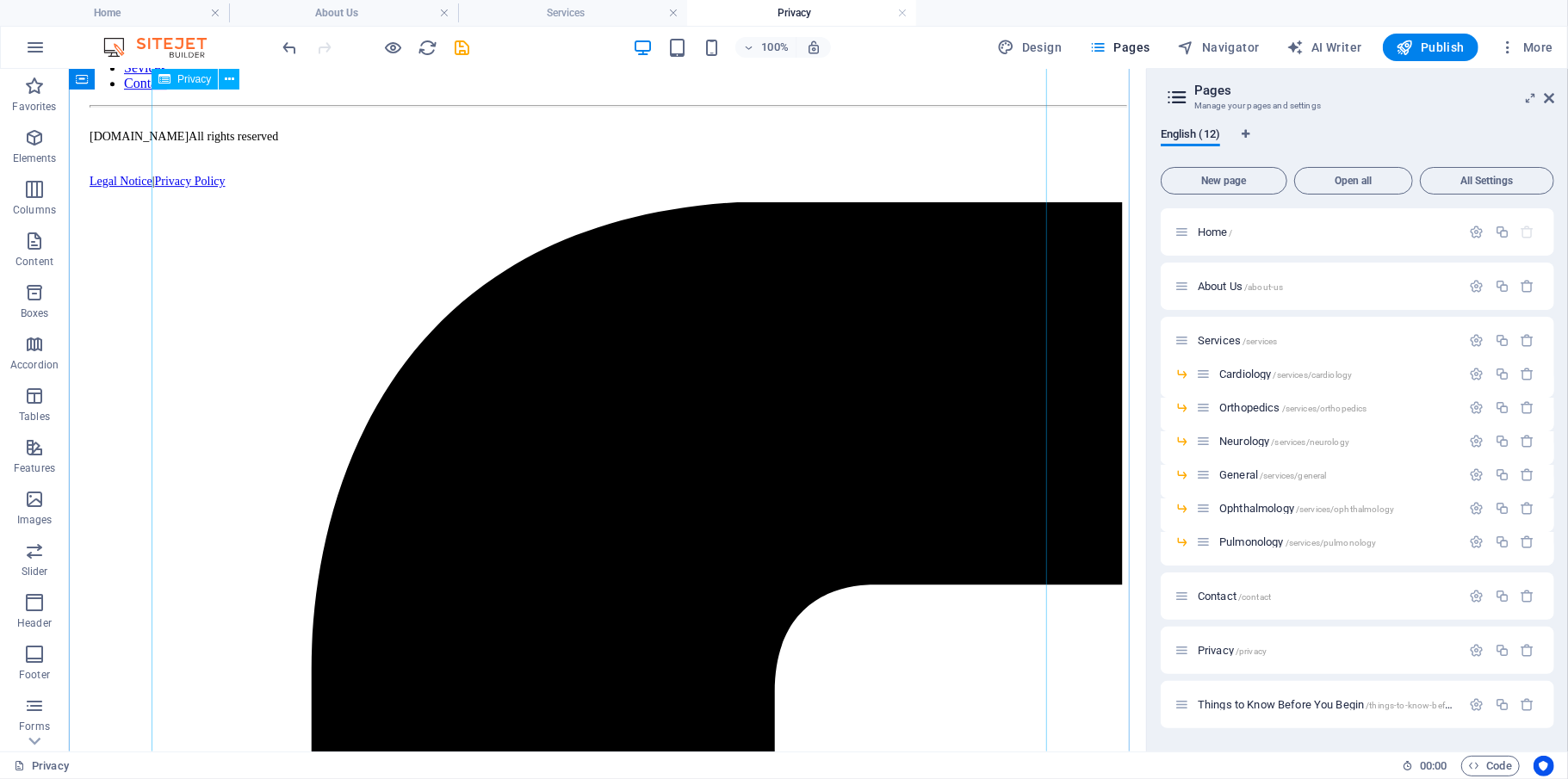
scroll to position [4820, 0]
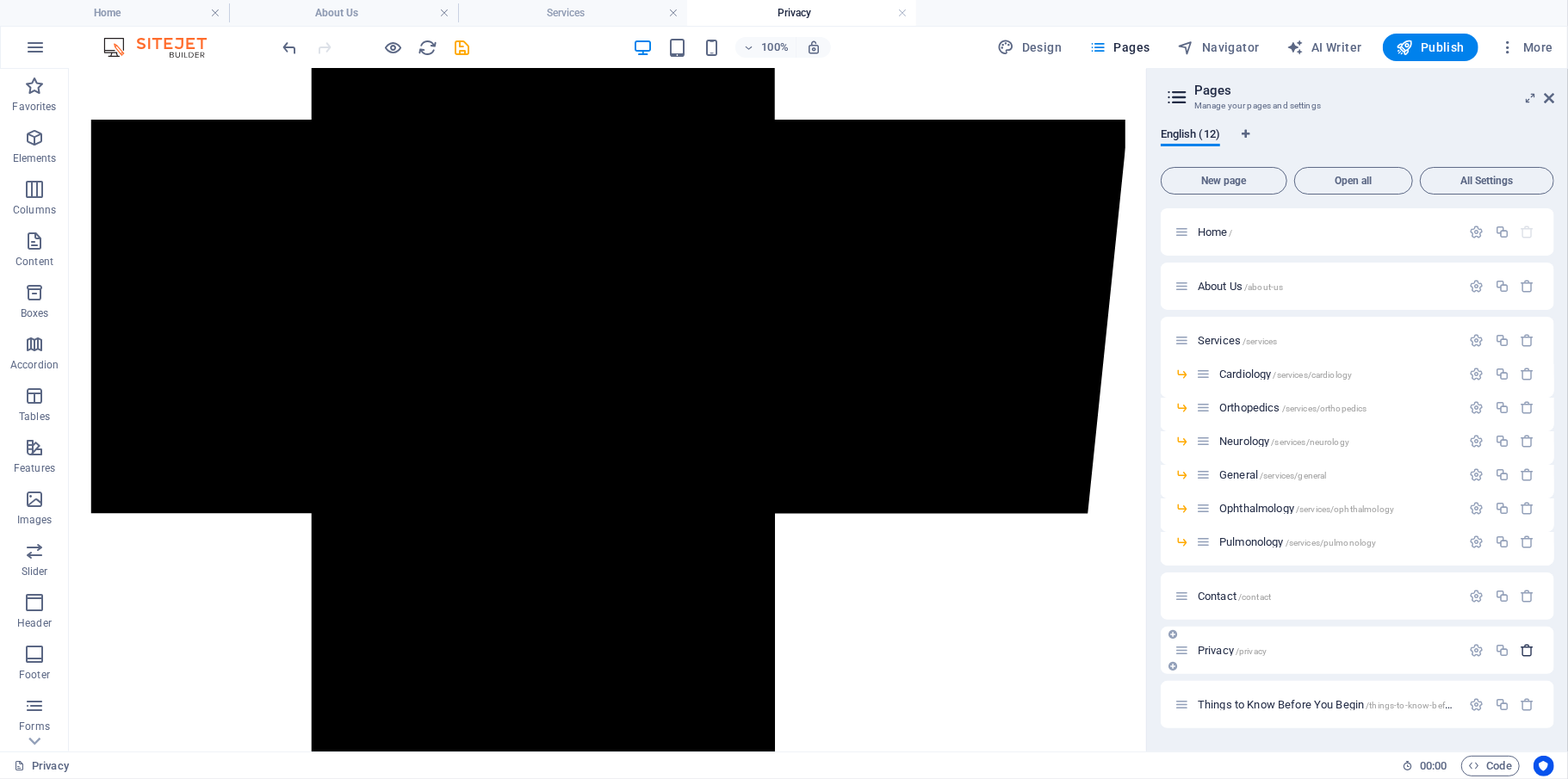
click at [1175, 584] on icon "button" at bounding box center [1527, 650] width 15 height 15
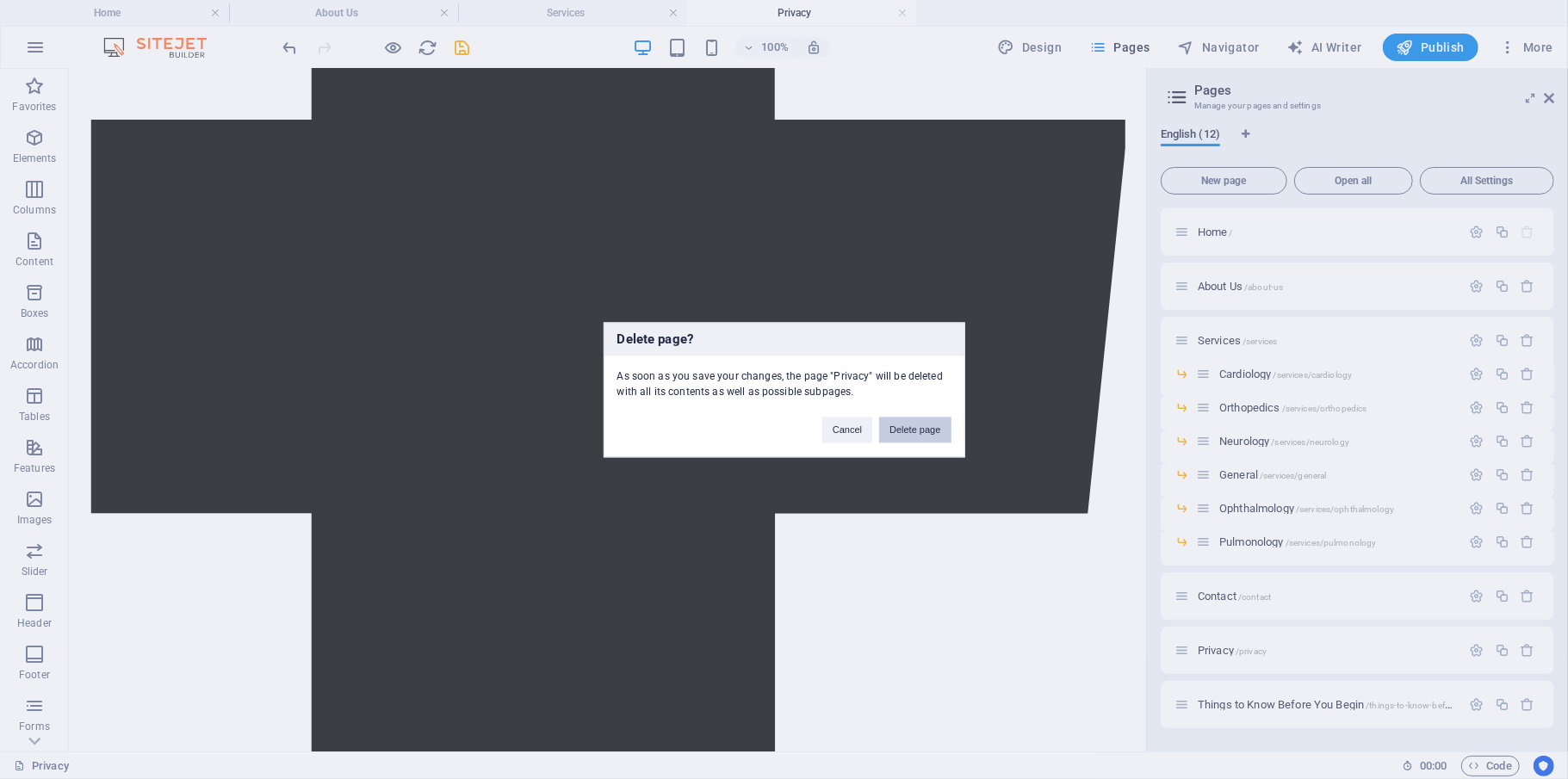
click at [937, 432] on button "Delete page" at bounding box center [914, 429] width 72 height 26
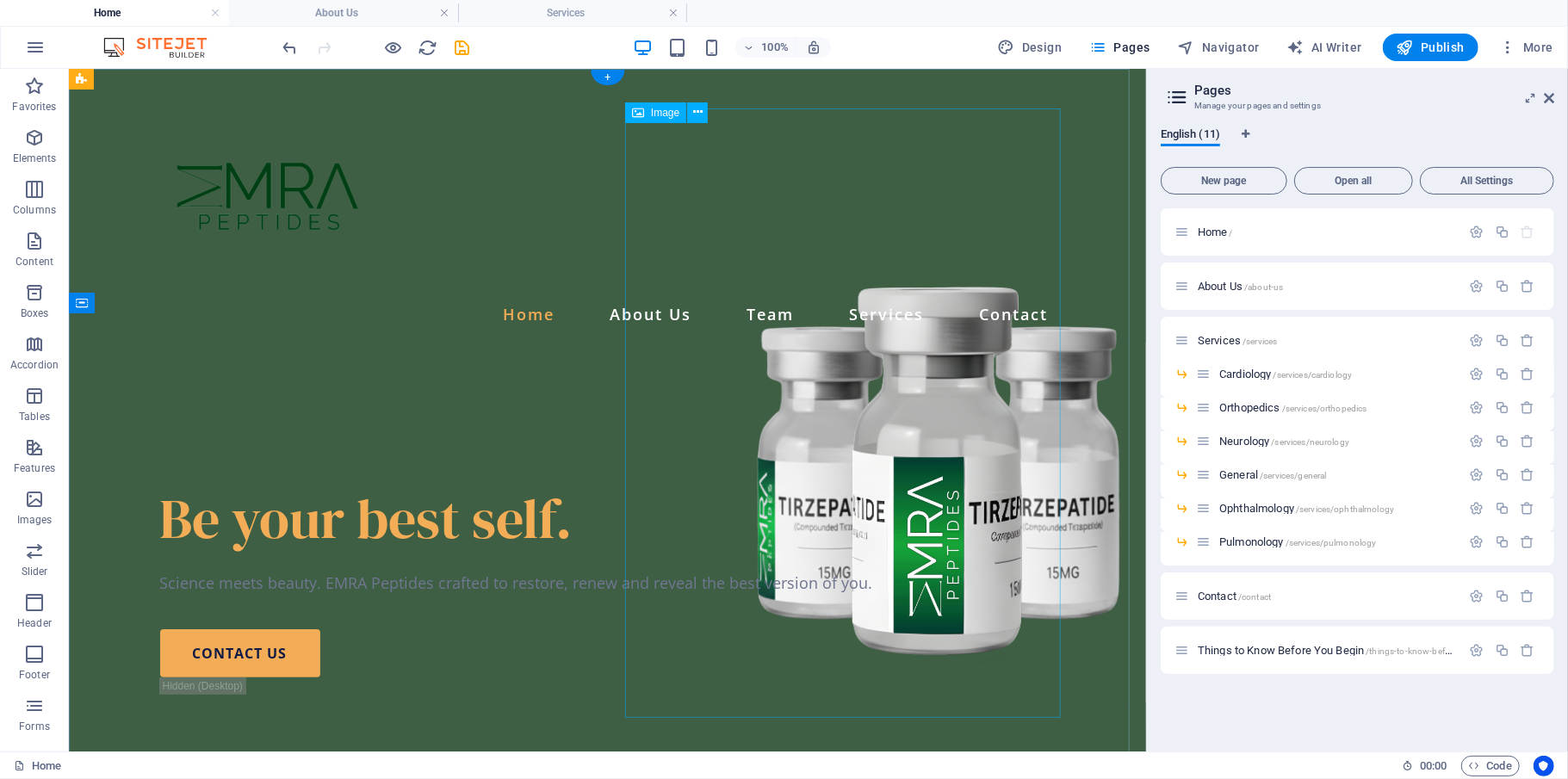
scroll to position [3213, 0]
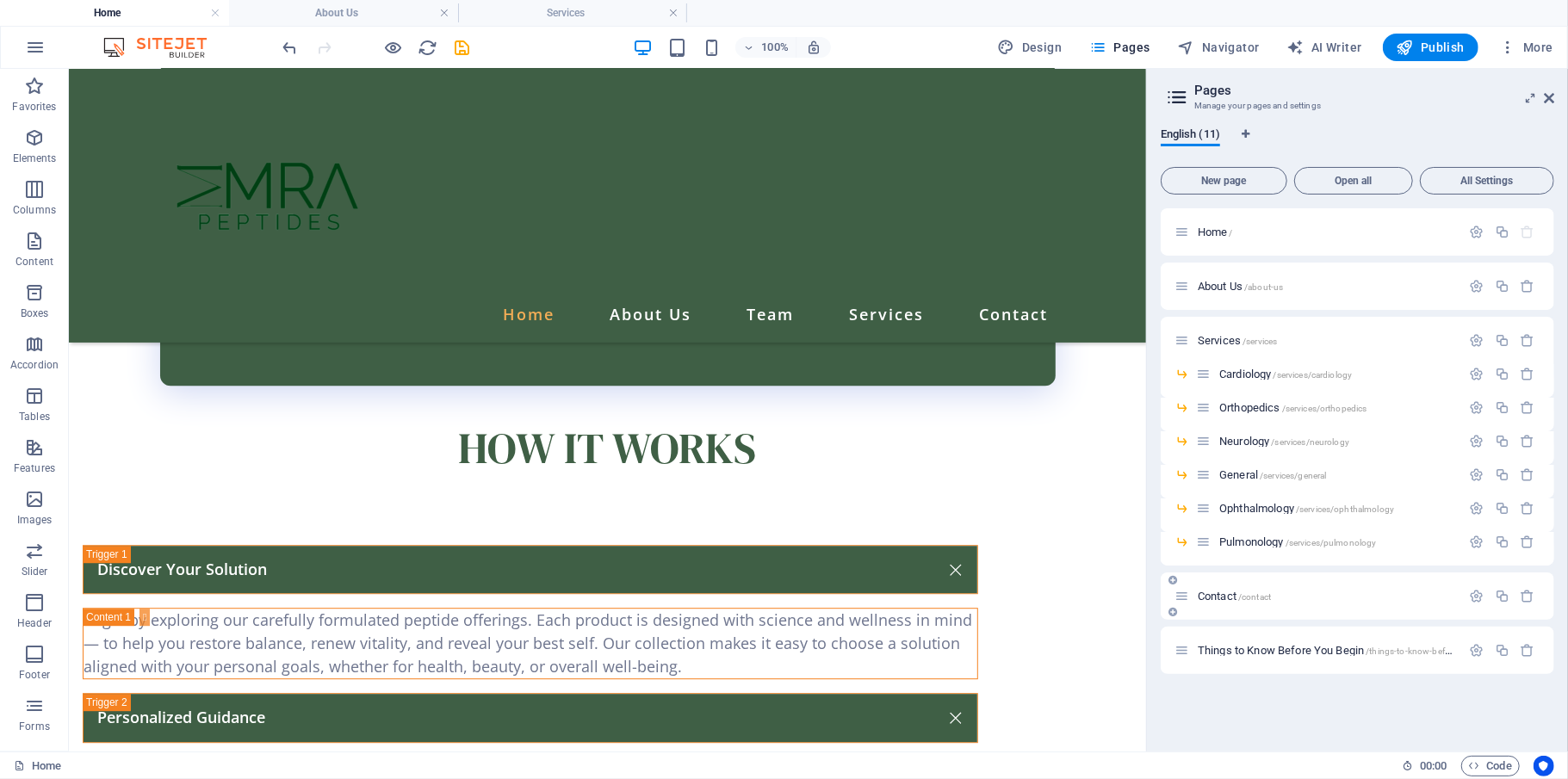
click at [1175, 584] on p "Contact /contact" at bounding box center [1327, 596] width 258 height 11
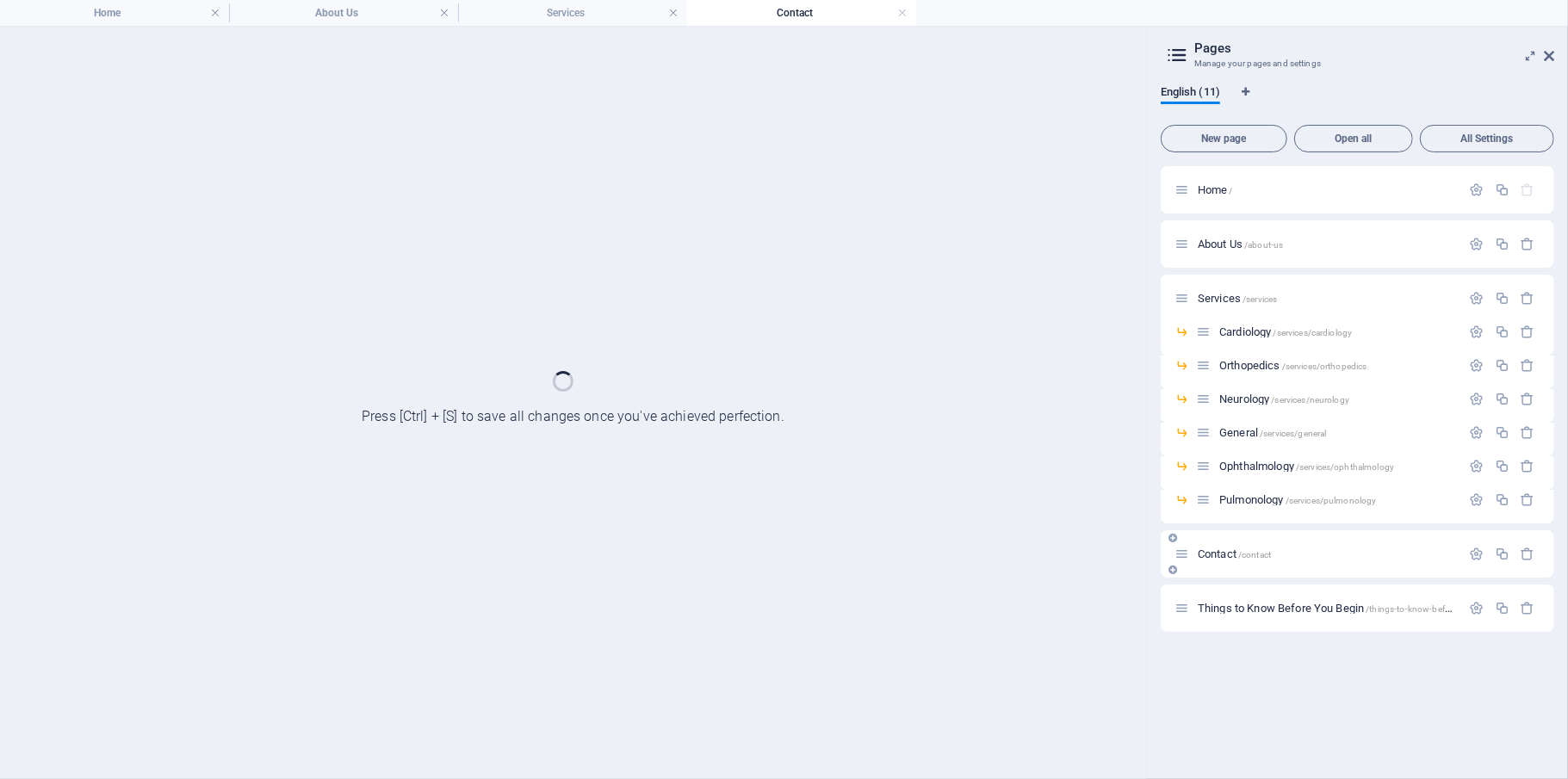
scroll to position [0, 0]
click at [1175, 584] on div "Things to Know Before You Begin /things-to-know-before-you-begin" at bounding box center [1357, 608] width 394 height 48
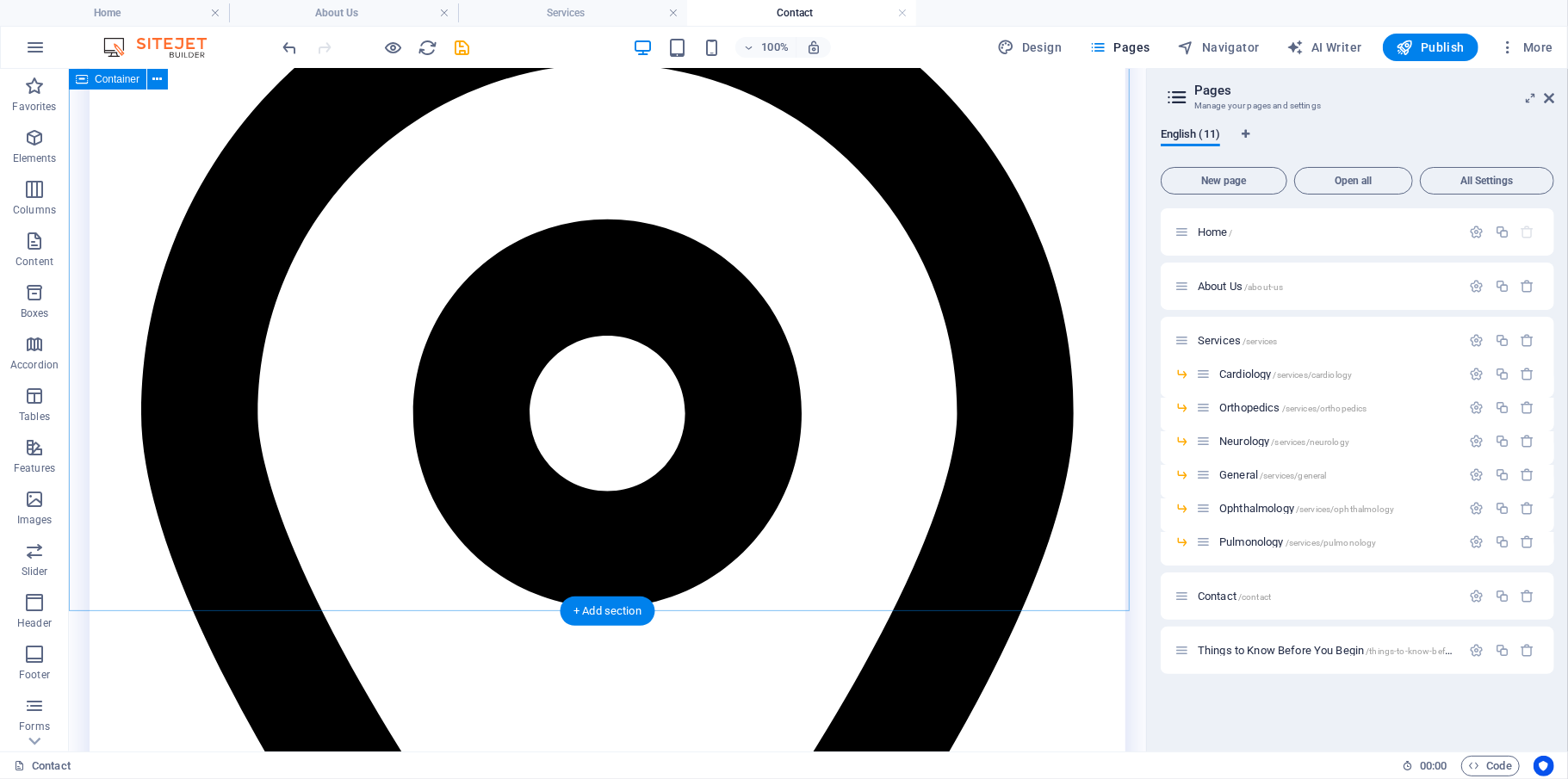
scroll to position [1265, 0]
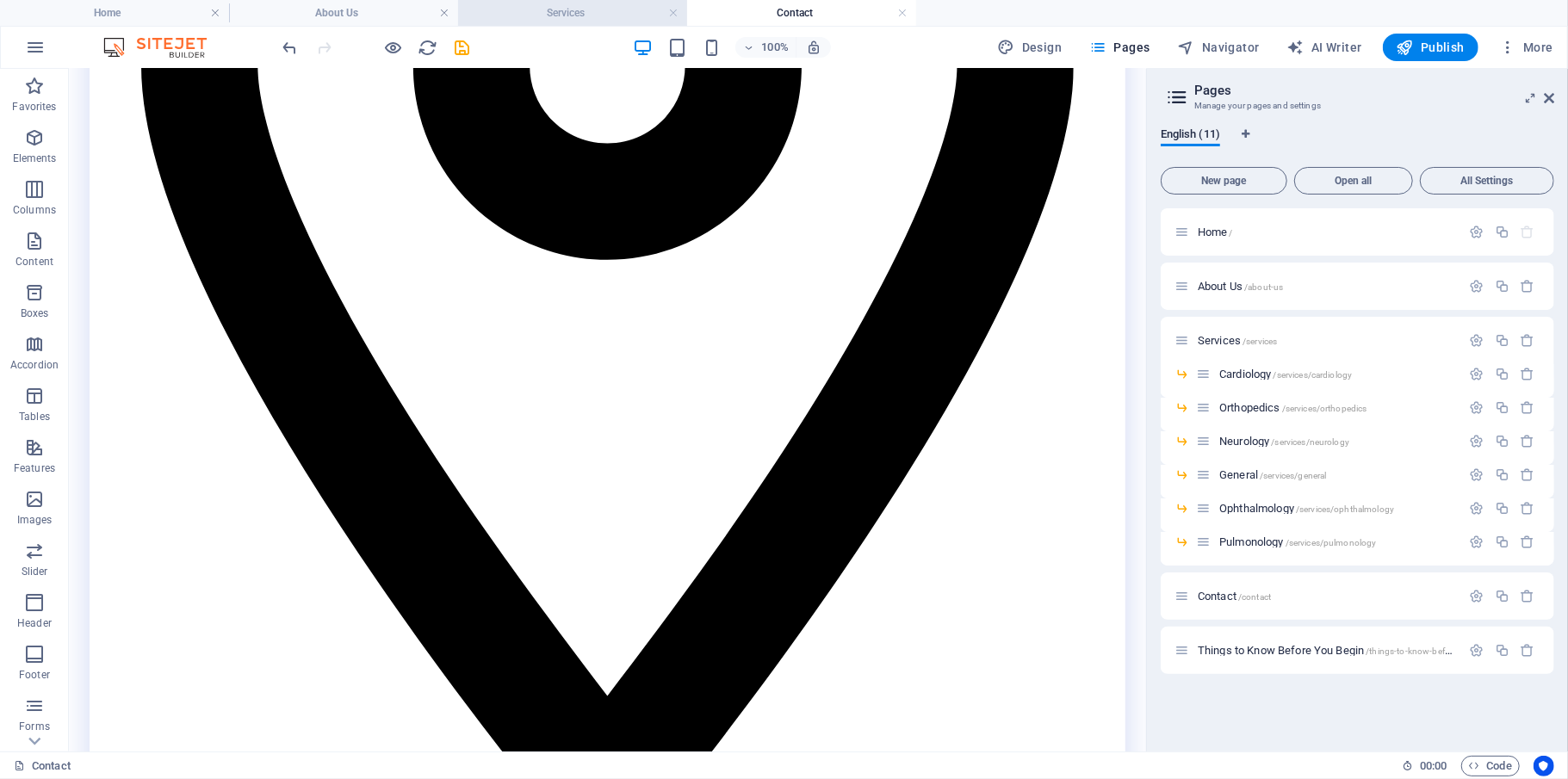
click at [569, 9] on h4 "Services" at bounding box center [572, 12] width 229 height 19
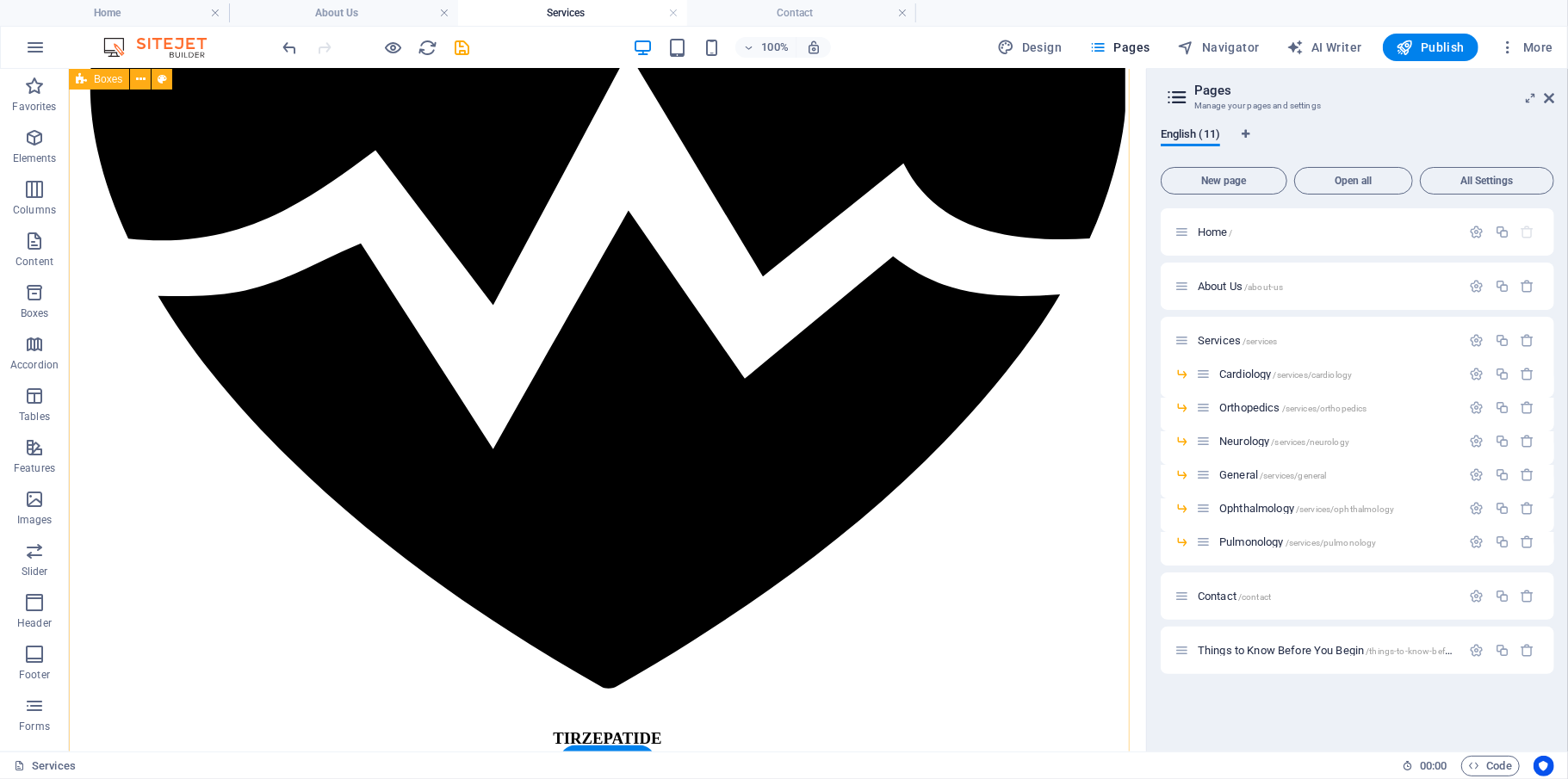
scroll to position [0, 0]
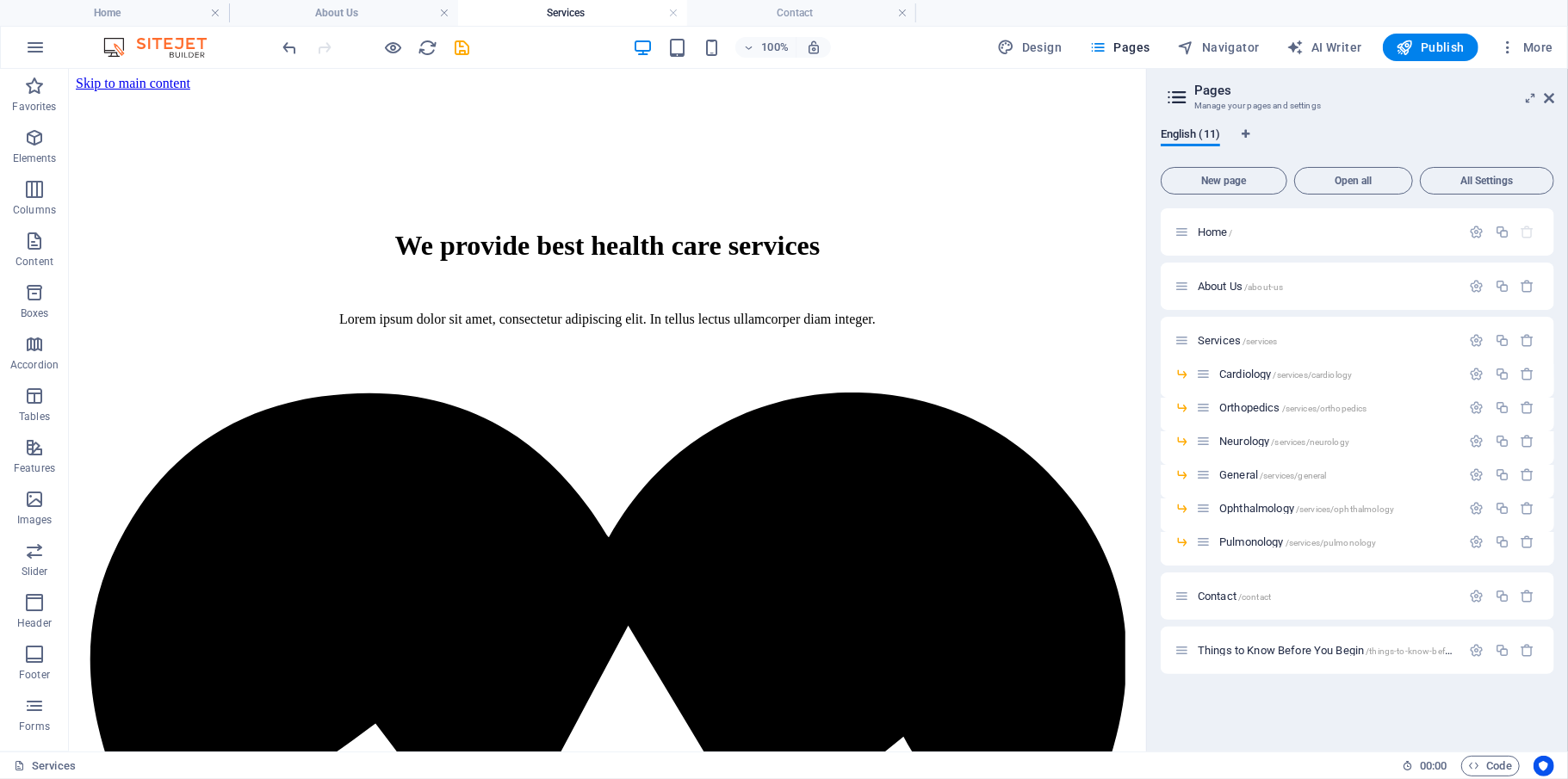
click at [472, 50] on div "100% Design Pages Navigator AI Writer Publish More" at bounding box center [919, 47] width 1280 height 27
click at [466, 47] on icon "save" at bounding box center [463, 48] width 19 height 19
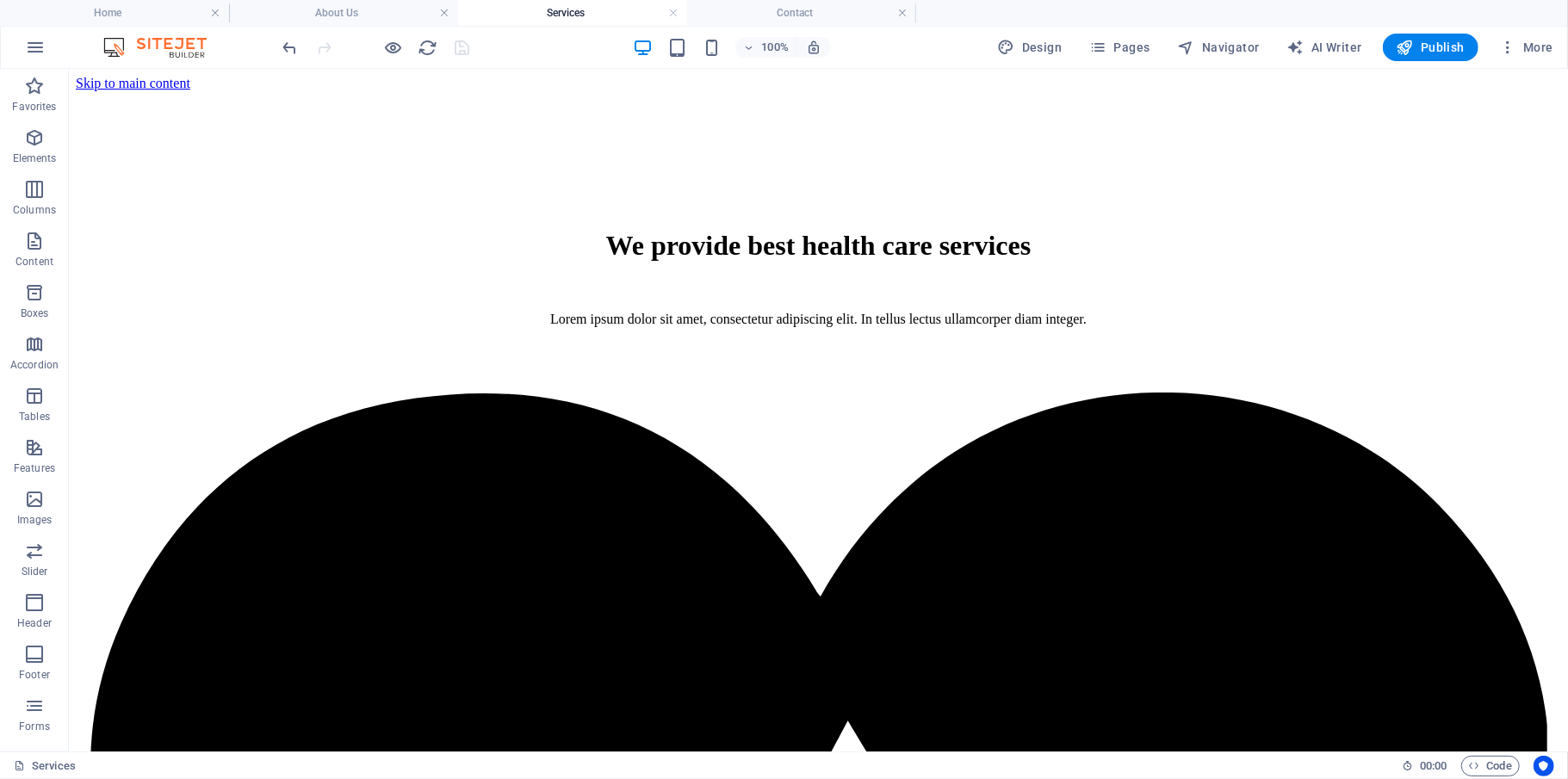
click at [462, 42] on div at bounding box center [376, 47] width 193 height 27
click at [780, 15] on h4 "Contact" at bounding box center [801, 12] width 229 height 19
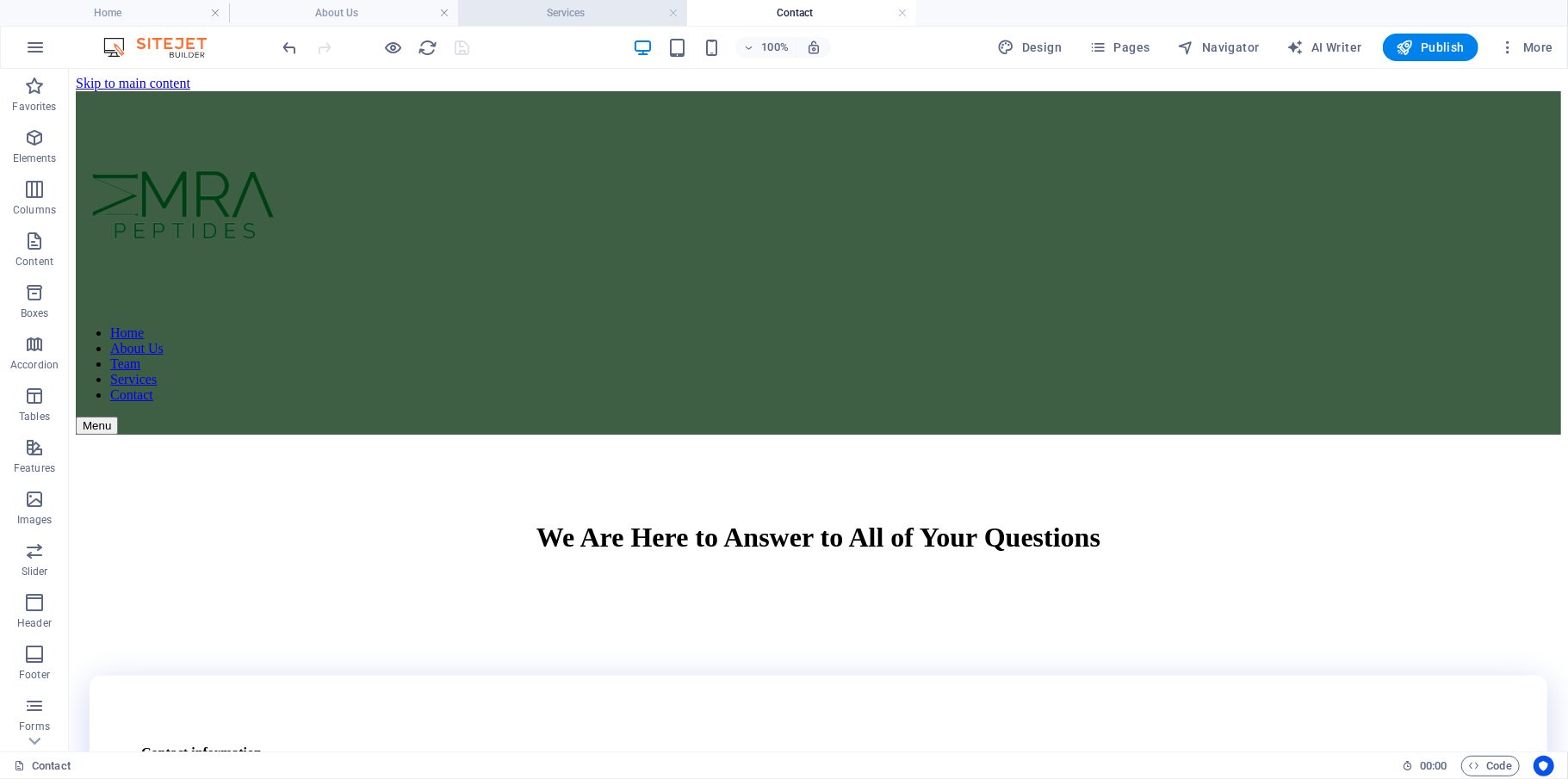
scroll to position [1265, 0]
